Goal: Task Accomplishment & Management: Manage account settings

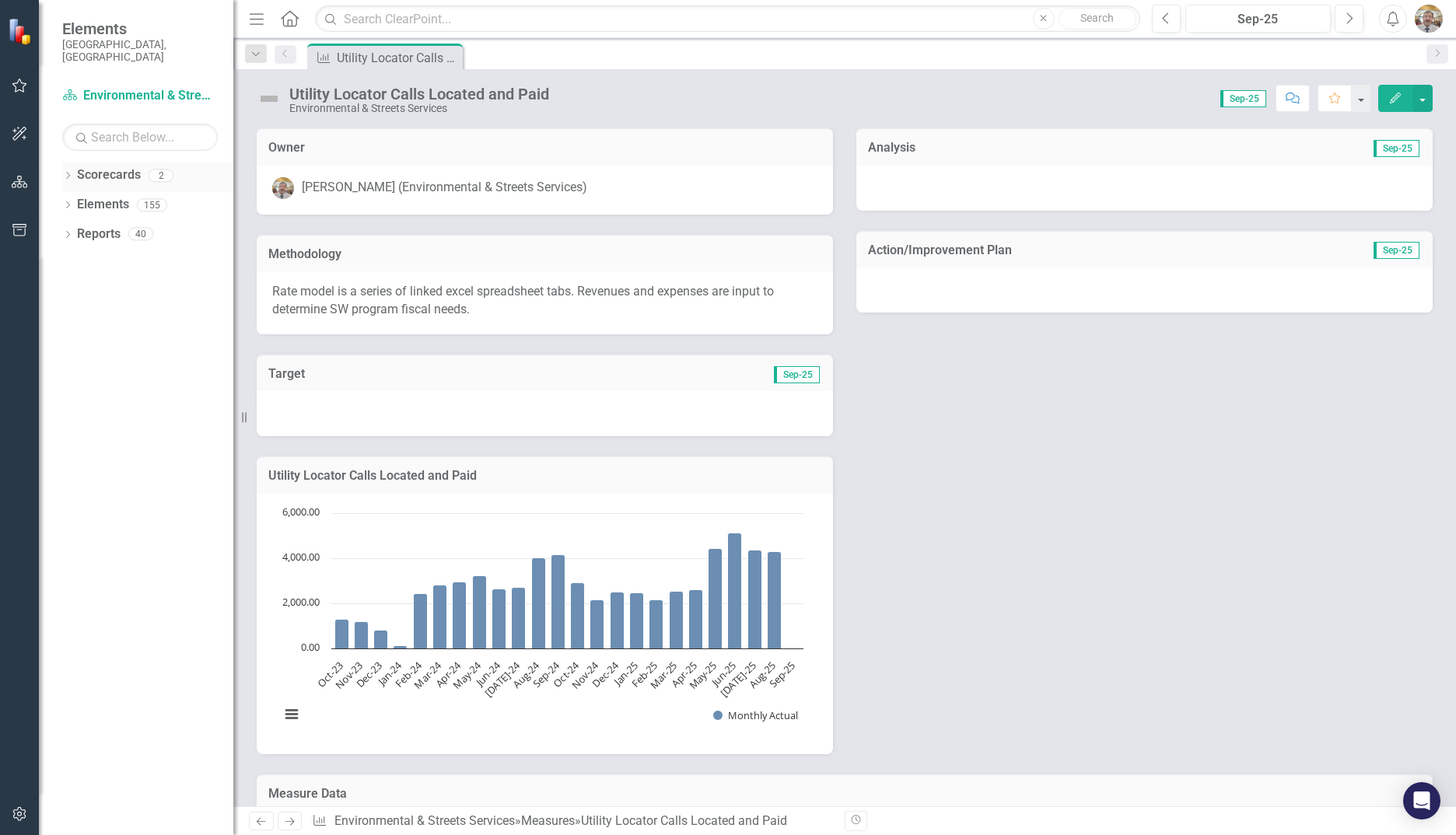
click at [137, 166] on link "Scorecards" at bounding box center [108, 175] width 64 height 18
drag, startPoint x: 144, startPoint y: 168, endPoint x: 162, endPoint y: 176, distance: 19.7
click at [144, 169] on div "Scorecards 2" at bounding box center [154, 177] width 156 height 30
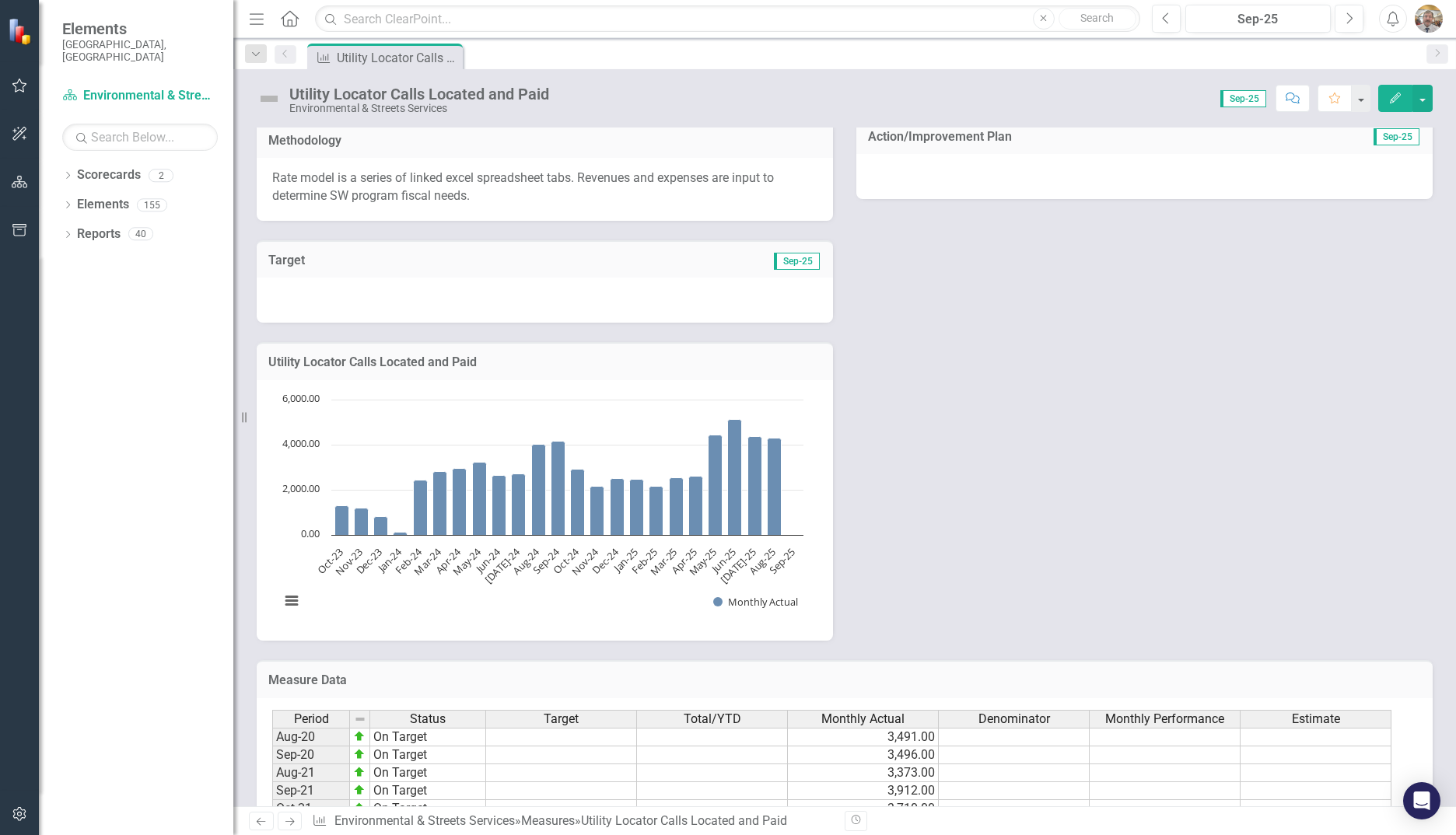
scroll to position [290, 0]
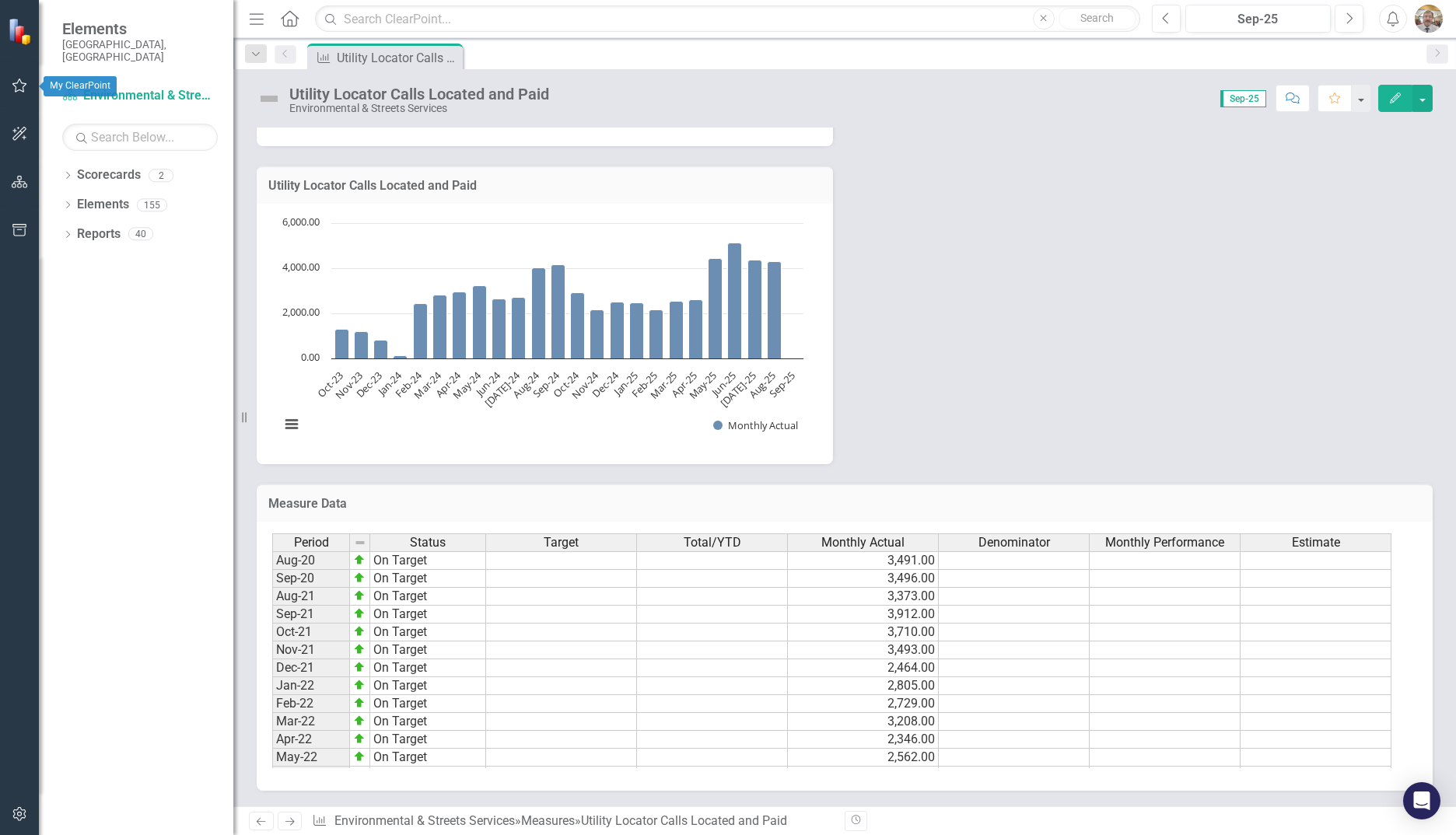
click at [23, 93] on icon "button" at bounding box center [20, 85] width 14 height 14
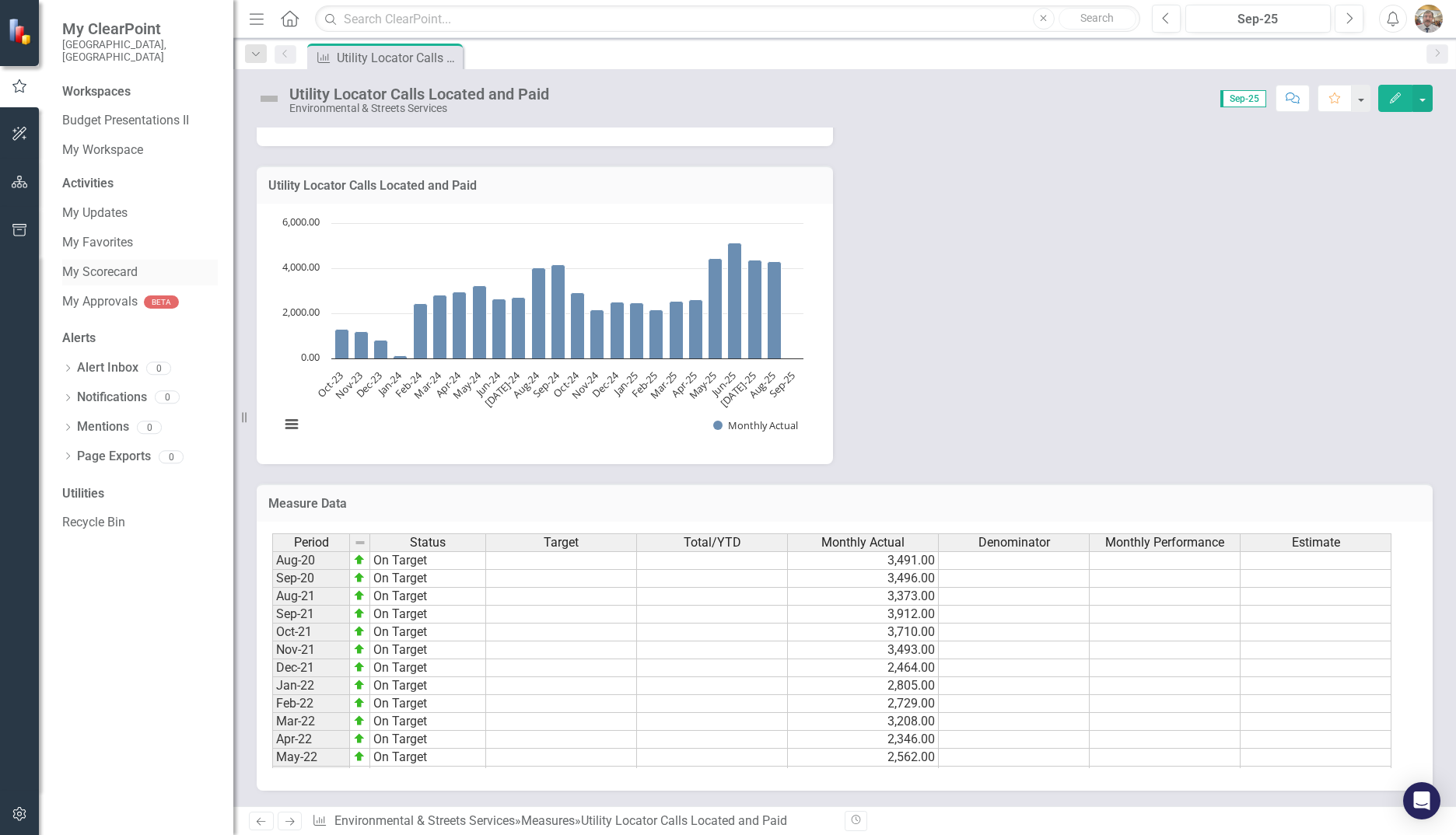
click at [105, 263] on link "My Scorecard" at bounding box center [140, 272] width 155 height 18
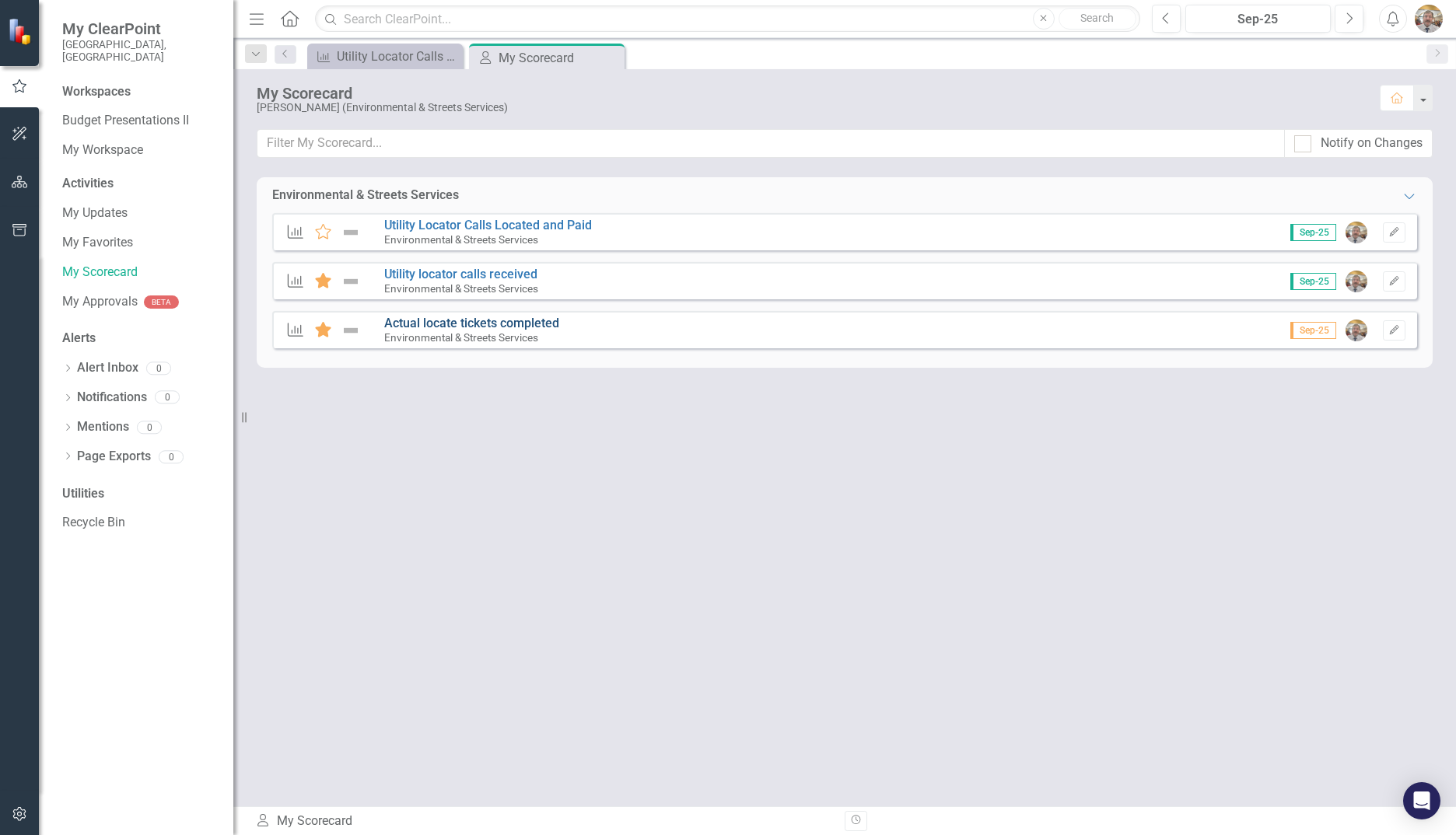
click at [461, 320] on link "Actual locate tickets completed" at bounding box center [471, 322] width 175 height 14
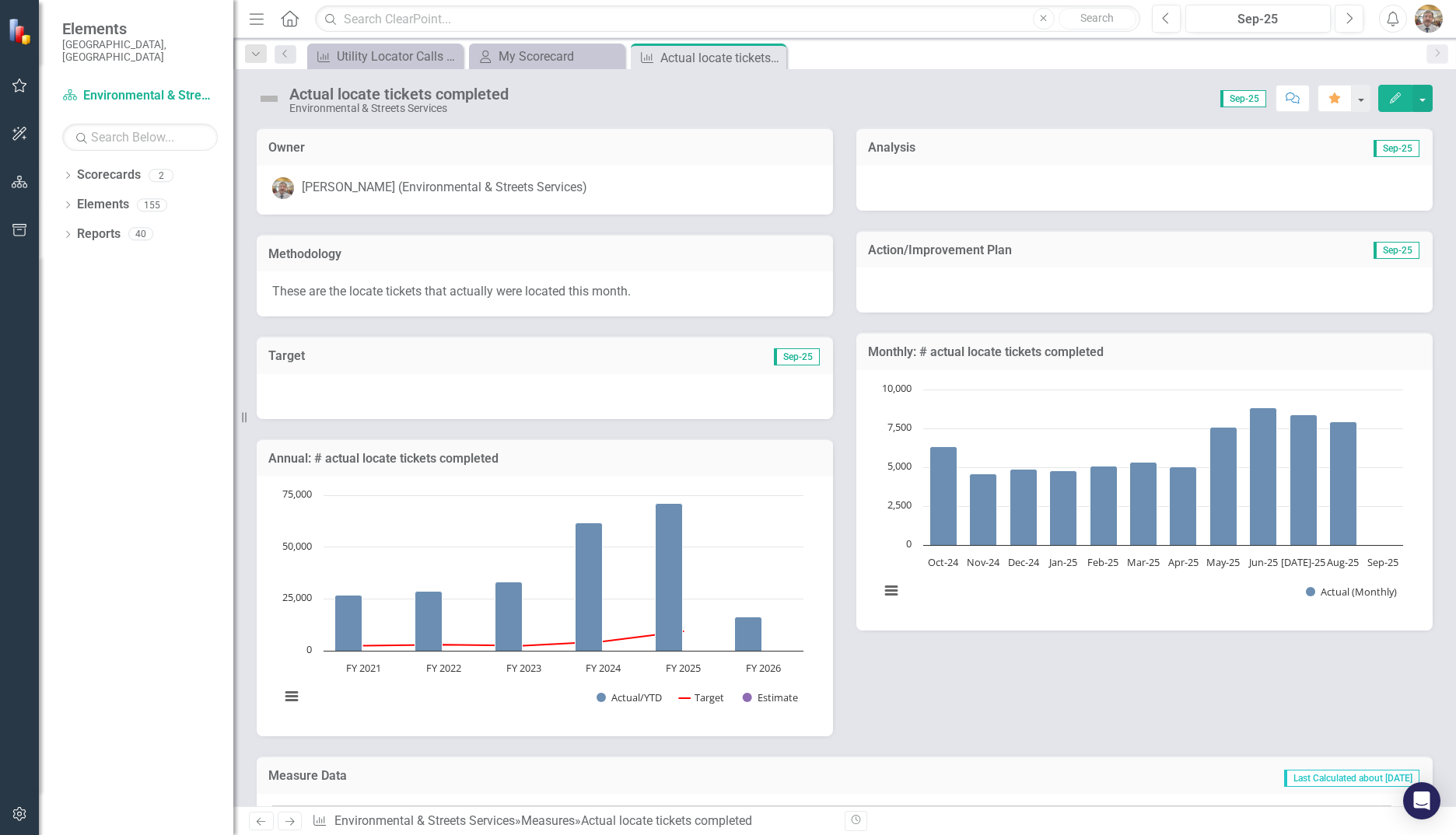
click at [1248, 101] on span "Sep-25" at bounding box center [1243, 99] width 46 height 17
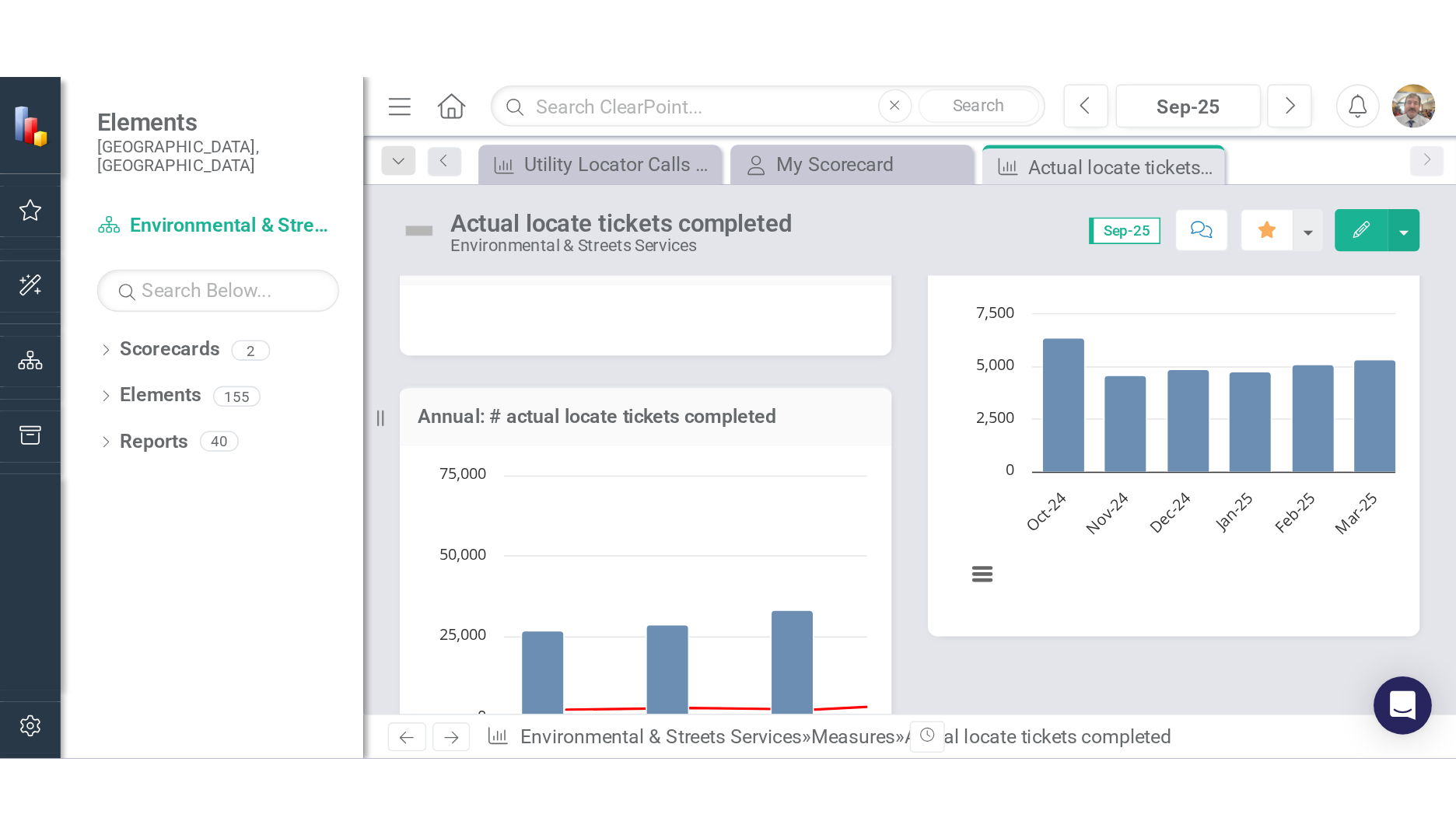
scroll to position [239, 0]
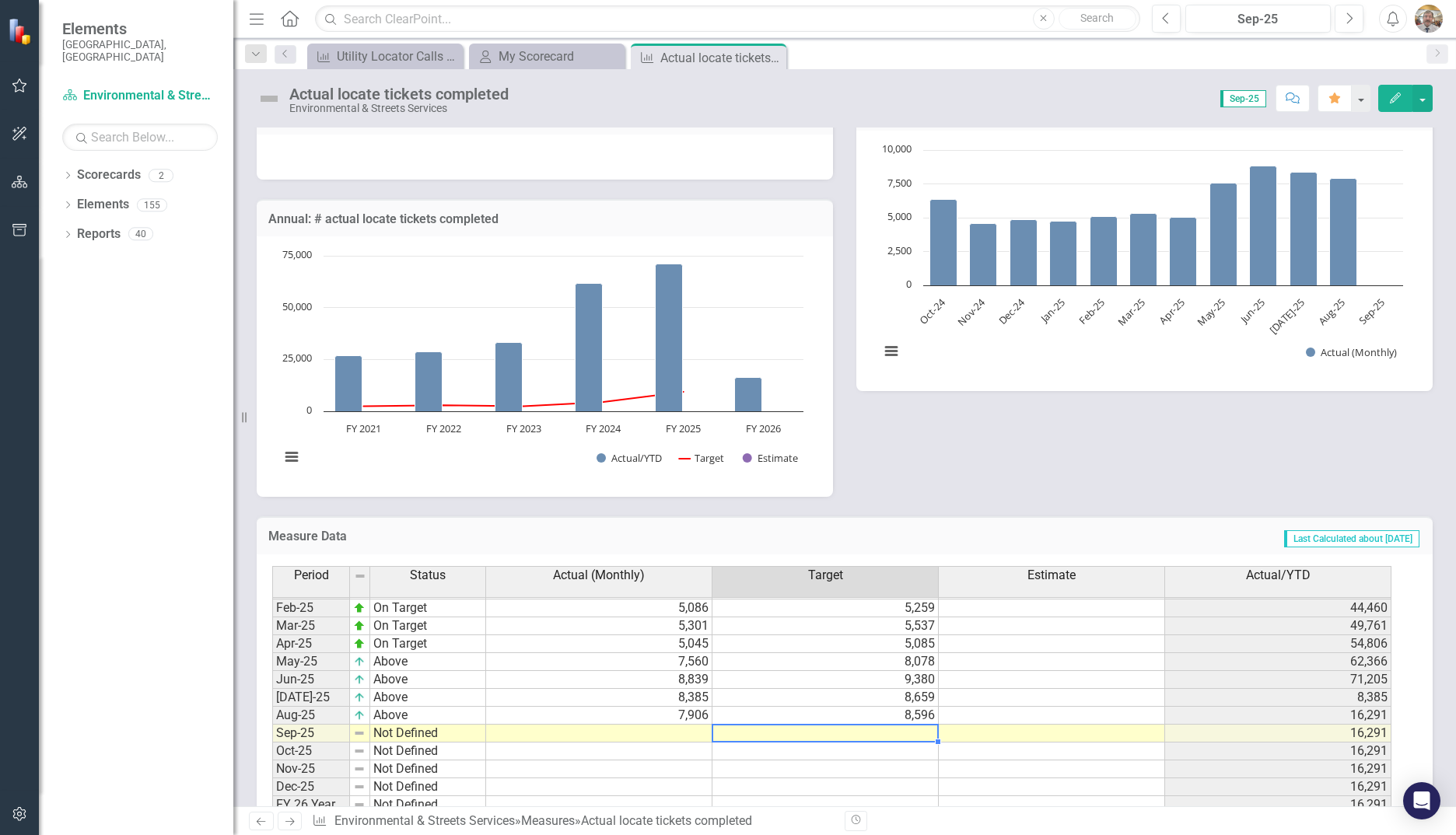
click at [908, 734] on td at bounding box center [825, 733] width 226 height 18
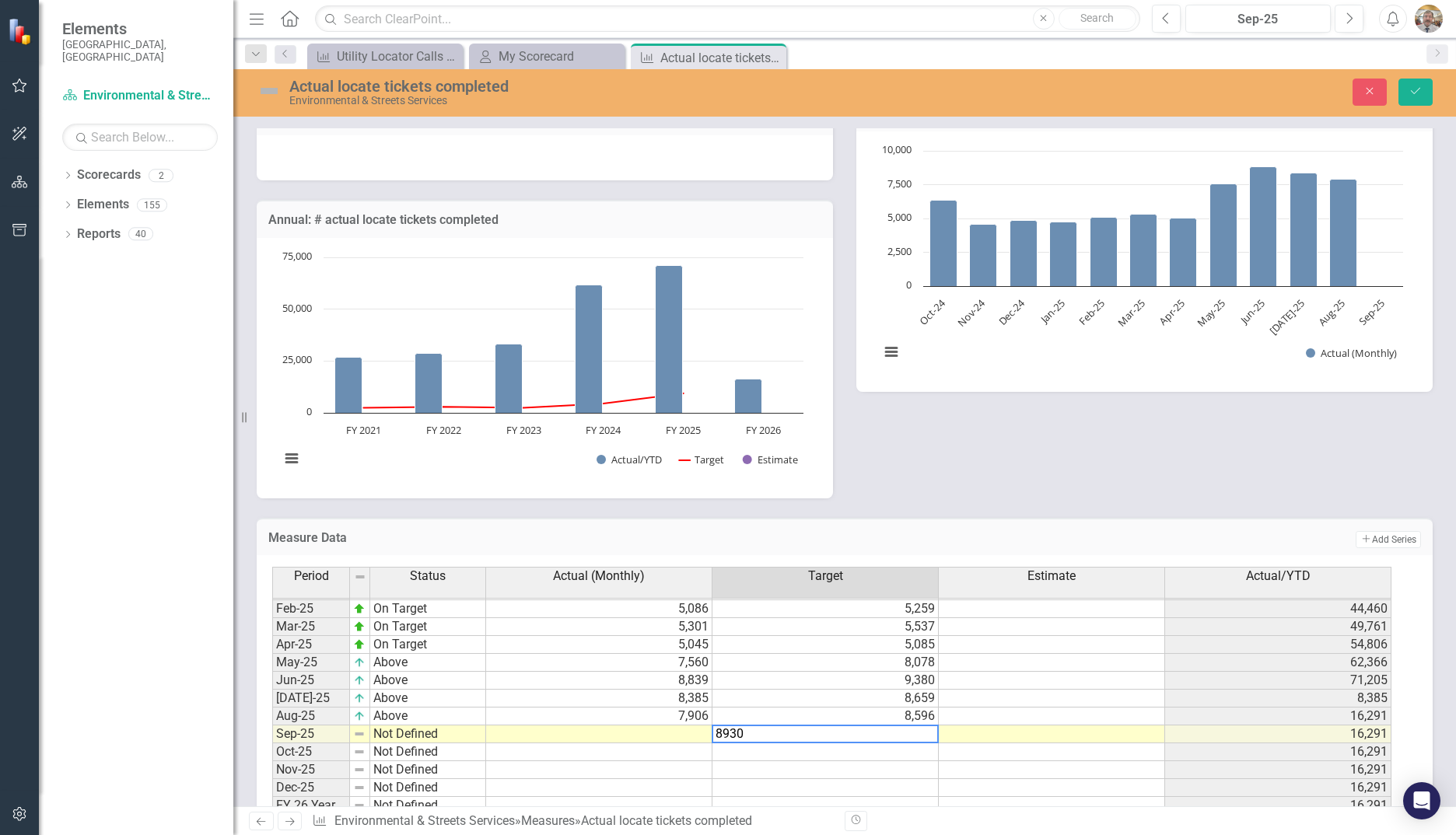
type textarea "8930"
click at [651, 735] on td at bounding box center [598, 734] width 226 height 18
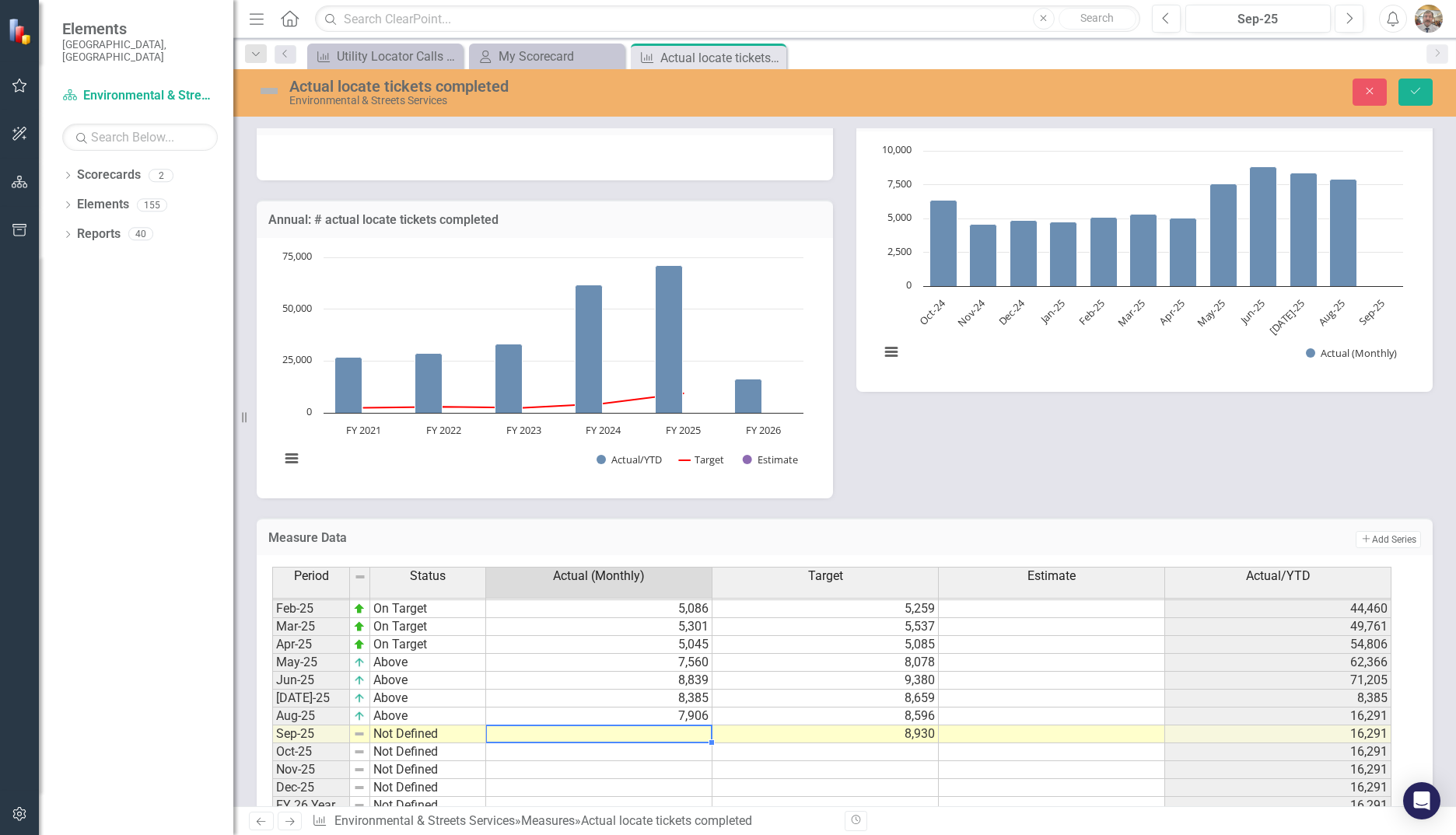
click at [685, 737] on td at bounding box center [598, 734] width 226 height 18
type textarea "8930"
click at [931, 733] on td "8,930" at bounding box center [825, 734] width 226 height 18
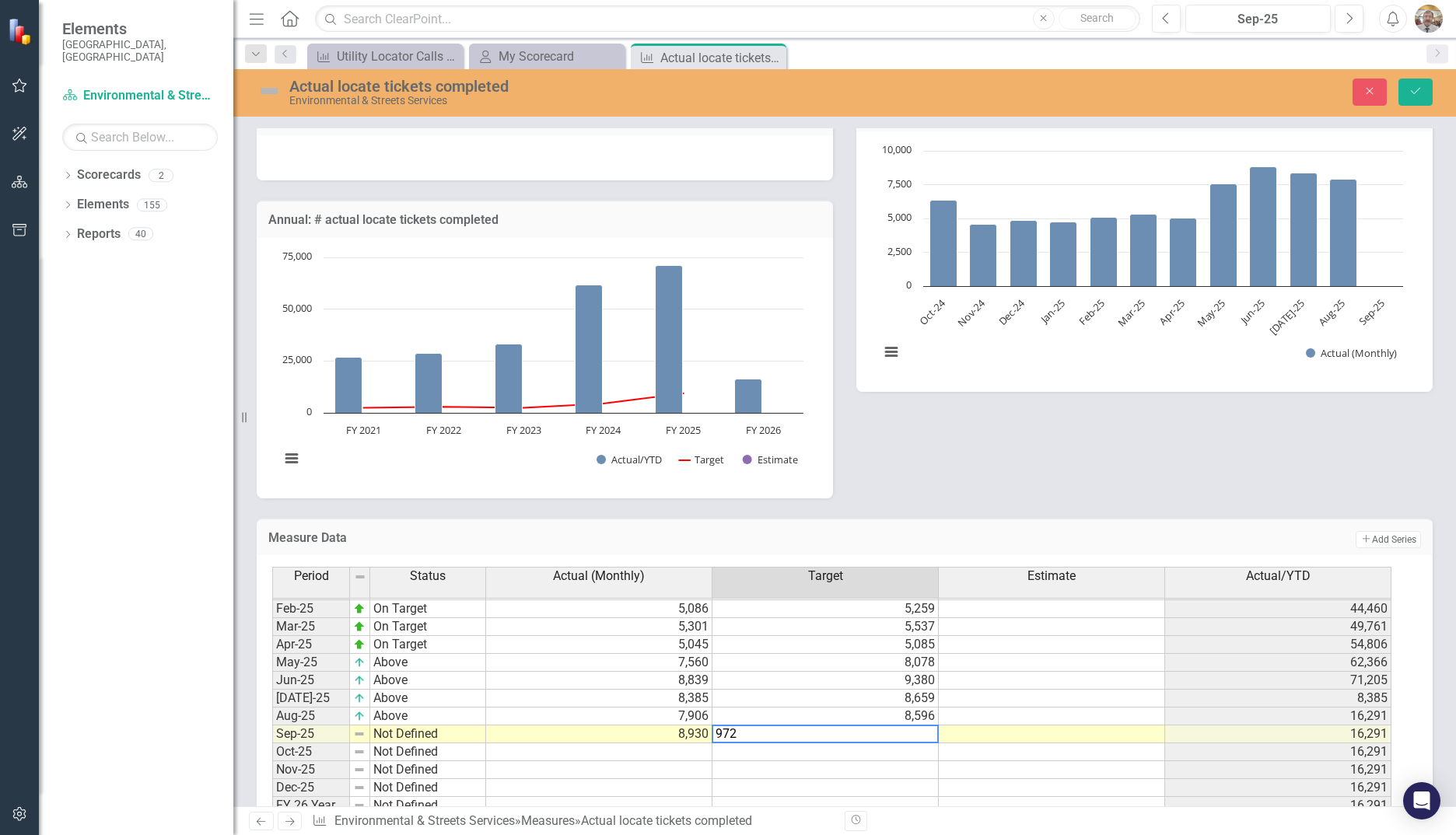
type textarea "9726"
click at [910, 742] on textarea "9726" at bounding box center [825, 734] width 227 height 19
click at [898, 736] on textarea "9726" at bounding box center [825, 734] width 227 height 19
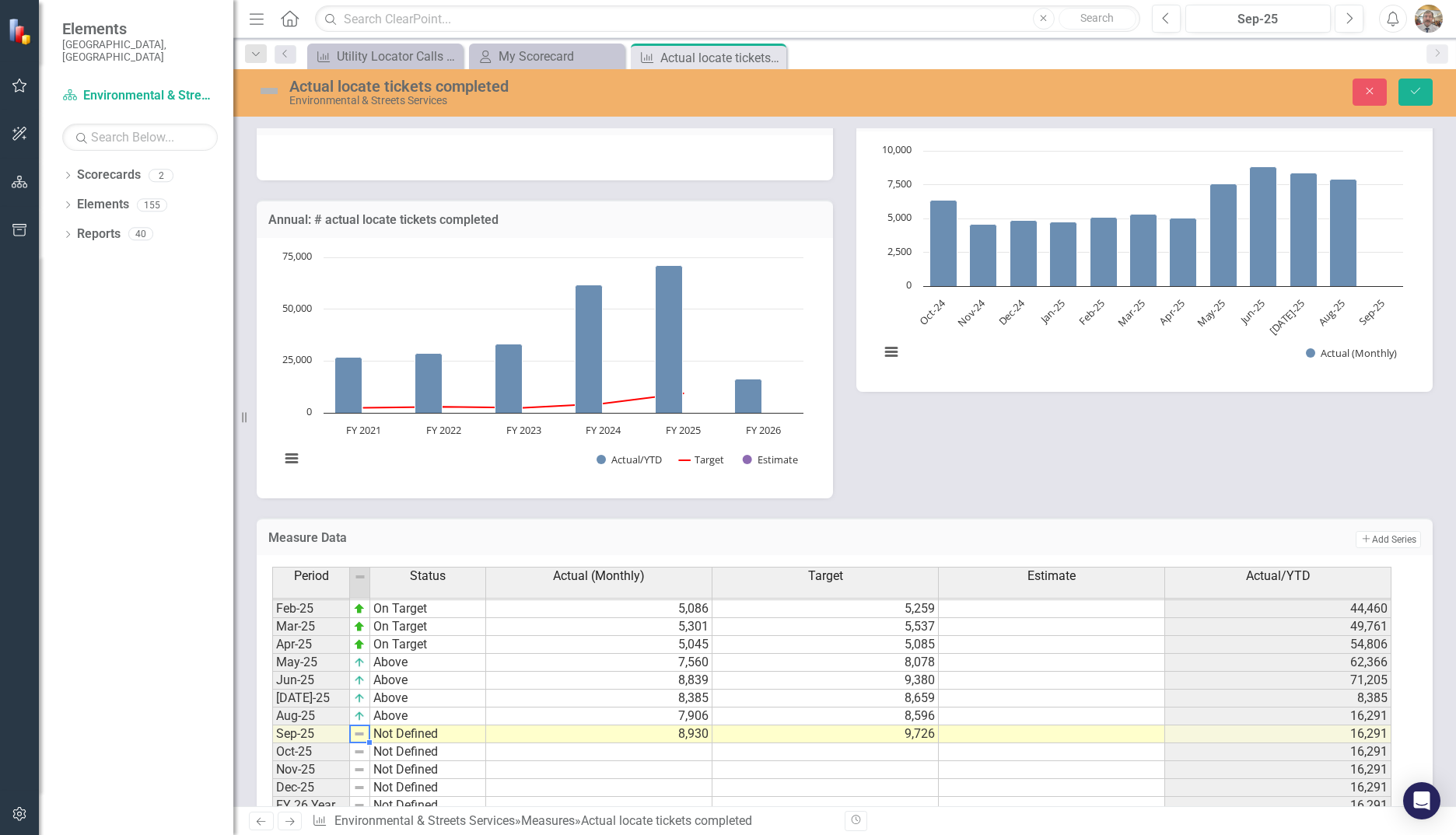
click at [361, 737] on img at bounding box center [359, 734] width 13 height 13
click at [389, 734] on td "Not Defined" at bounding box center [428, 734] width 116 height 18
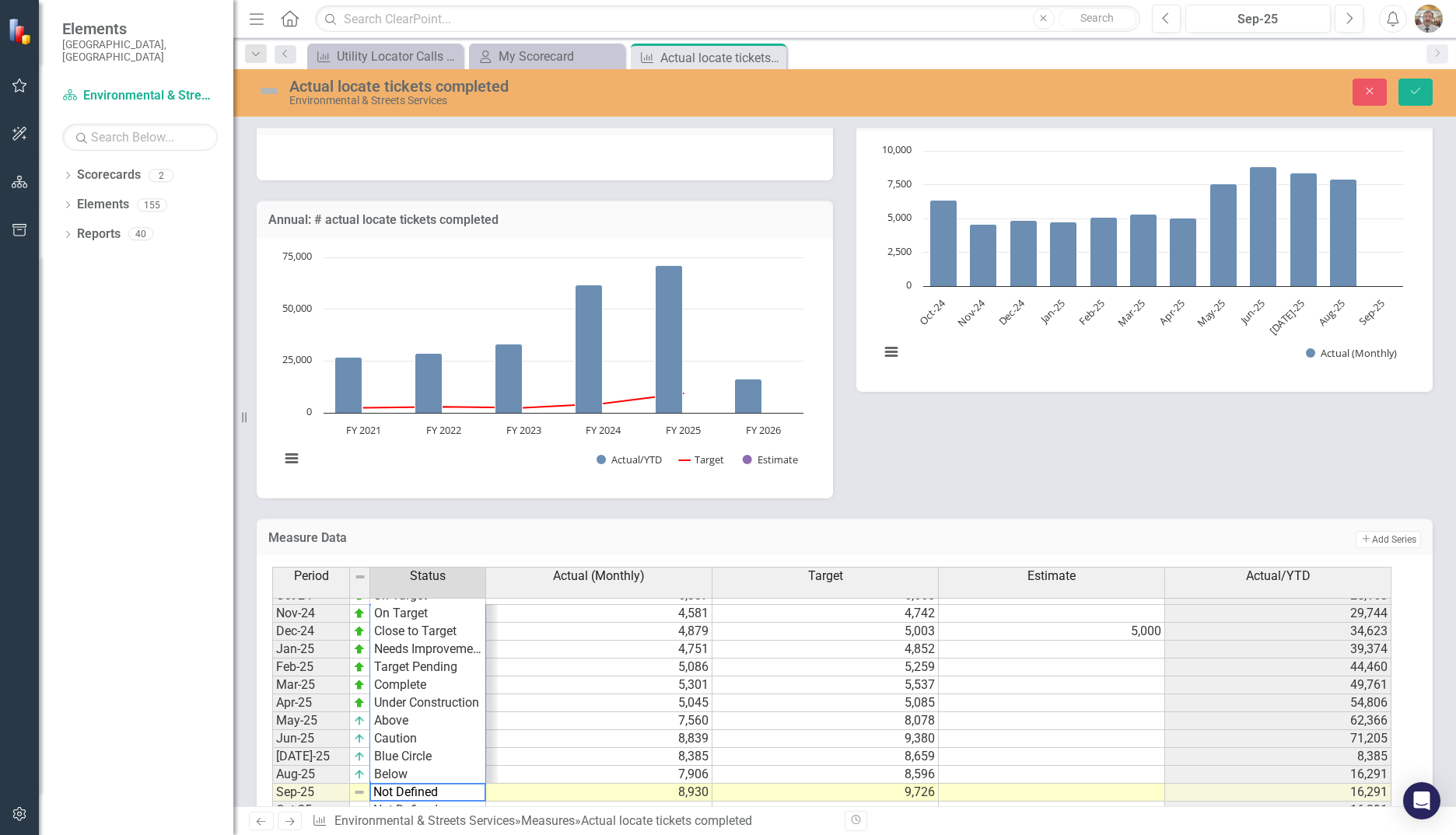
scroll to position [20, 0]
type textarea "Above"
click at [425, 721] on div "Period Status Actual (Monthly) Target Estimate Actual/YTD Jan-24 On Target 6,54…" at bounding box center [838, 690] width 1133 height 248
click at [1418, 96] on icon "Save" at bounding box center [1415, 90] width 14 height 11
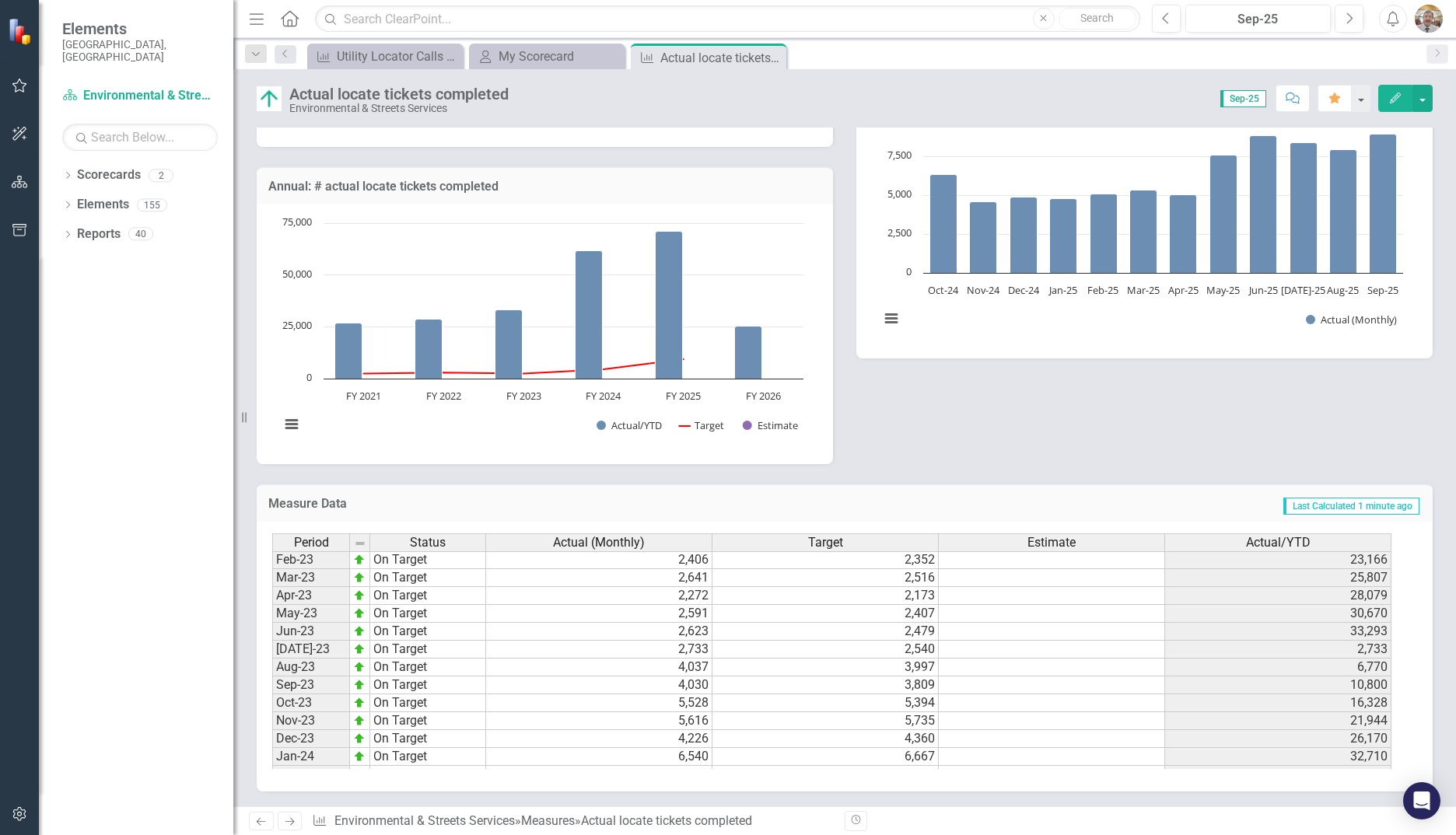
scroll to position [320, 0]
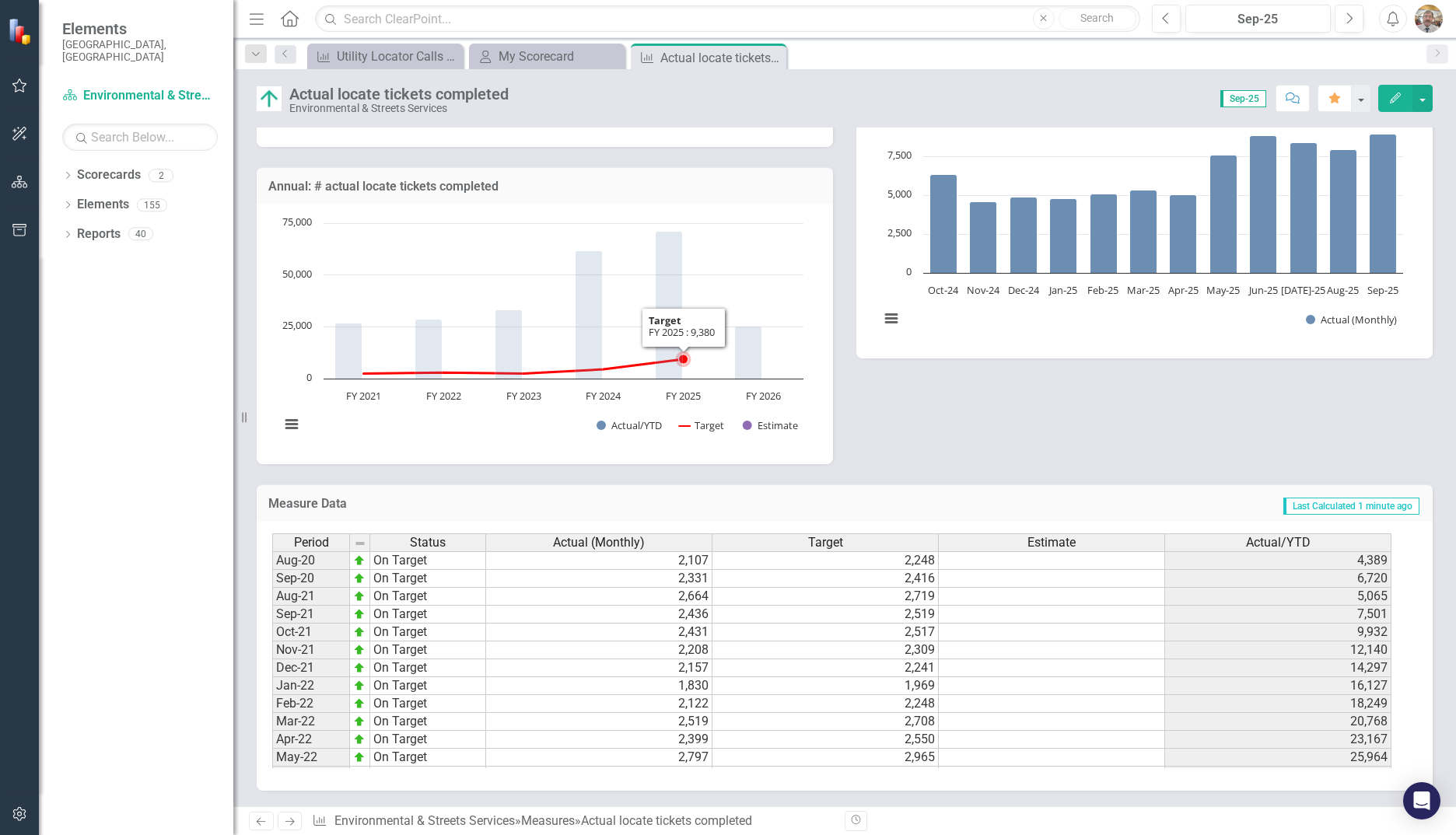
click at [686, 357] on icon "FY 2025 , 9,380. Target." at bounding box center [683, 359] width 9 height 9
click at [684, 359] on icon "FY 2025 , 9,380. Target." at bounding box center [683, 359] width 9 height 9
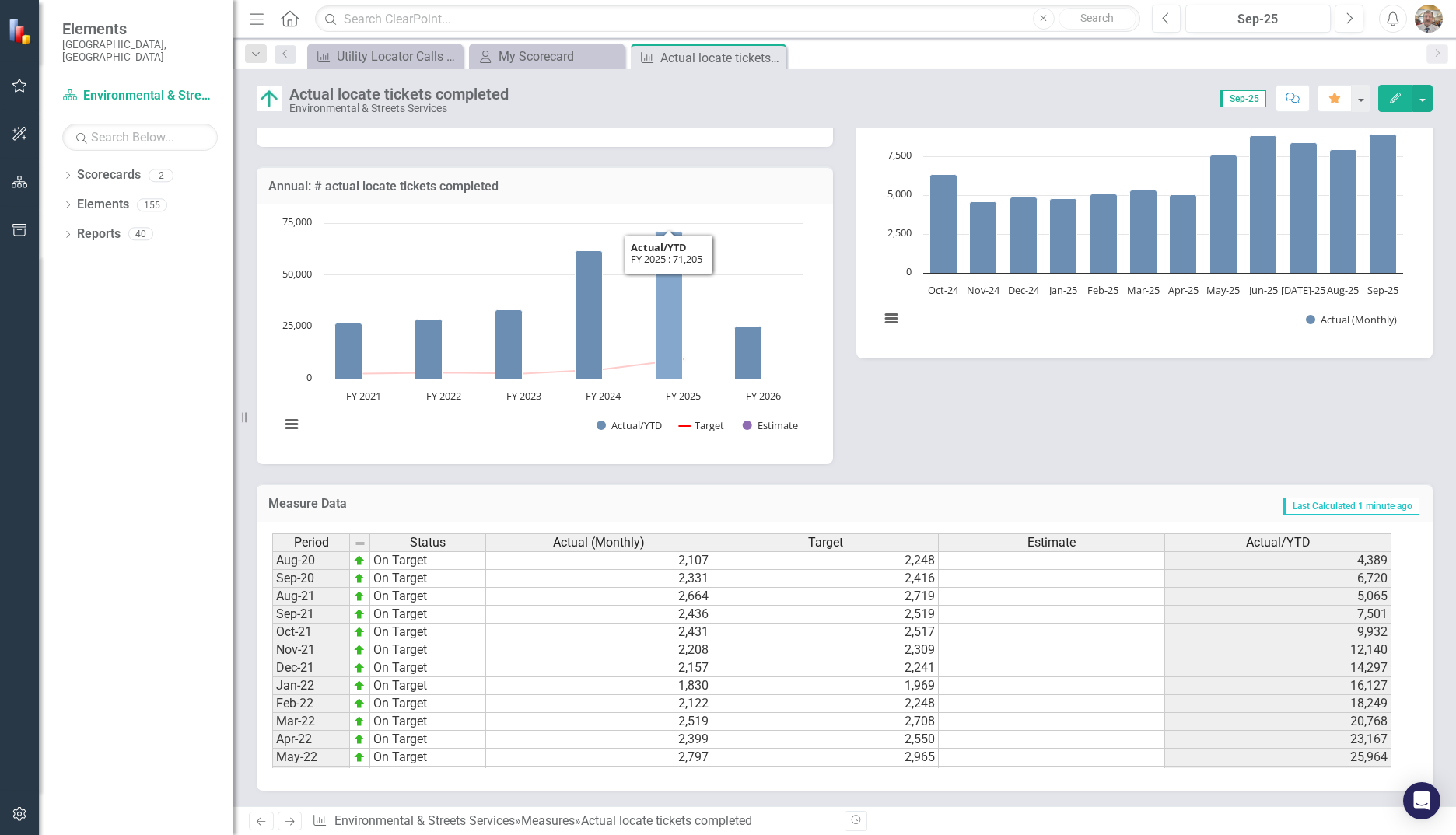
click at [682, 353] on g "Interactive chart" at bounding box center [550, 301] width 430 height 156
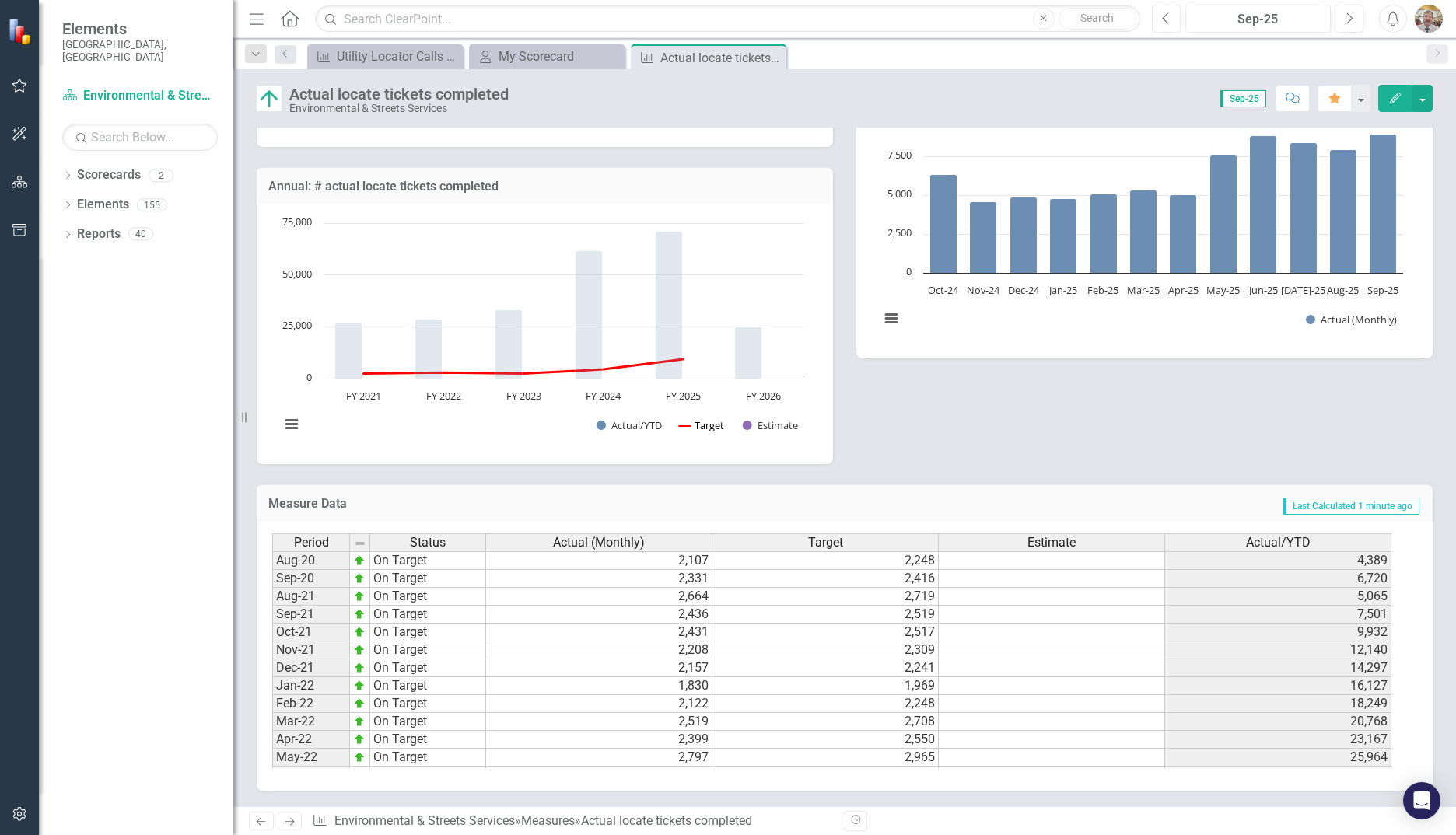
click at [702, 425] on button "Show Target" at bounding box center [702, 425] width 46 height 14
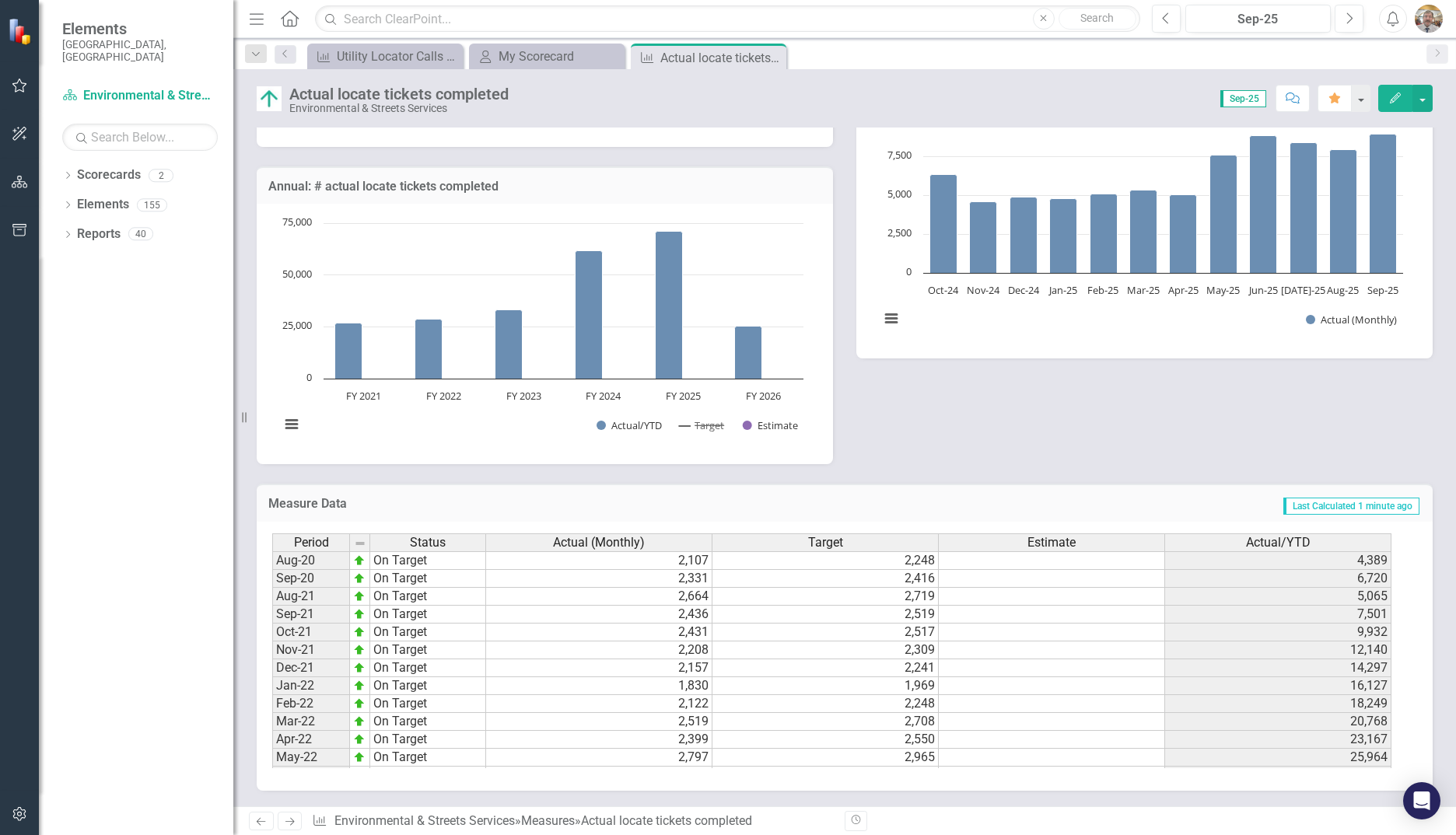
click at [702, 425] on button "Show Target" at bounding box center [702, 425] width 46 height 14
click at [837, 108] on div "Score: N/A Sep-25 Completed Comment Favorite Edit" at bounding box center [974, 97] width 916 height 26
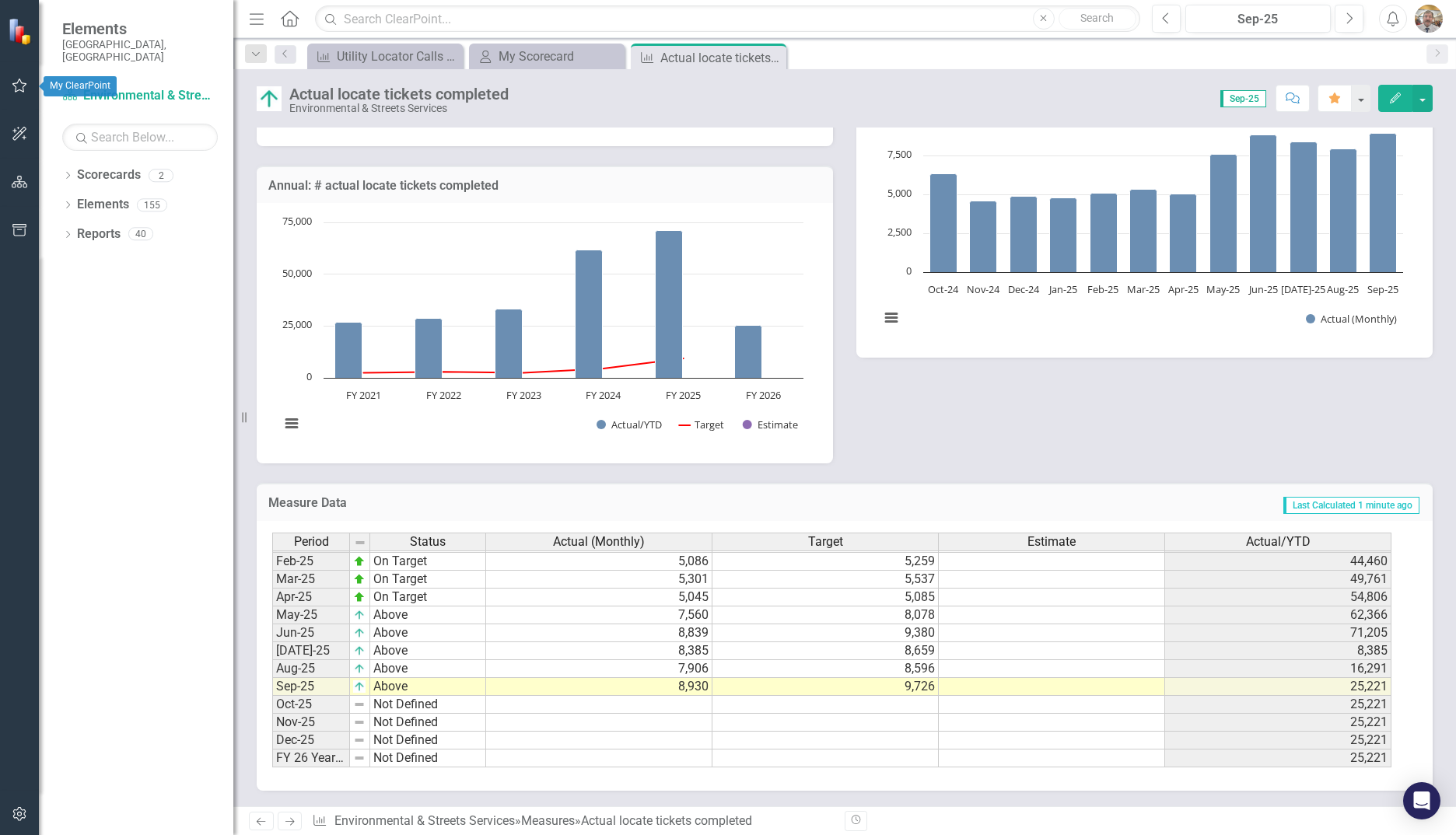
click at [21, 85] on icon "button" at bounding box center [20, 85] width 16 height 13
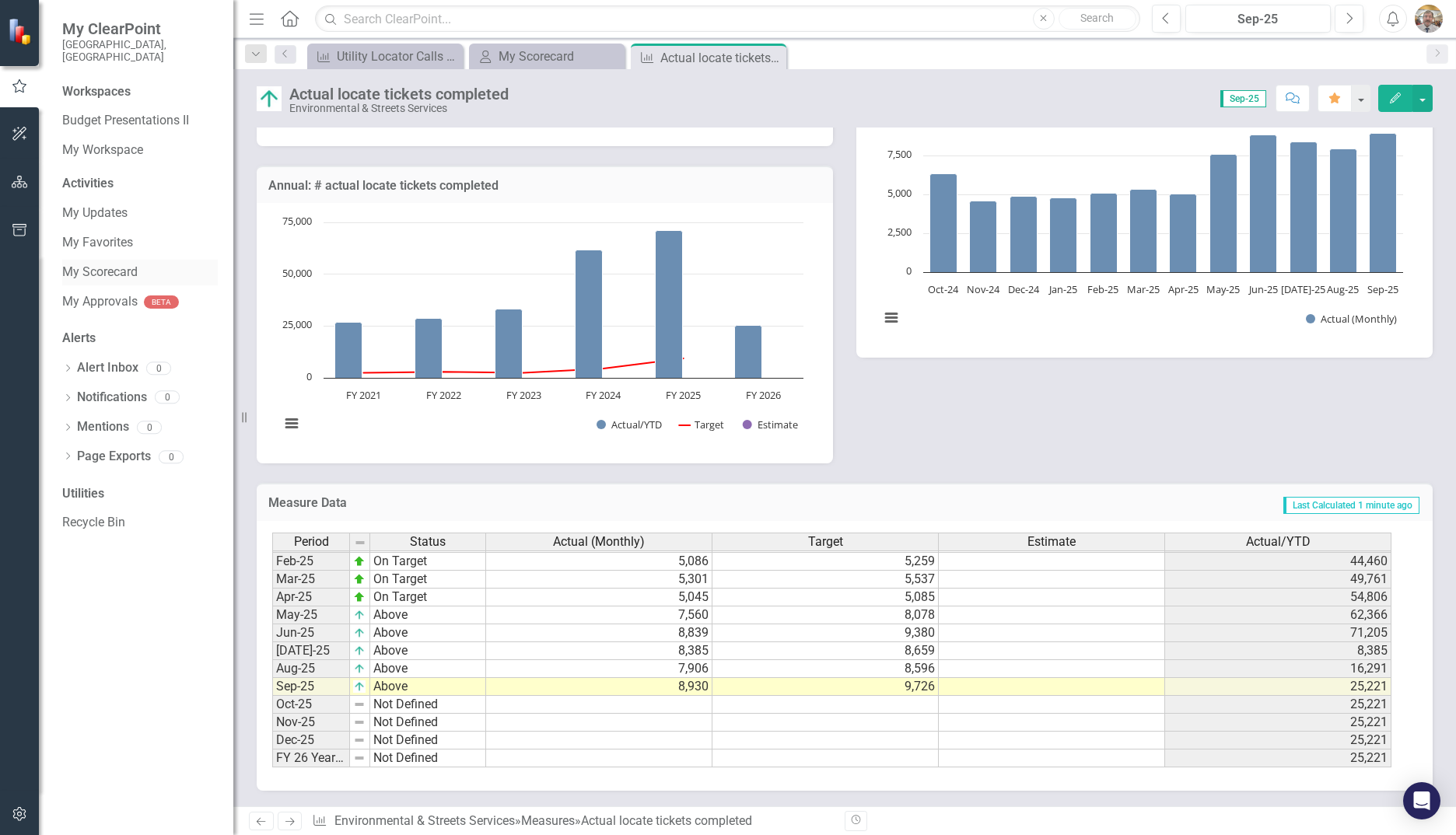
click at [139, 263] on link "My Scorecard" at bounding box center [140, 272] width 155 height 18
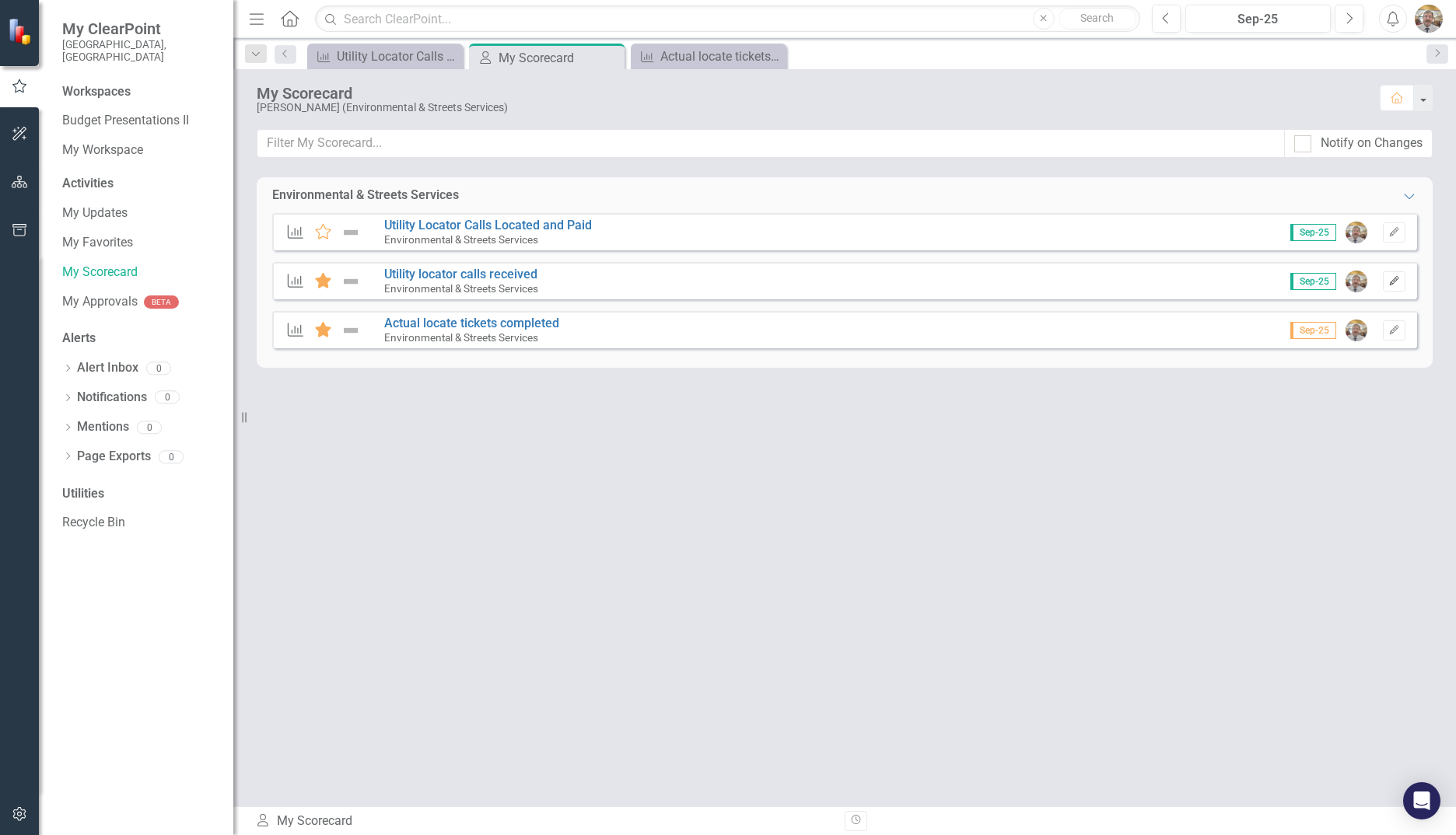
click at [1396, 283] on icon "Edit" at bounding box center [1394, 281] width 12 height 9
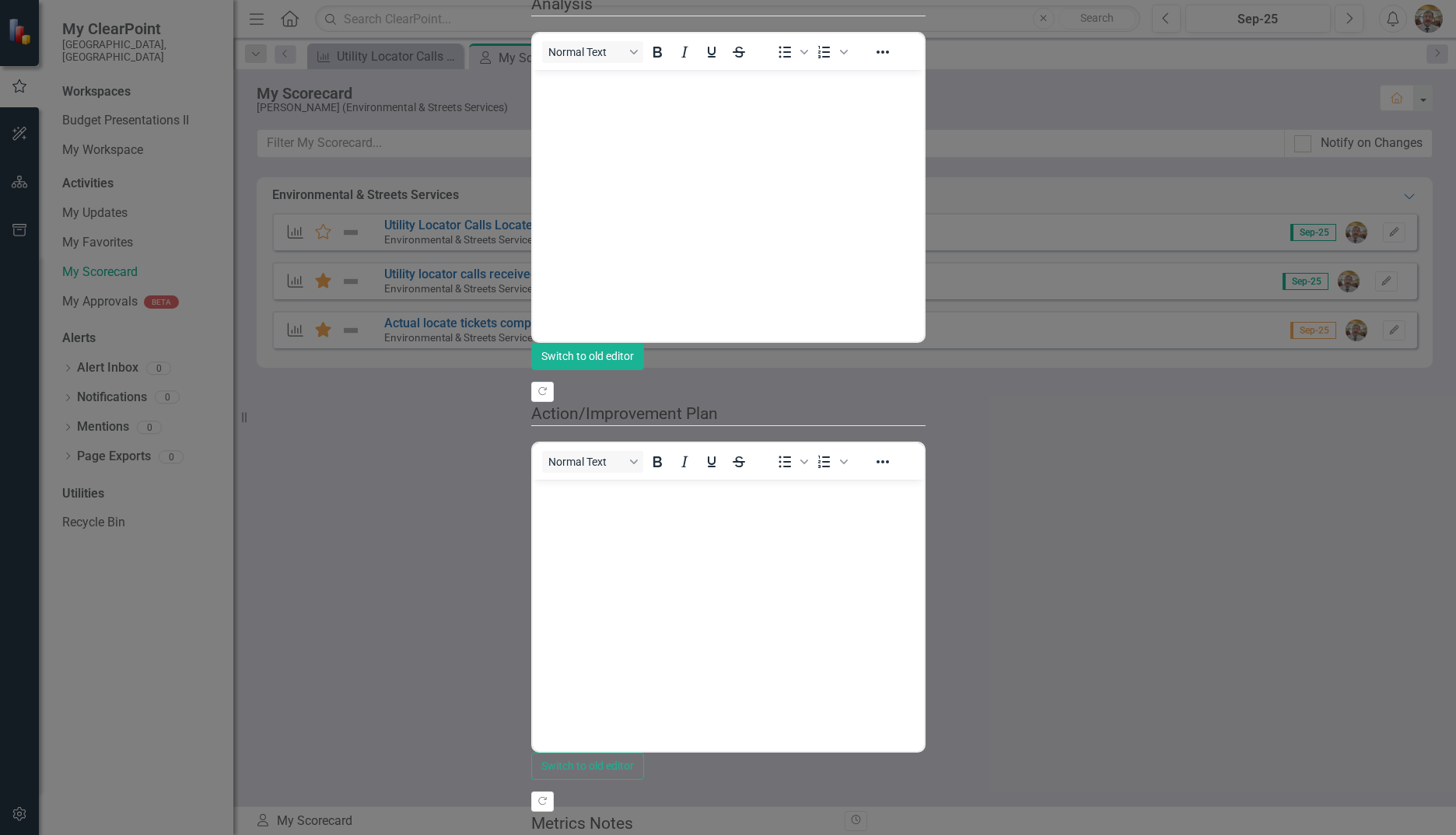
click at [644, 370] on button "Switch to old editor" at bounding box center [587, 356] width 113 height 27
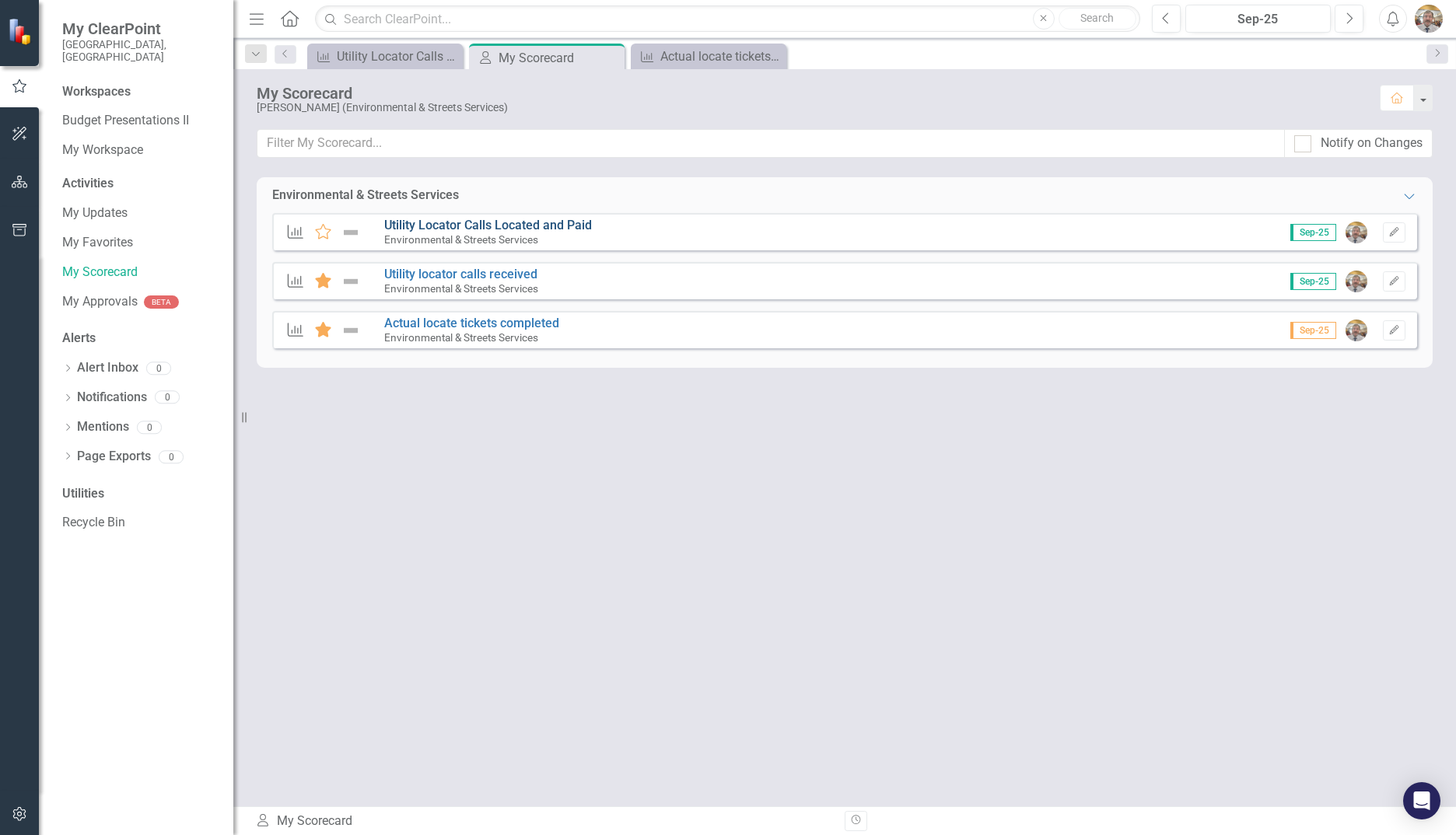
click at [569, 229] on link "Utility Locator Calls Located and Paid" at bounding box center [488, 224] width 208 height 14
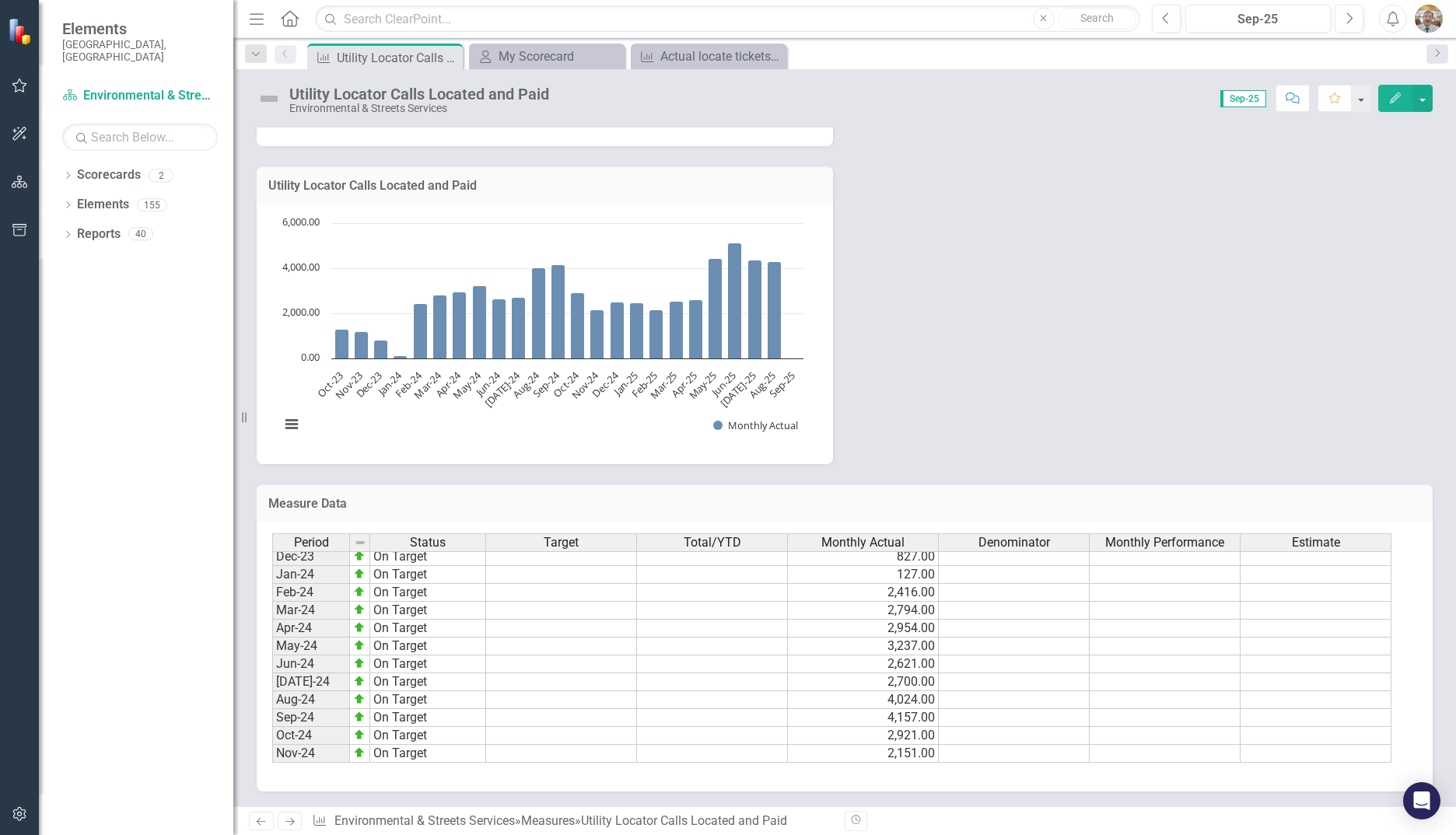
scroll to position [544, 0]
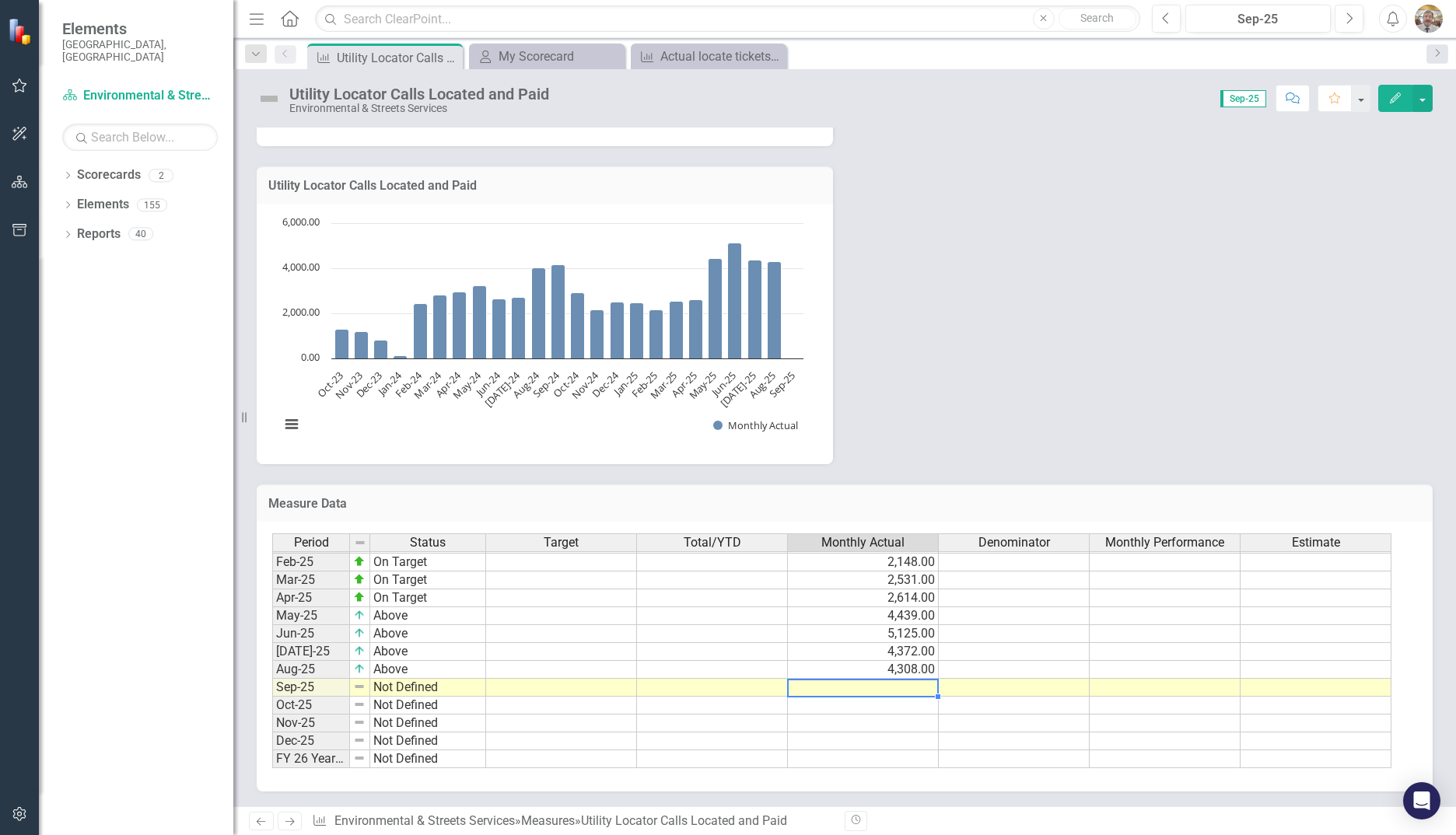
click at [906, 686] on tbody "Jan-24 On Target 127.00 Feb-24 On Target 2,416.00 Mar-24 On Target 2,794.00 Apr…" at bounding box center [831, 544] width 1119 height 447
click at [906, 686] on td at bounding box center [863, 687] width 151 height 18
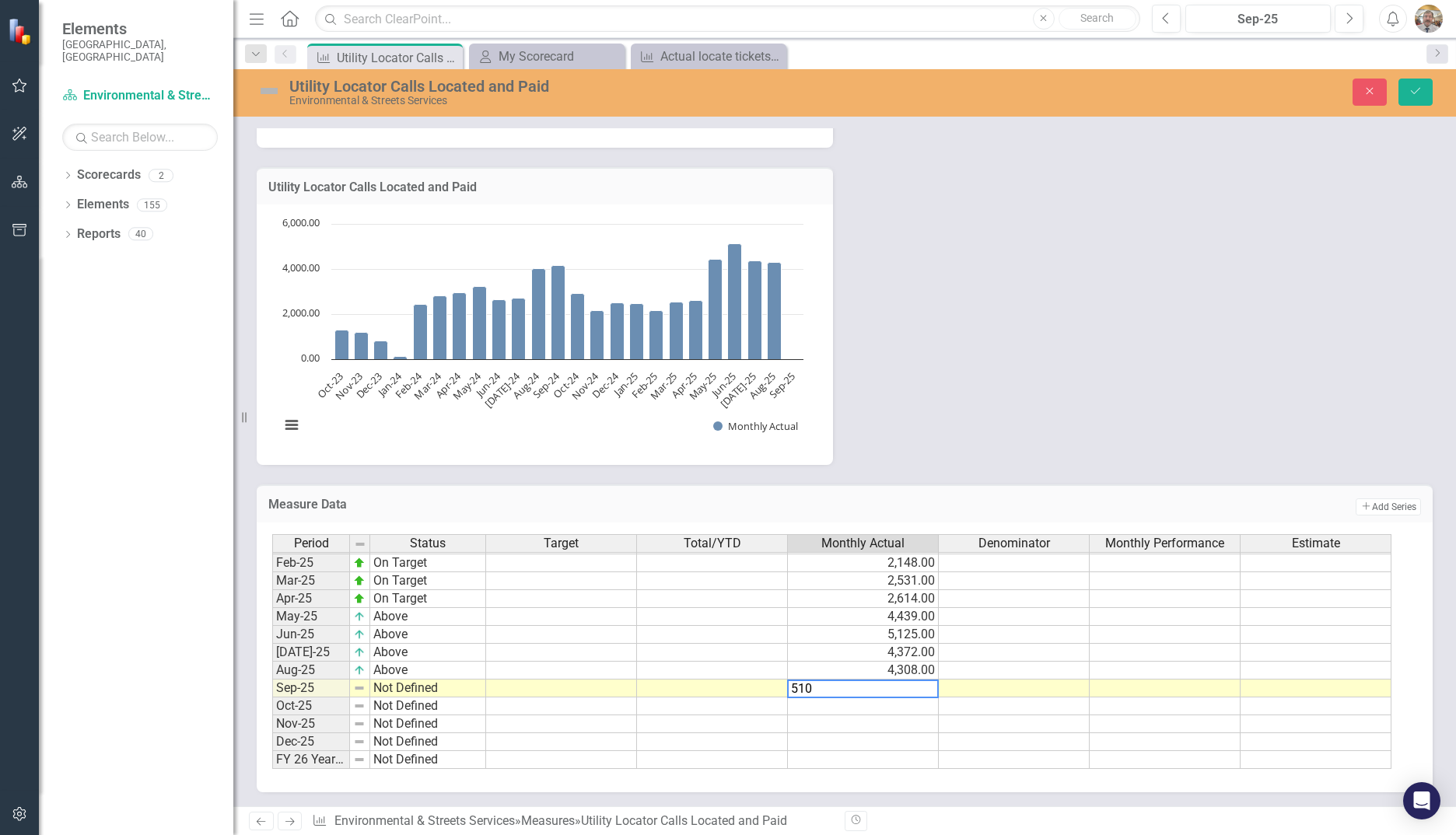
type textarea "5109"
click at [380, 688] on td "Not Defined" at bounding box center [428, 688] width 116 height 18
click at [377, 693] on td "Not Defined" at bounding box center [428, 688] width 116 height 18
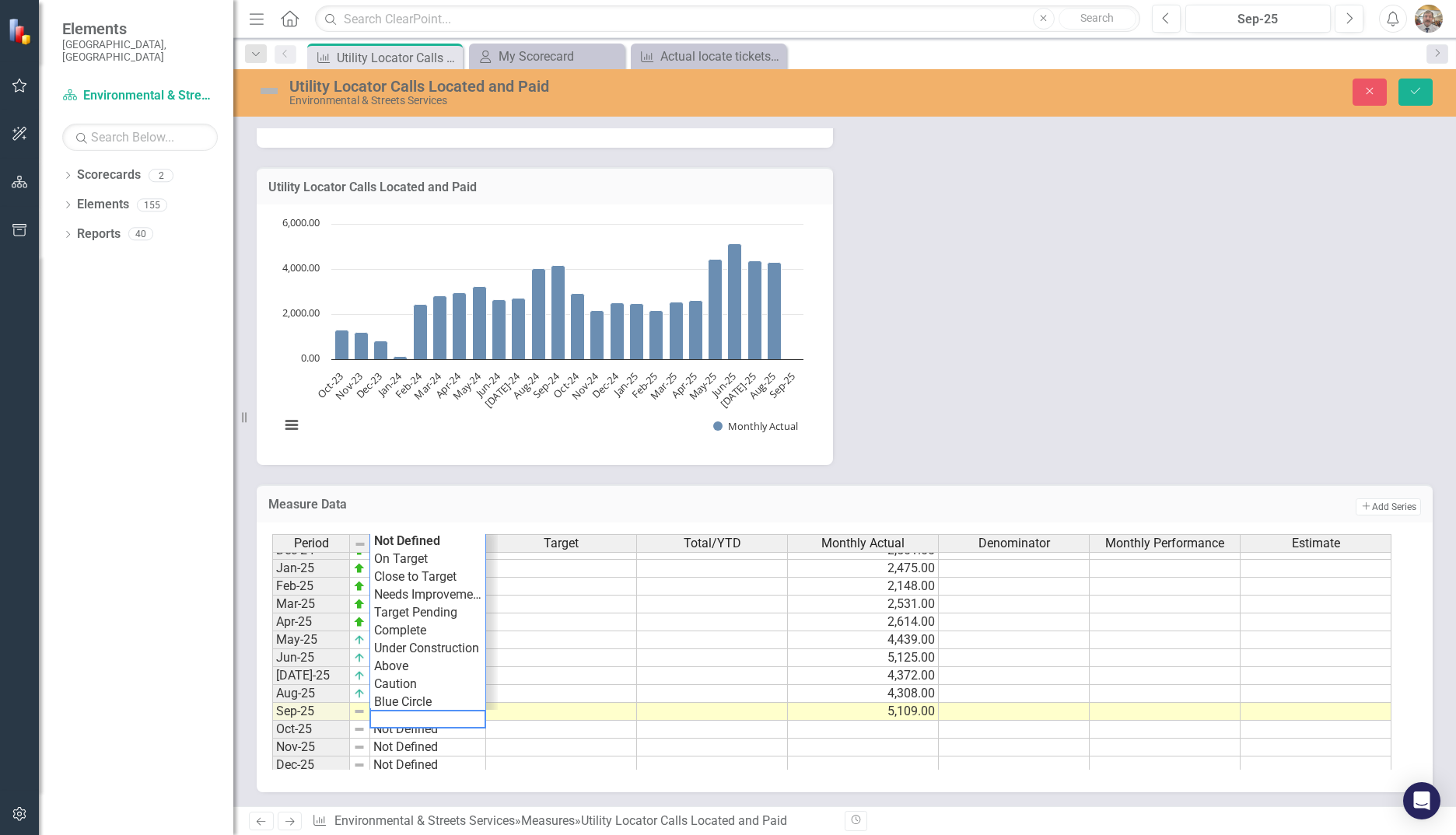
scroll to position [752, 0]
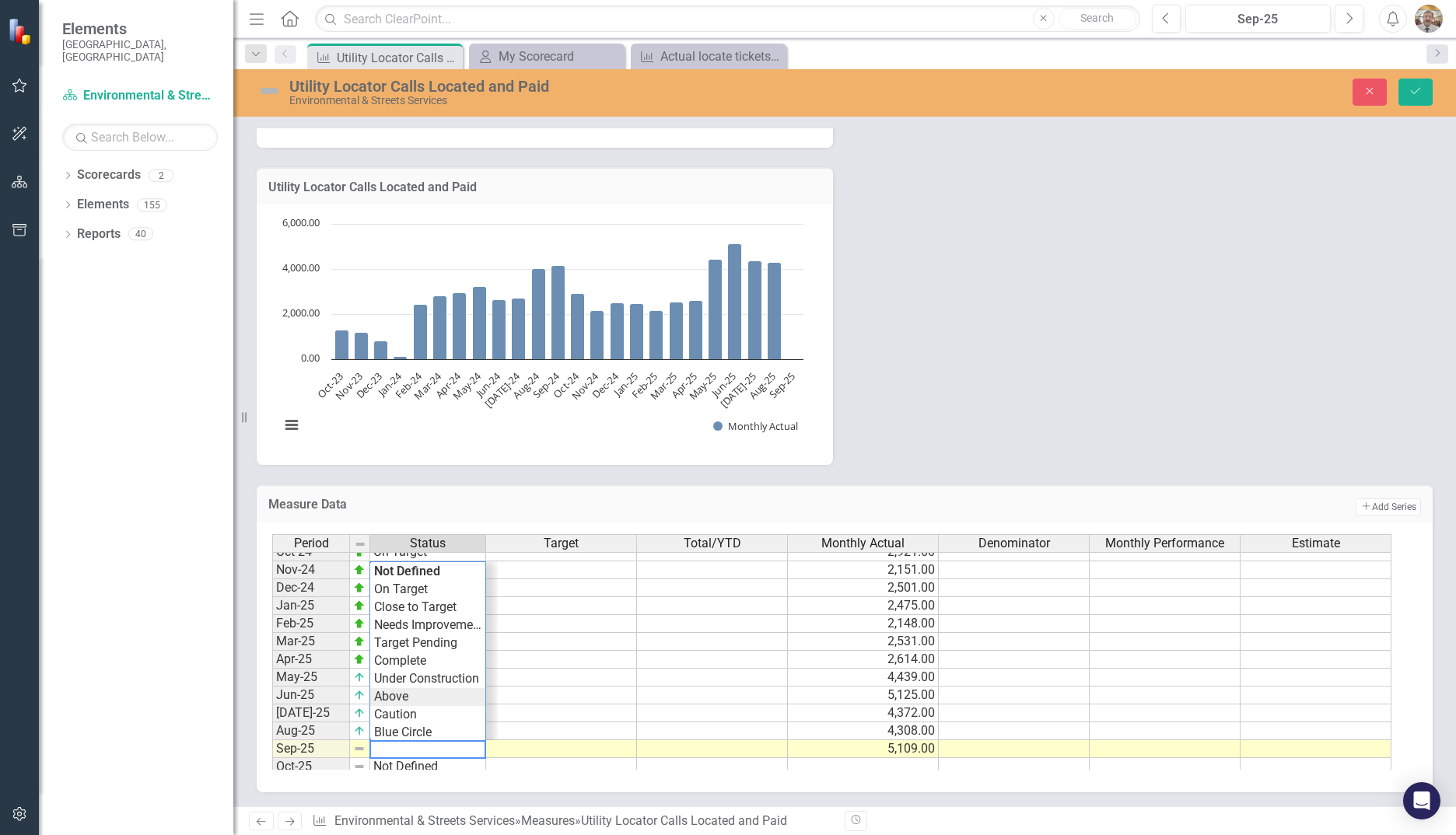
click at [406, 697] on div "Period Status Target Total/YTD Monthly Actual Denominator Monthly Performance E…" at bounding box center [838, 652] width 1133 height 235
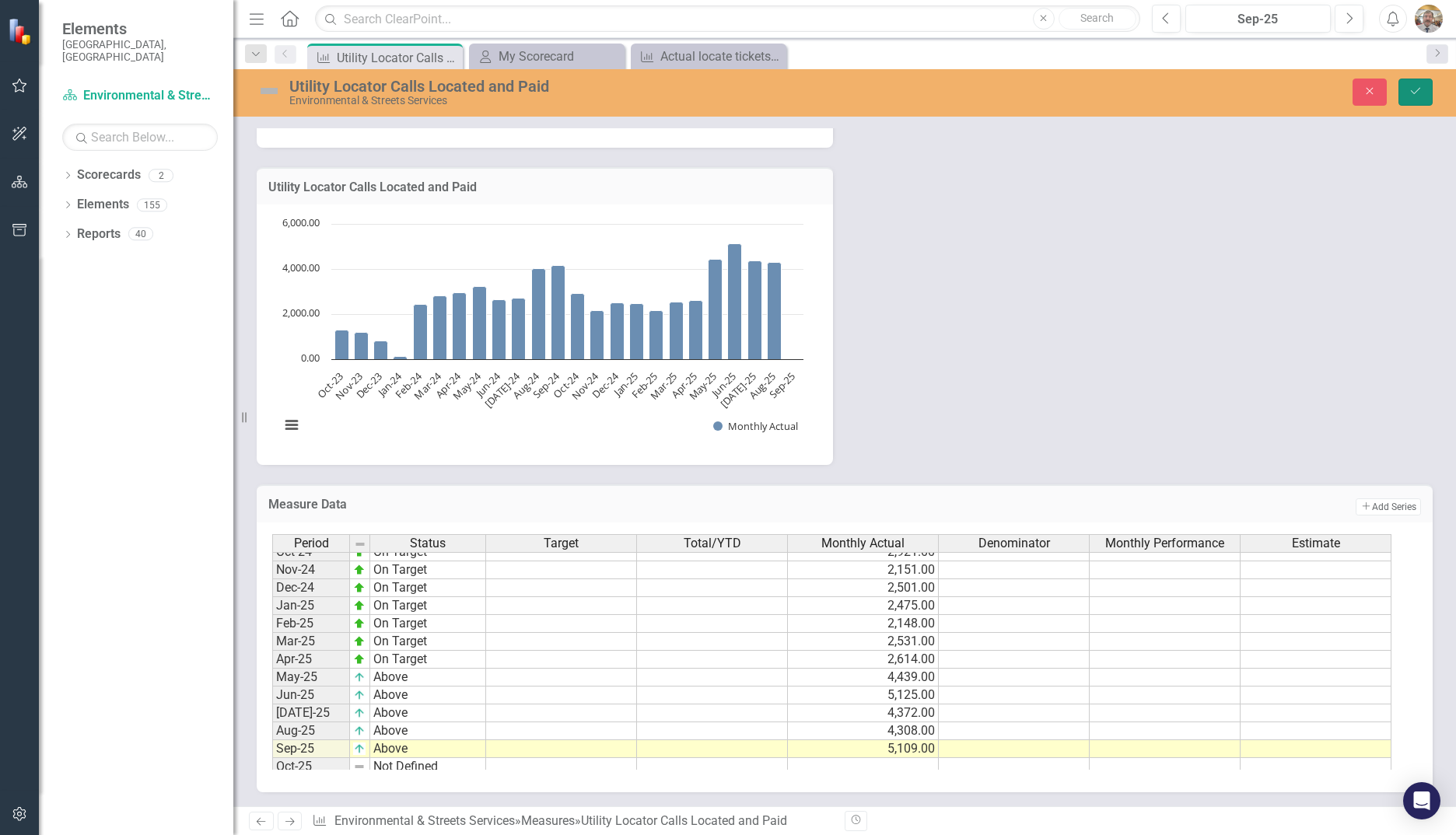
click at [1414, 97] on button "Save" at bounding box center [1415, 92] width 34 height 27
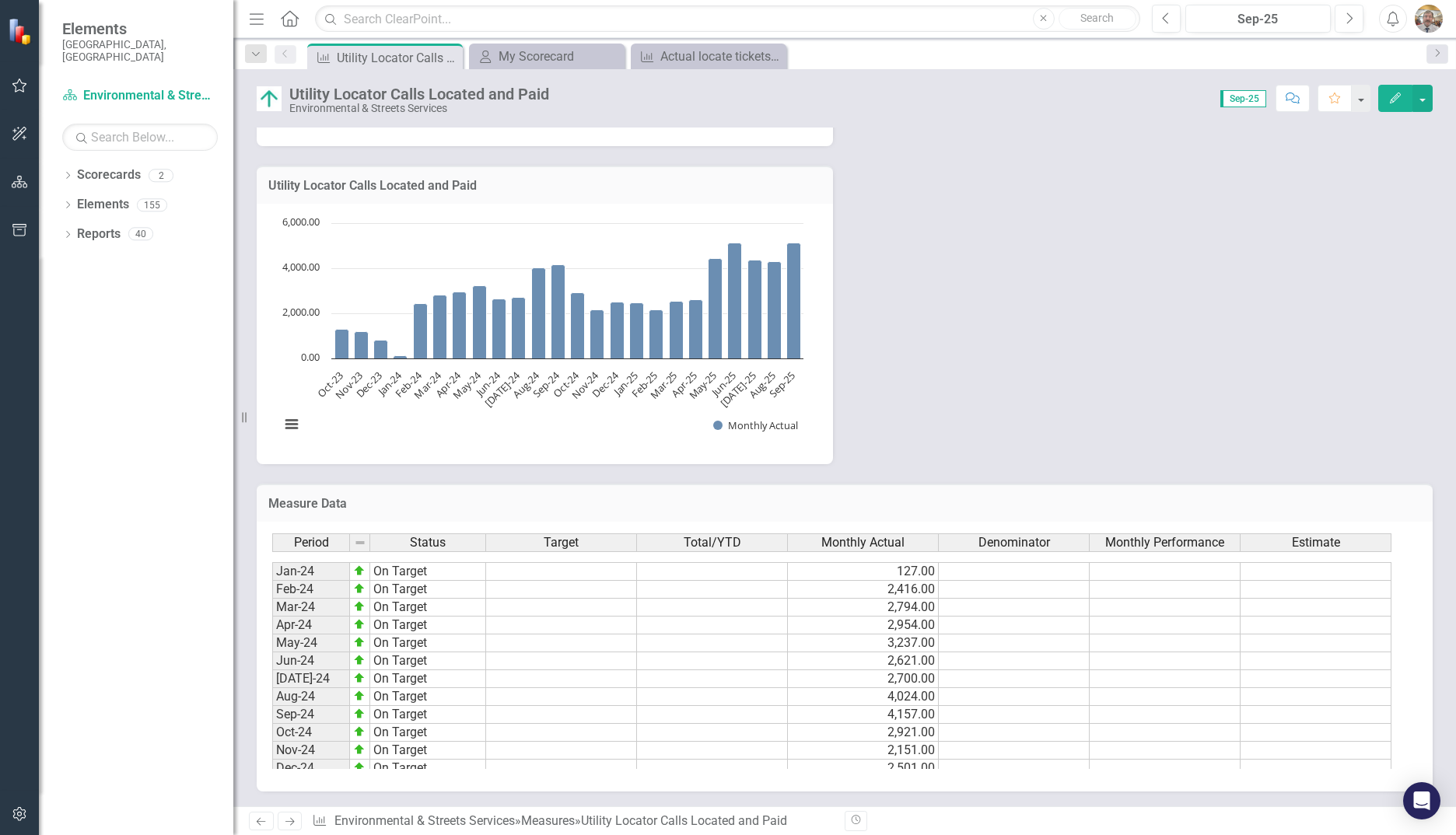
scroll to position [786, 0]
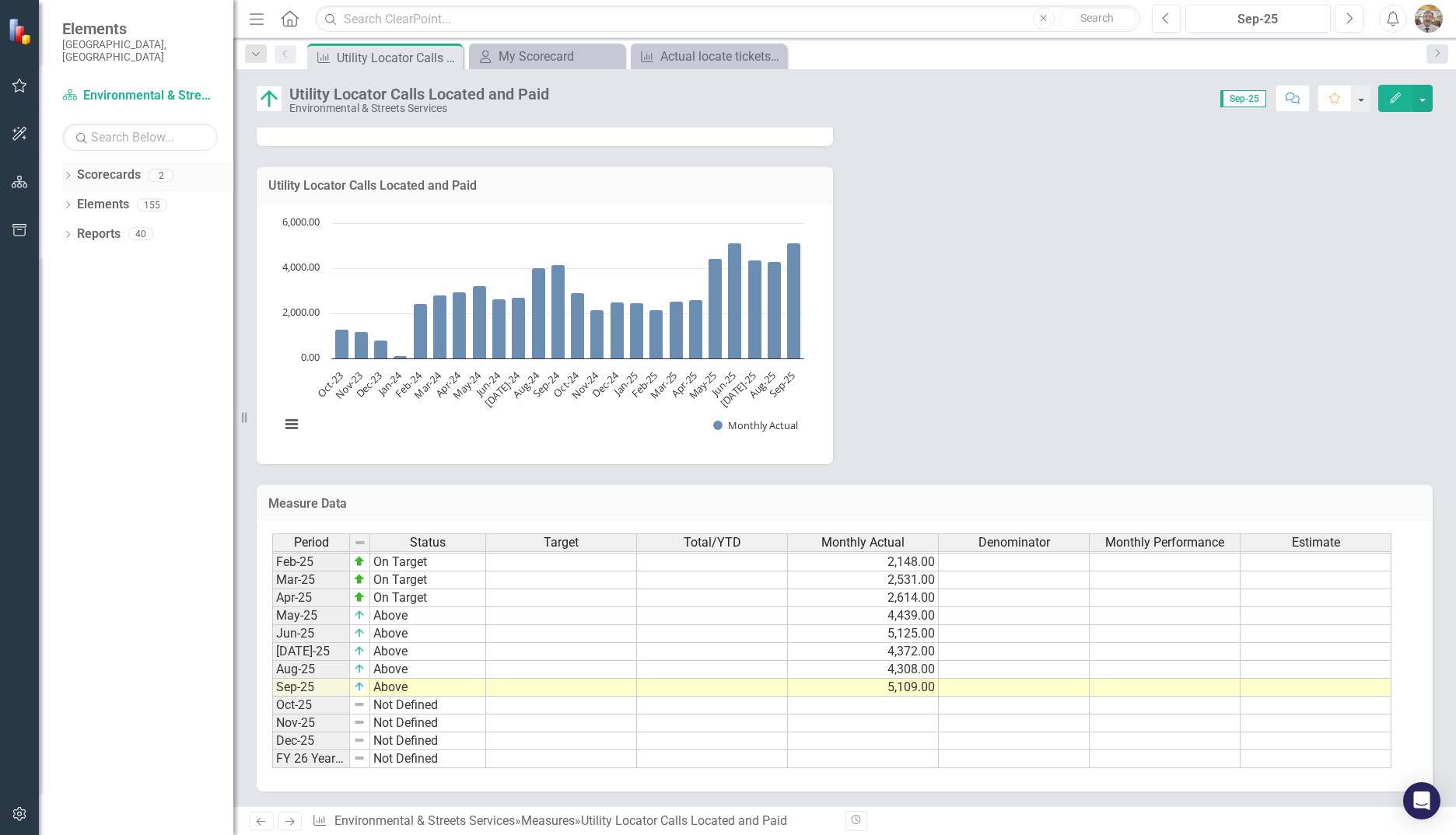
click at [113, 171] on link "Scorecards" at bounding box center [108, 175] width 64 height 18
click at [23, 95] on button "button" at bounding box center [20, 86] width 35 height 32
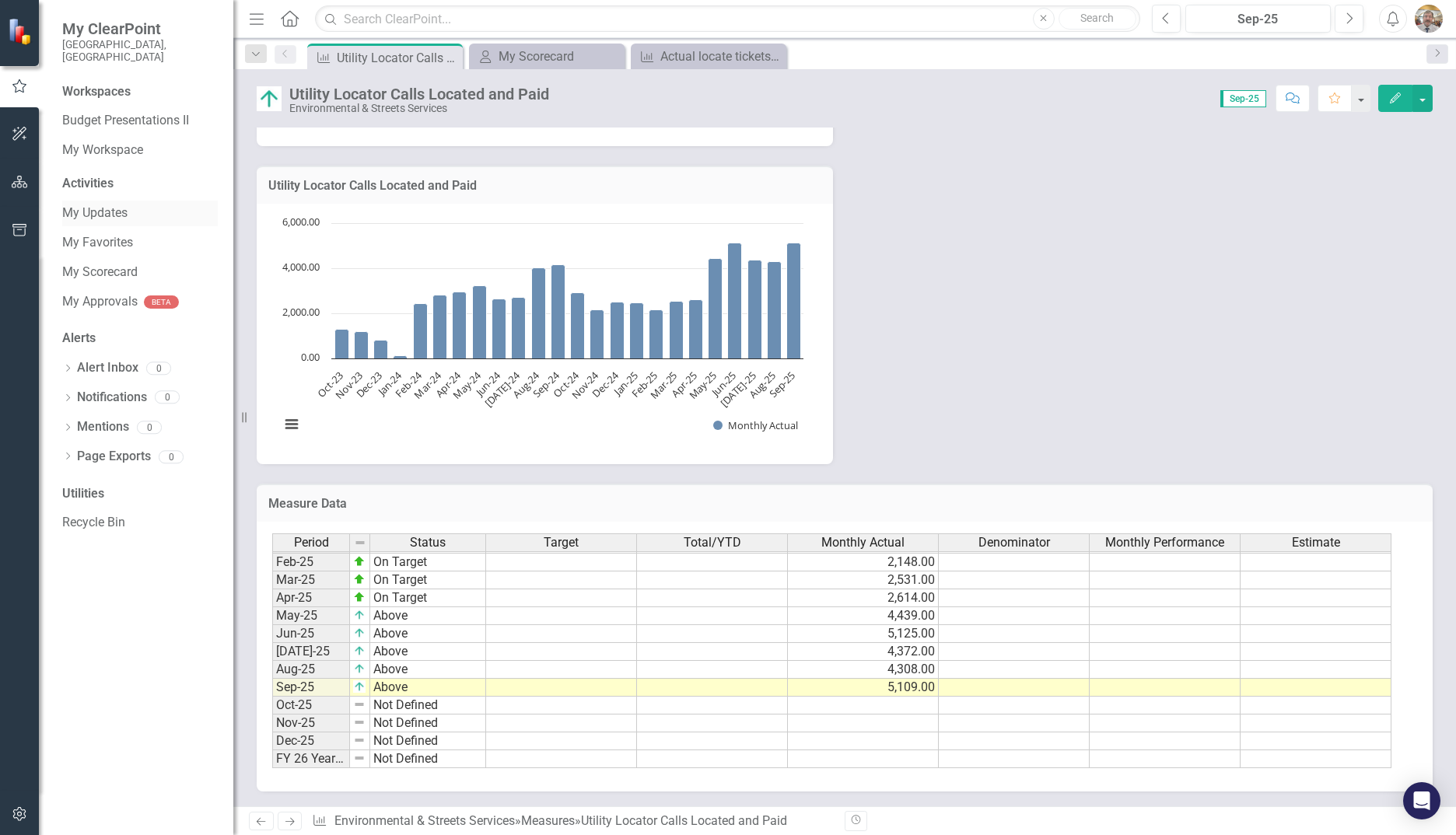
click at [114, 208] on link "My Updates" at bounding box center [140, 213] width 155 height 18
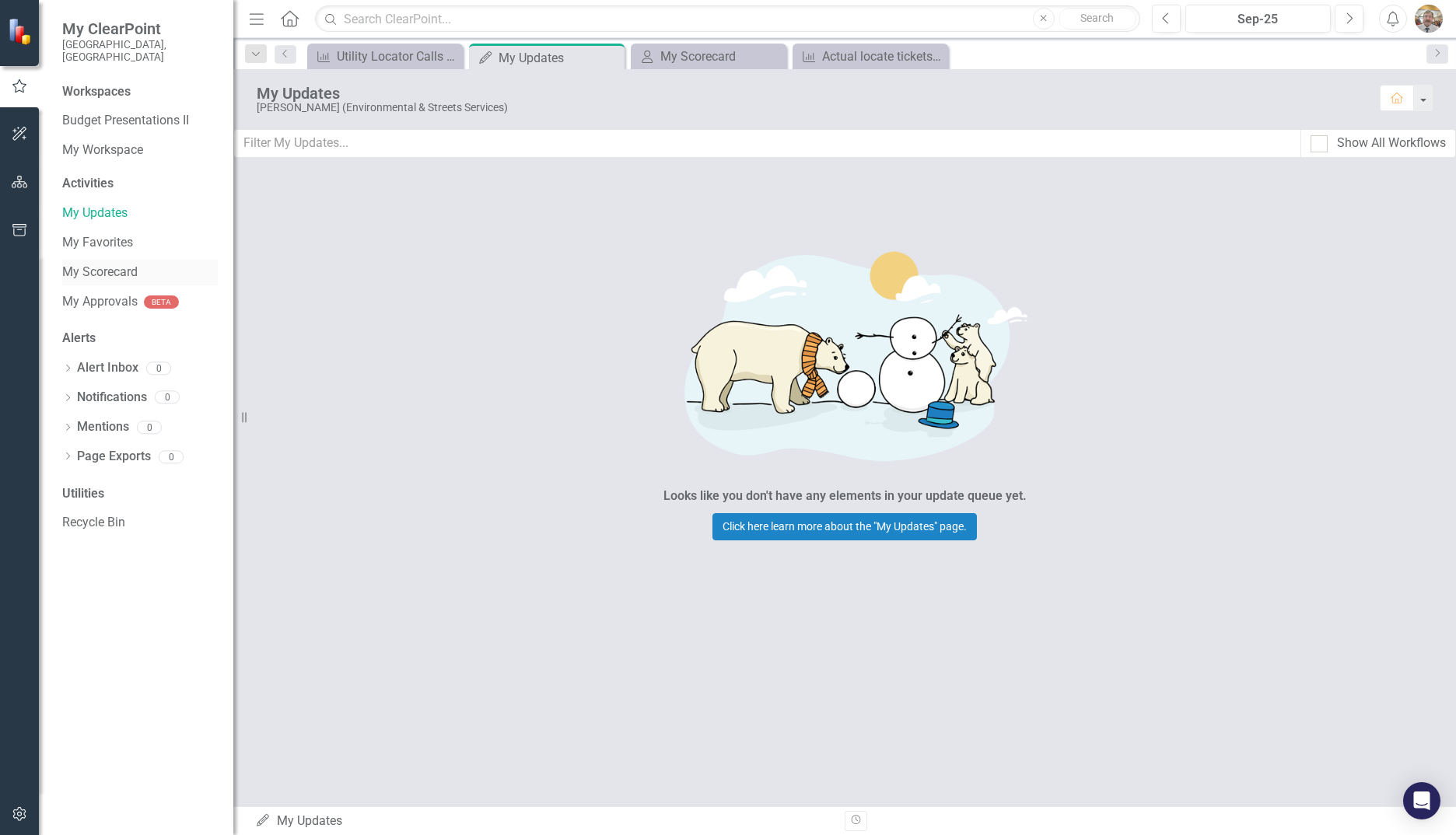
click at [80, 263] on link "My Scorecard" at bounding box center [140, 272] width 155 height 18
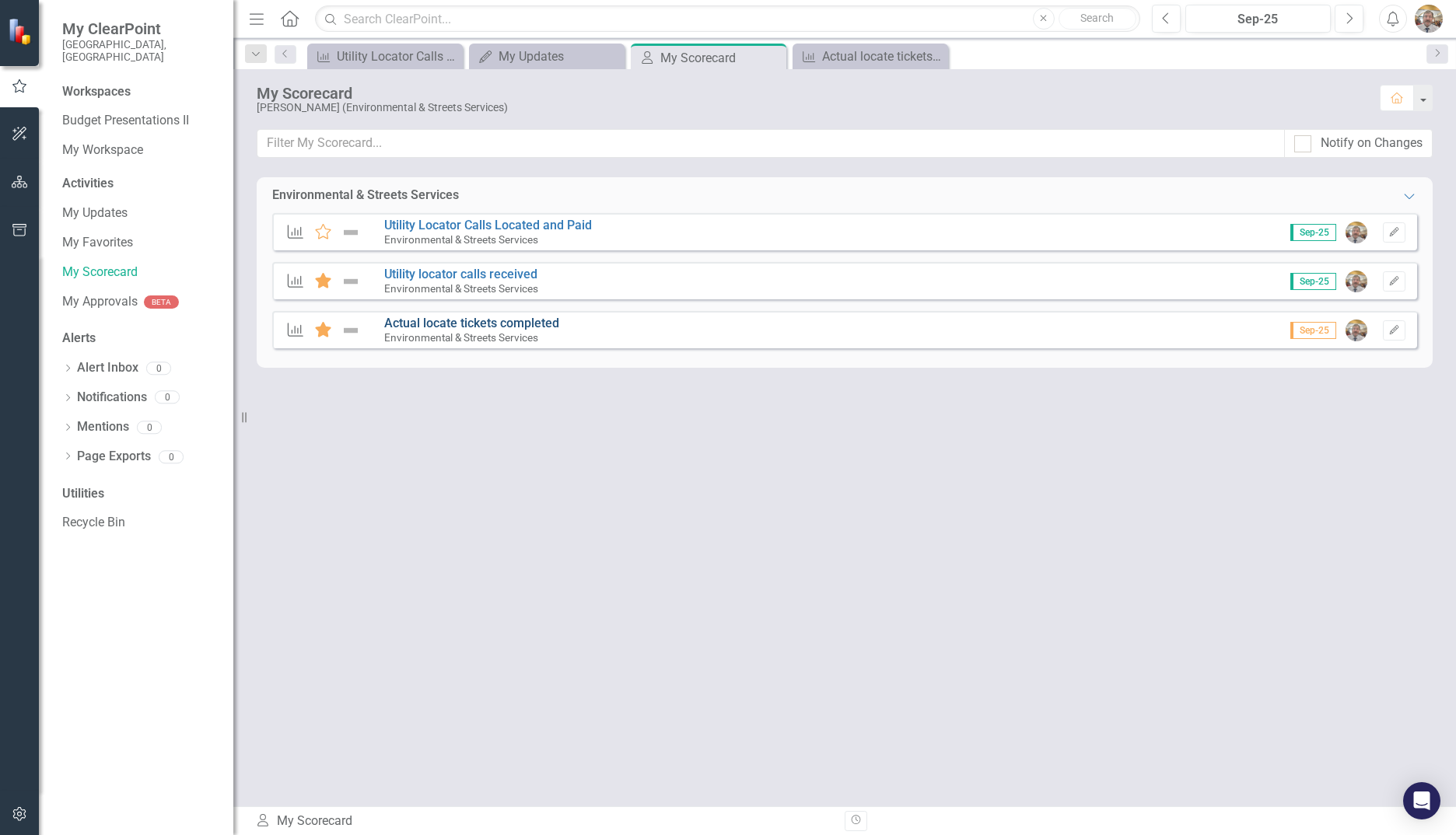
click at [520, 326] on link "Actual locate tickets completed" at bounding box center [471, 322] width 175 height 14
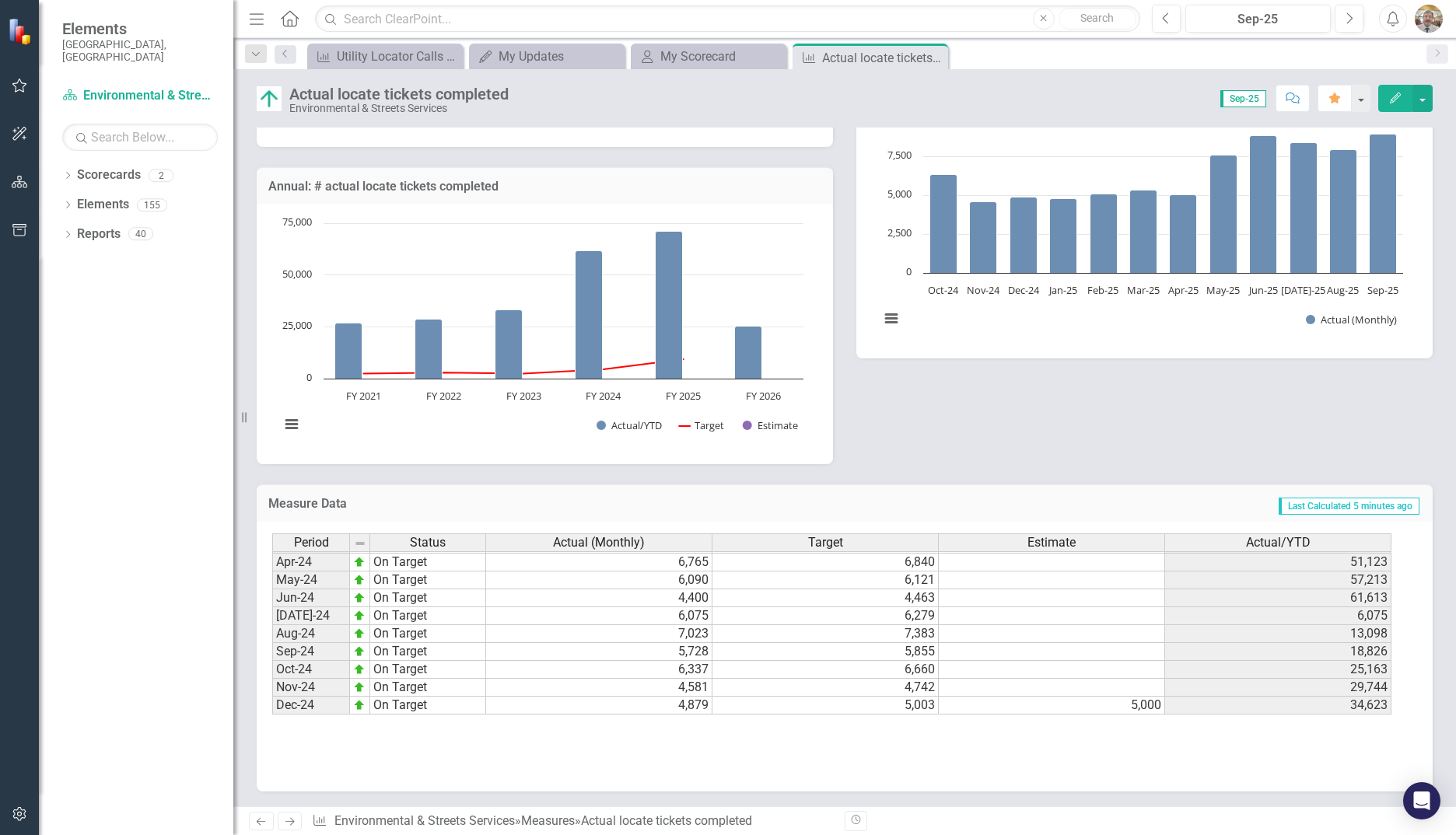
scroll to position [622, 0]
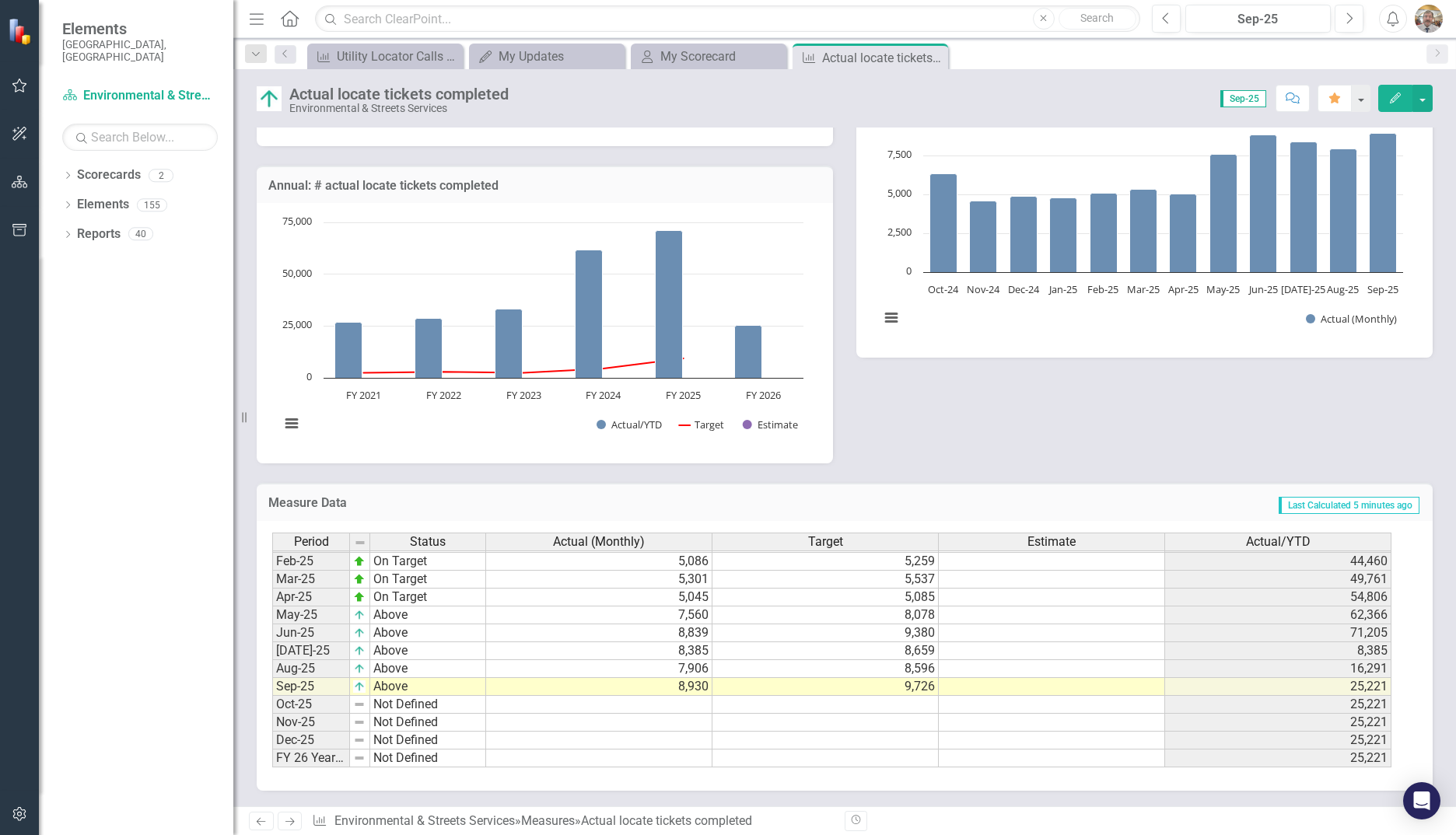
click at [1397, 104] on button "Edit" at bounding box center [1395, 98] width 34 height 27
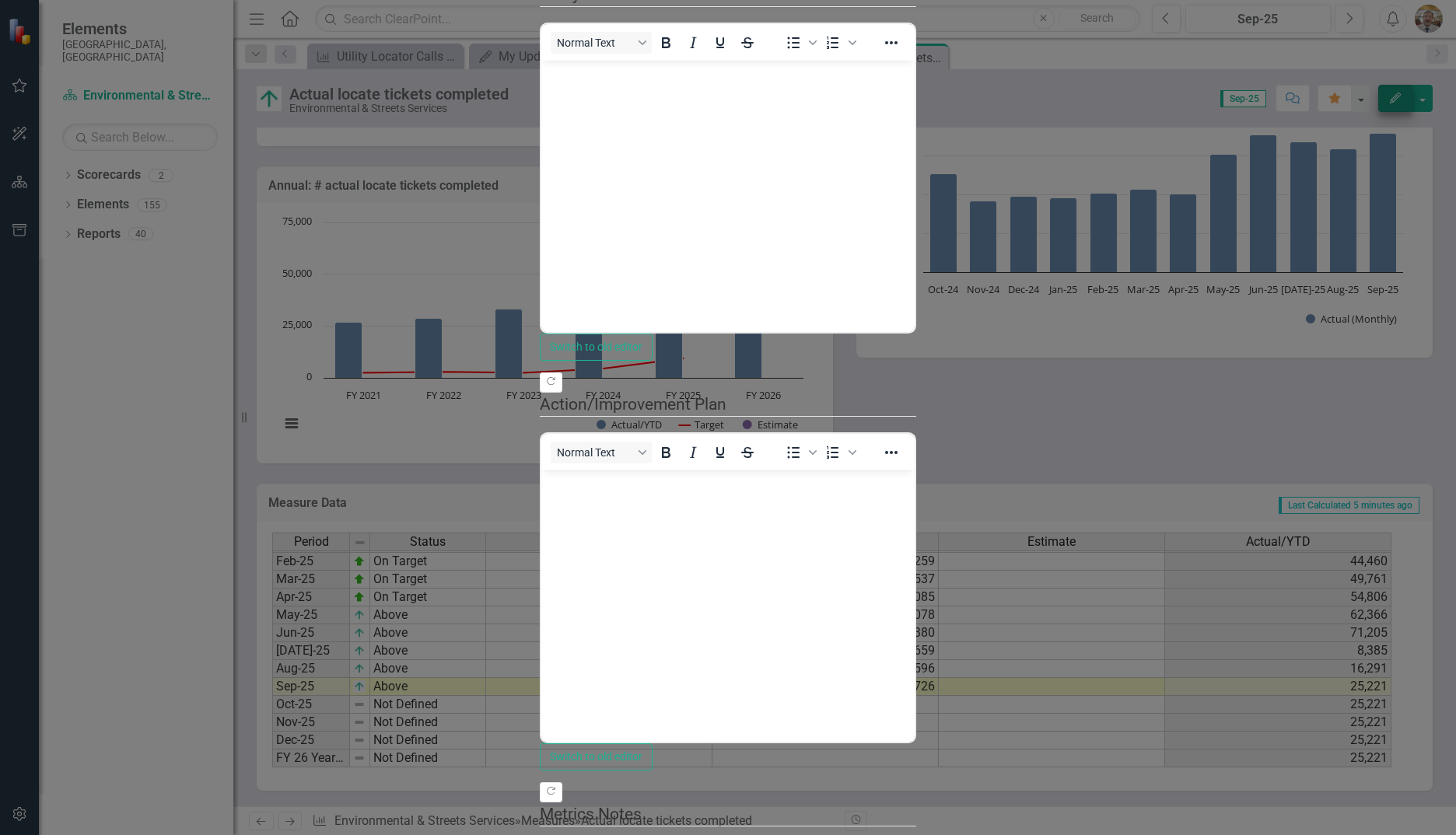
scroll to position [0, 0]
click at [633, 101] on body "Rich Text Area. Press ALT-0 for help." at bounding box center [728, 176] width 373 height 233
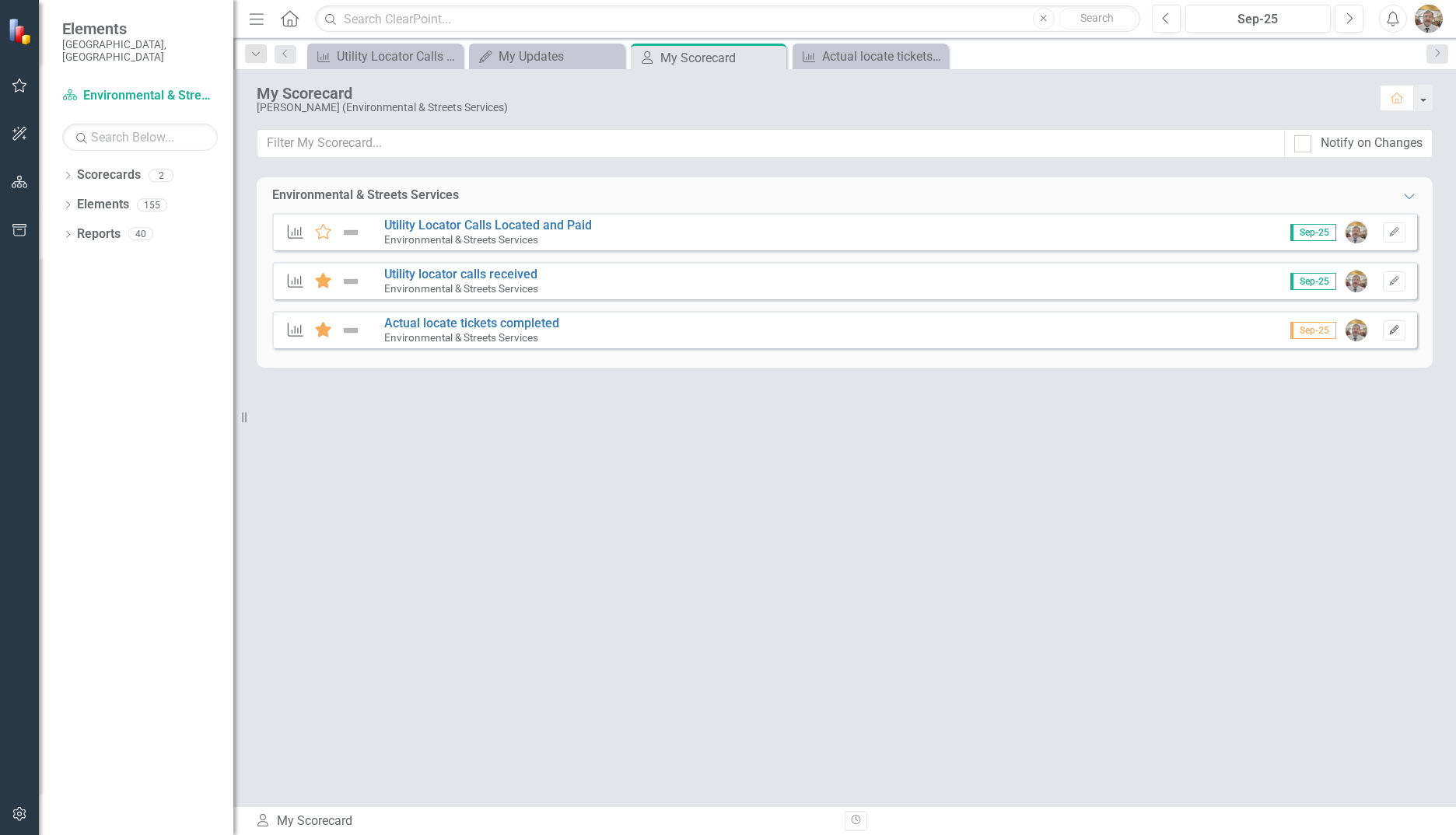
click at [1390, 335] on button "Edit" at bounding box center [1394, 331] width 22 height 20
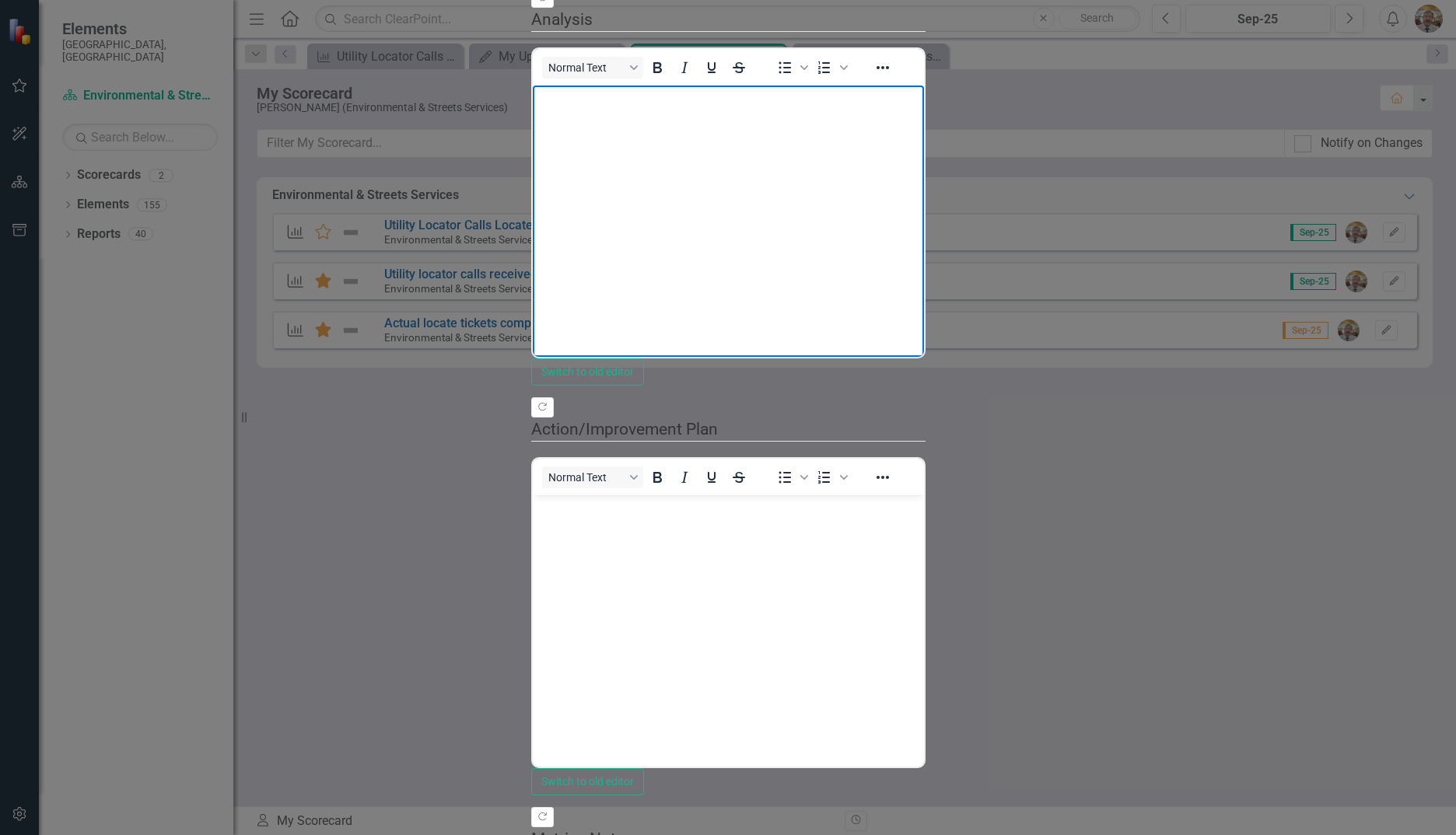
click at [648, 122] on body "Rich Text Area. Press ALT-0 for help." at bounding box center [727, 202] width 391 height 233
click at [897, 97] on p "This is the amount of locate tickets that should have been marked vs what" at bounding box center [728, 108] width 384 height 37
click at [919, 100] on p "This is the amount of locate tickets that should have been marked 9726 vs what" at bounding box center [728, 108] width 384 height 37
click at [899, 94] on p "This is the amount of locate tickets that should have been marked 9726 vs what …" at bounding box center [728, 108] width 384 height 37
click at [919, 96] on p "This is the amount of locate tickets that should have been marked (9726 vs what…" at bounding box center [728, 108] width 384 height 37
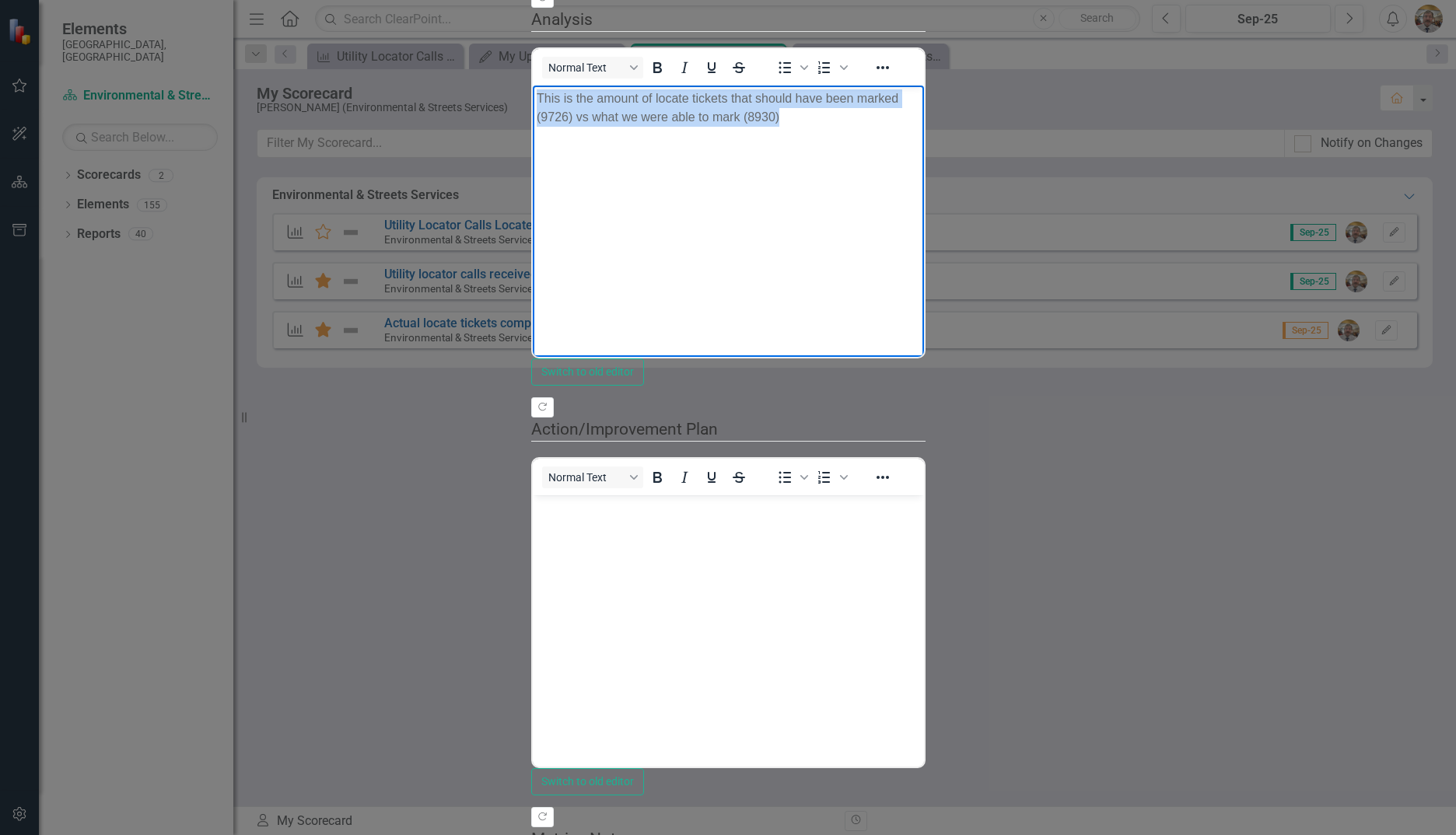
drag, startPoint x: 1151, startPoint y: 96, endPoint x: 538, endPoint y: 112, distance: 613.2
click at [538, 112] on body "This is the amount of locate tickets that should have been marked (9726) vs wha…" at bounding box center [727, 202] width 391 height 233
copy p "This is the amount of locate tickets that should have been marked (9726) vs wha…"
click at [919, 100] on p "This is the amount of locate tickets that should have been marked (9726) vs wha…" at bounding box center [728, 108] width 384 height 37
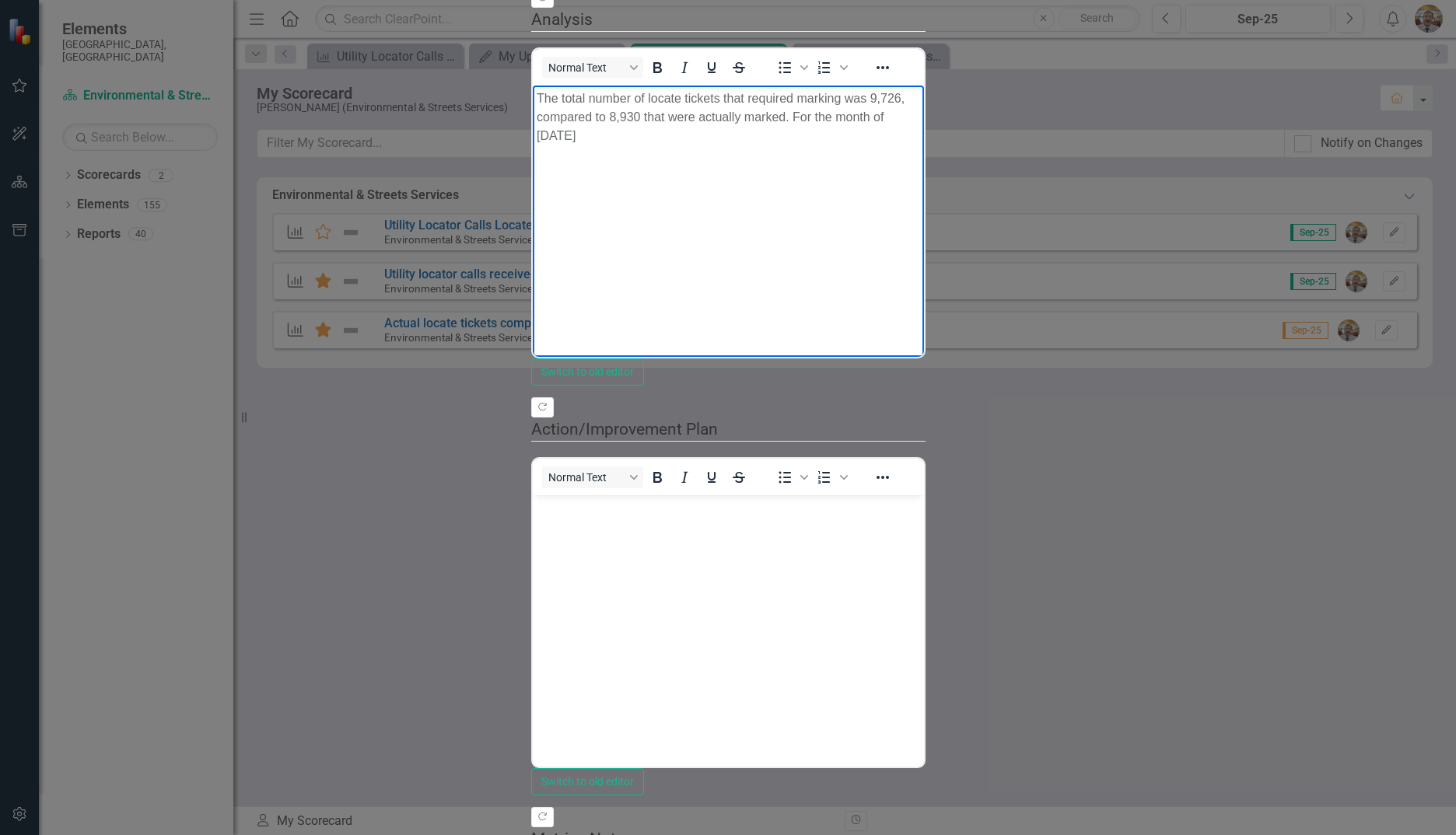
click at [919, 98] on p "The total number of locate tickets that required marking was 9,726, compared to…" at bounding box center [728, 118] width 384 height 56
click at [919, 95] on p "The total number of locate tickets that required marking was 9,726, compared to…" at bounding box center [728, 118] width 384 height 56
click at [919, 102] on p "The total number of locate tickets that required marking was 9,726, compared to…" at bounding box center [728, 118] width 384 height 56
click at [919, 100] on p "The total number of locate tickets that required marking was 9,726, compared to…" at bounding box center [728, 118] width 384 height 56
click at [919, 101] on p "The total number of locate tickets that required marking was 9,726, compared to…" at bounding box center [728, 127] width 384 height 75
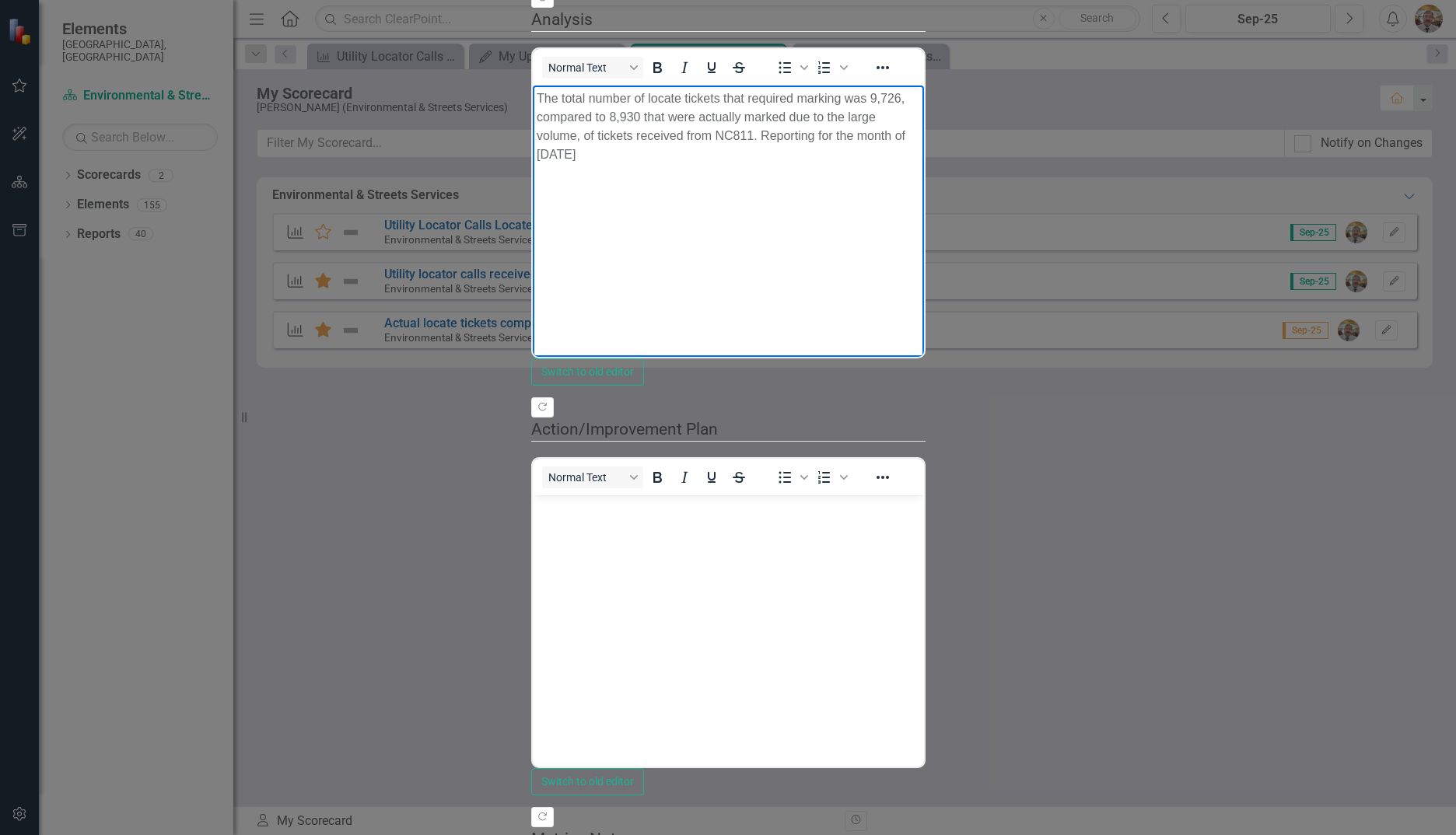
click at [919, 99] on p "The total number of locate tickets that required marking was 9,726, compared to…" at bounding box center [728, 127] width 384 height 75
click at [923, 130] on body "The total number of locate tickets that required marking was 9,726, compared to…" at bounding box center [727, 202] width 391 height 233
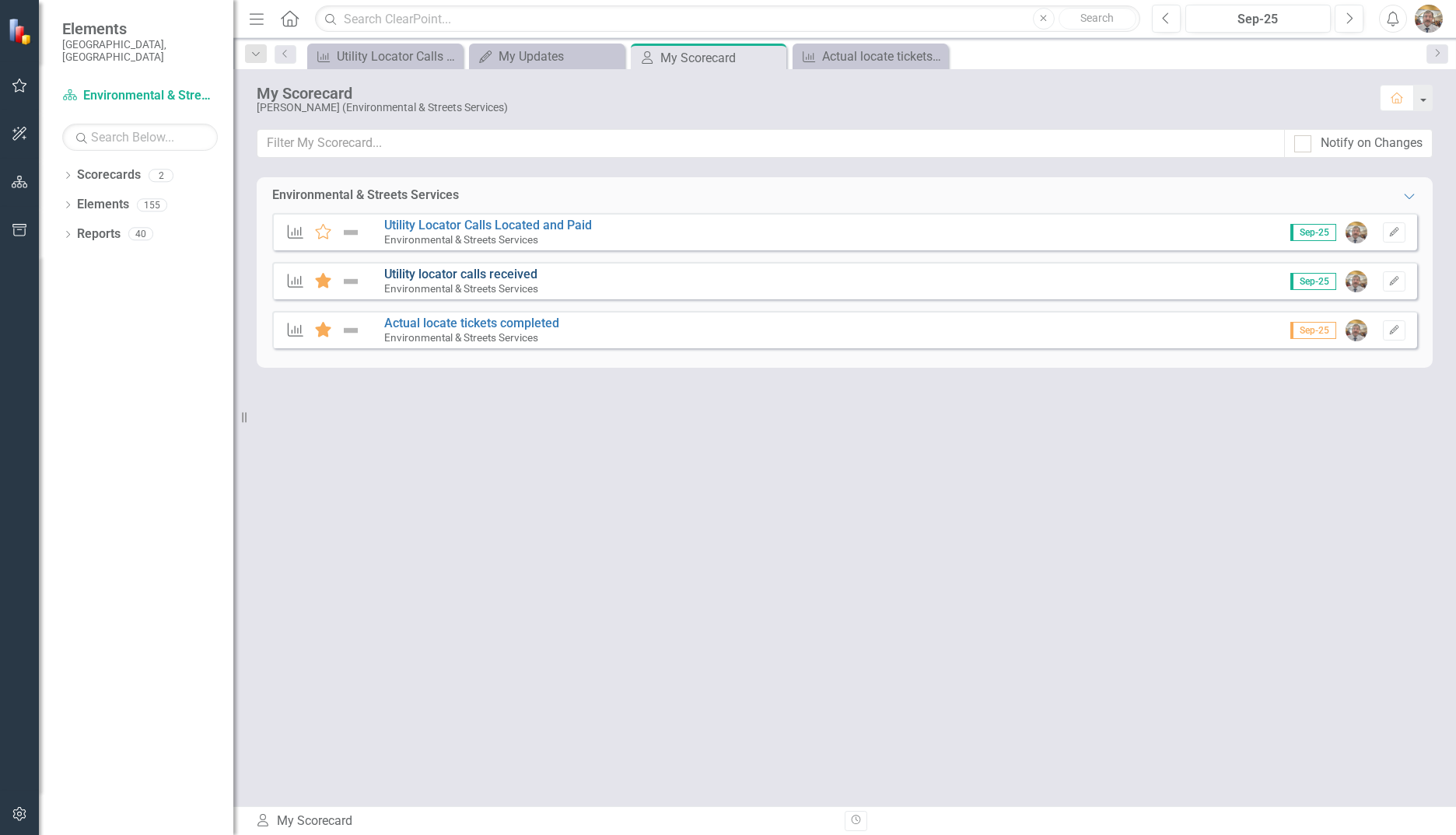
click at [509, 279] on link "Utility locator calls received" at bounding box center [461, 274] width 153 height 14
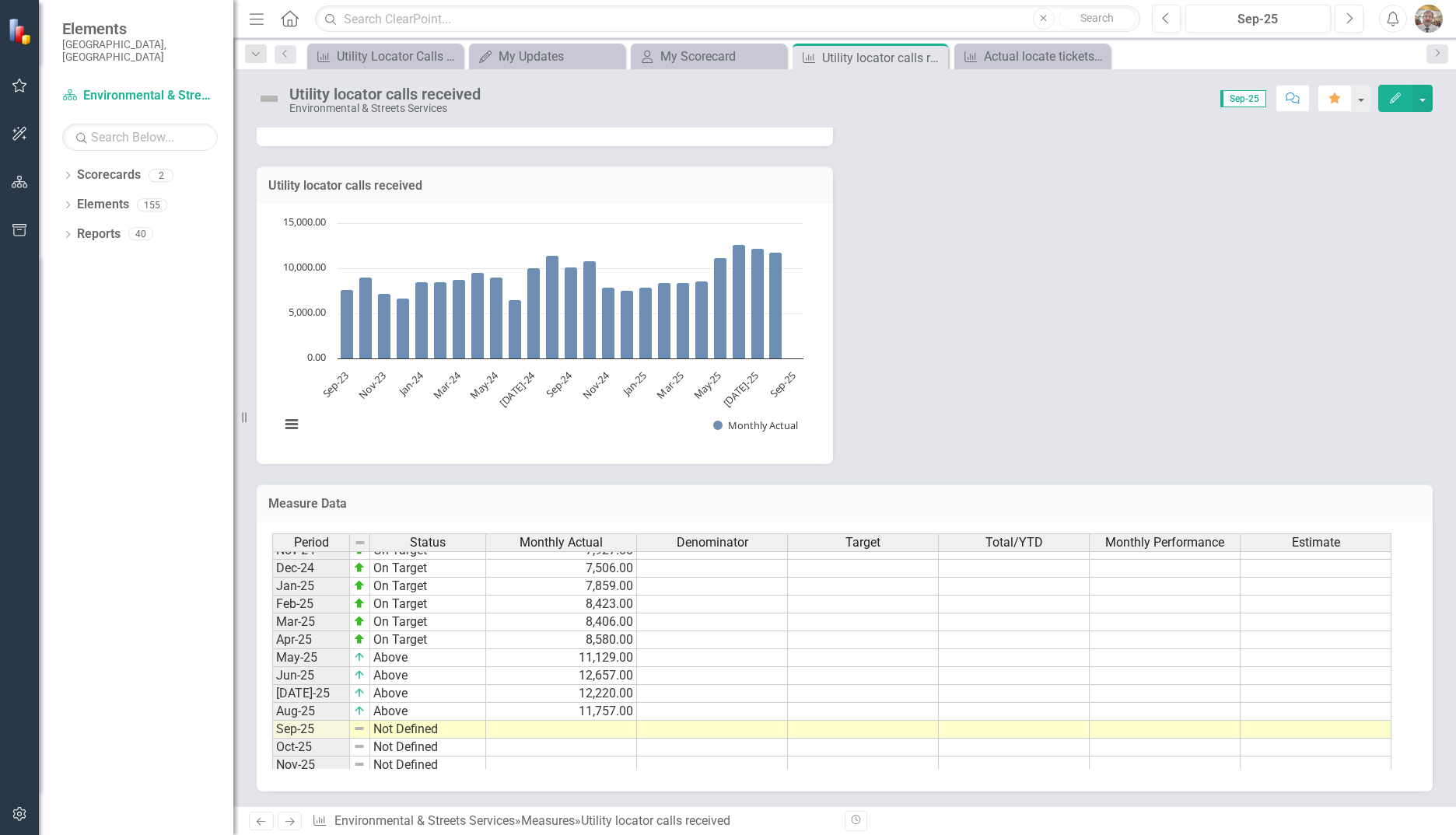
scroll to position [786, 0]
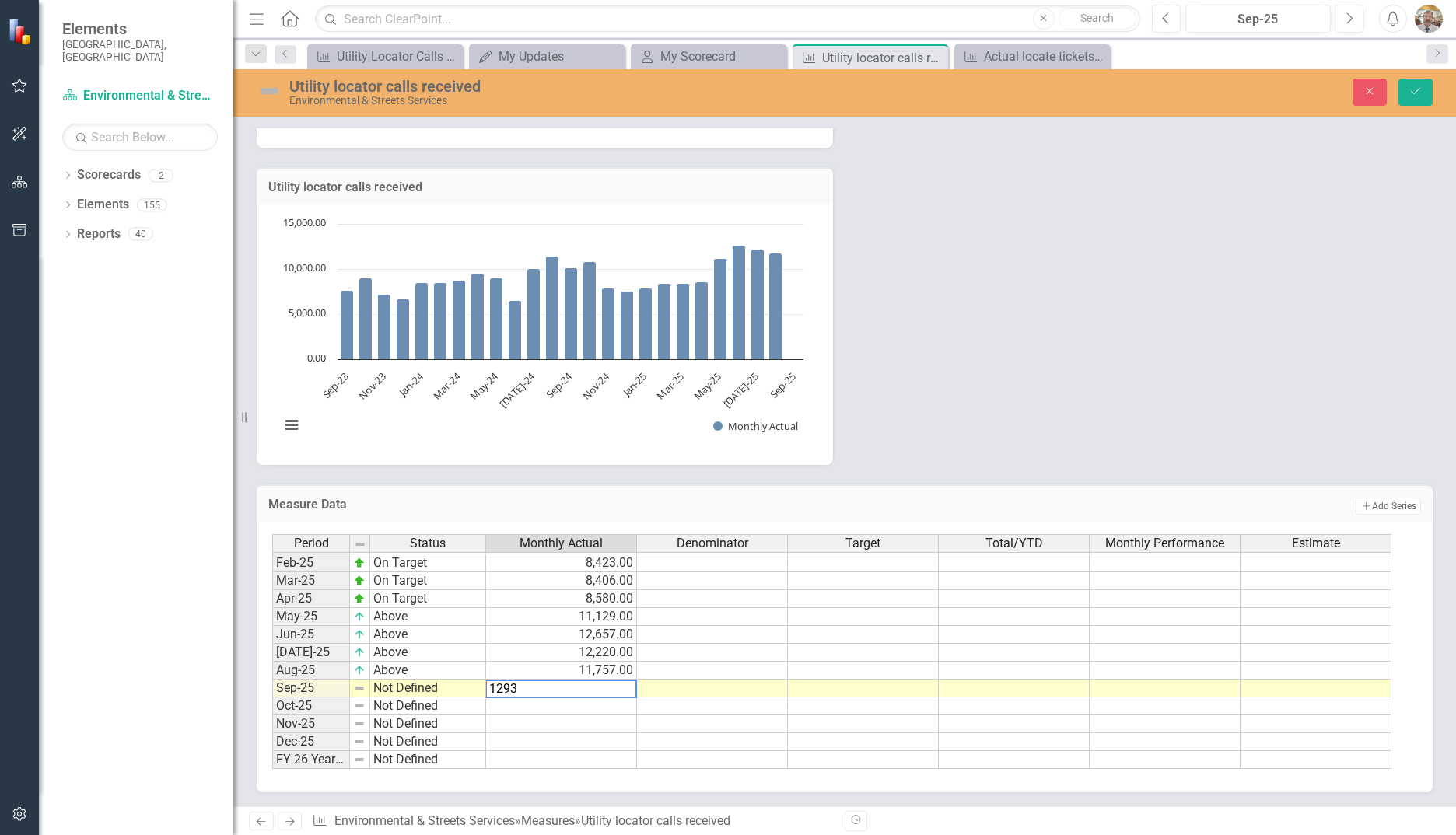
type textarea "12936"
click at [1422, 95] on button "Save" at bounding box center [1415, 92] width 34 height 27
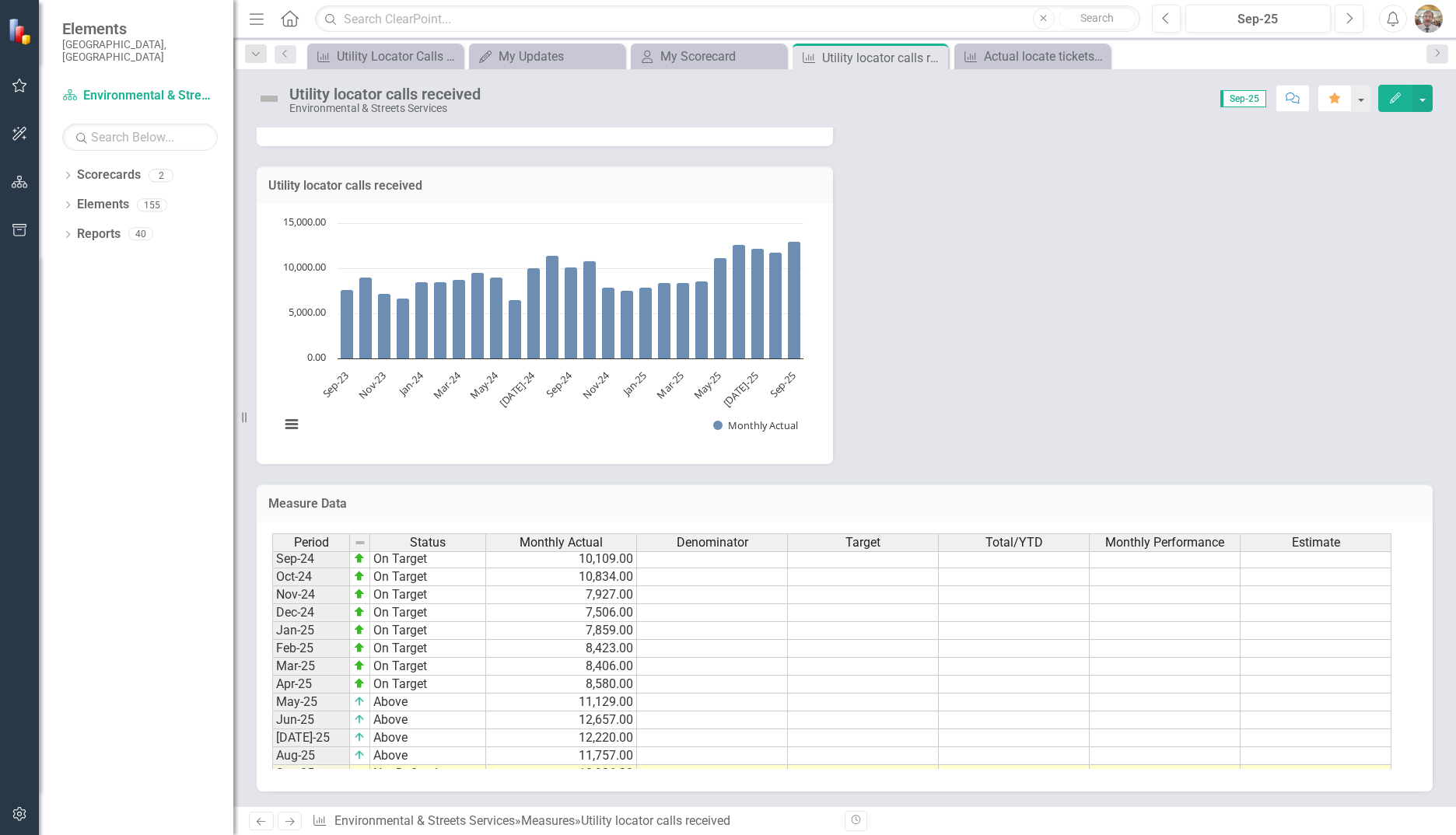
scroll to position [786, 0]
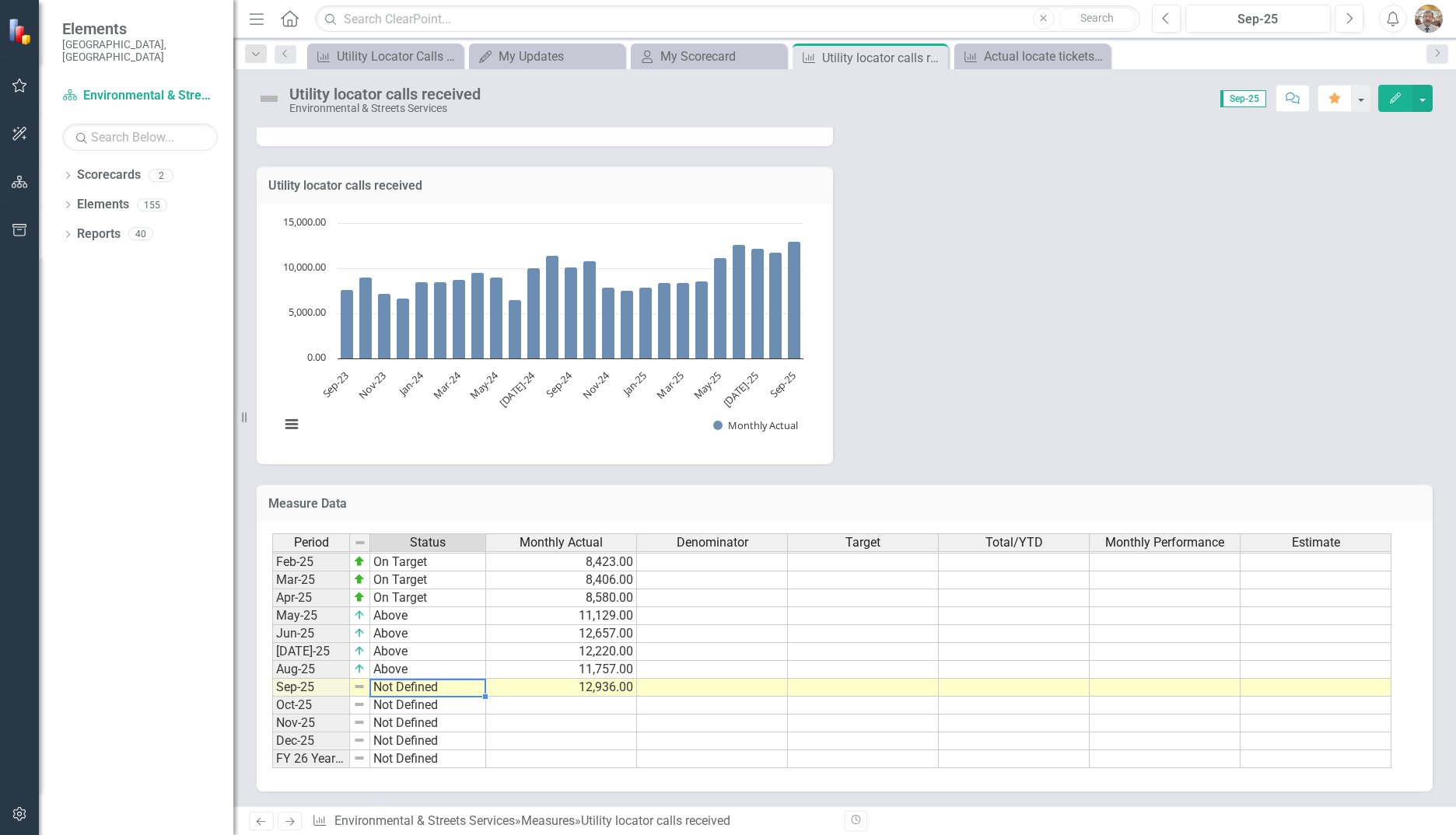
click at [394, 688] on td "Not Defined" at bounding box center [428, 687] width 116 height 18
click at [355, 687] on img at bounding box center [359, 686] width 13 height 13
click at [391, 690] on td "Not Defined" at bounding box center [428, 687] width 116 height 18
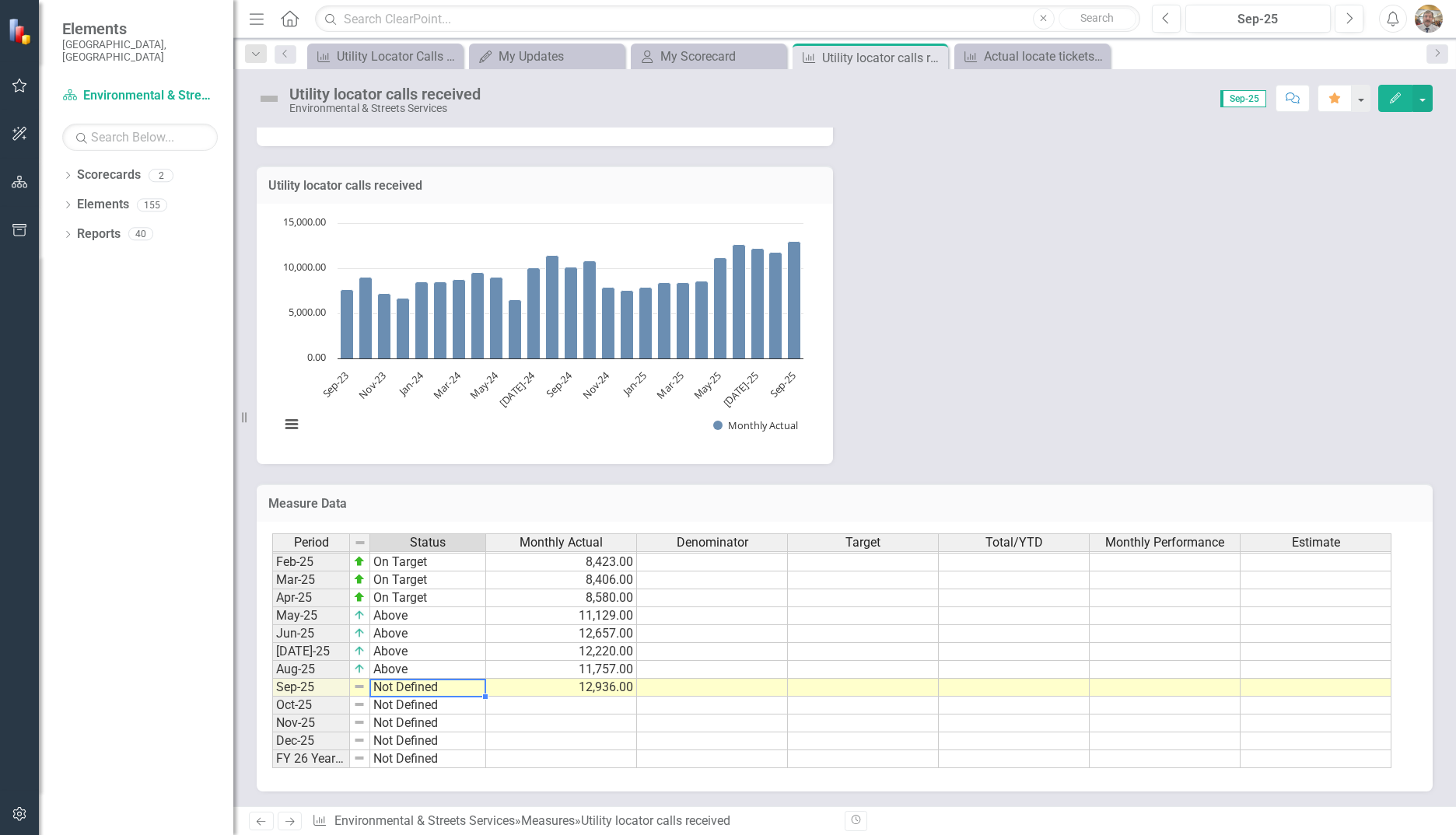
click at [391, 690] on td "Not Defined" at bounding box center [428, 687] width 116 height 18
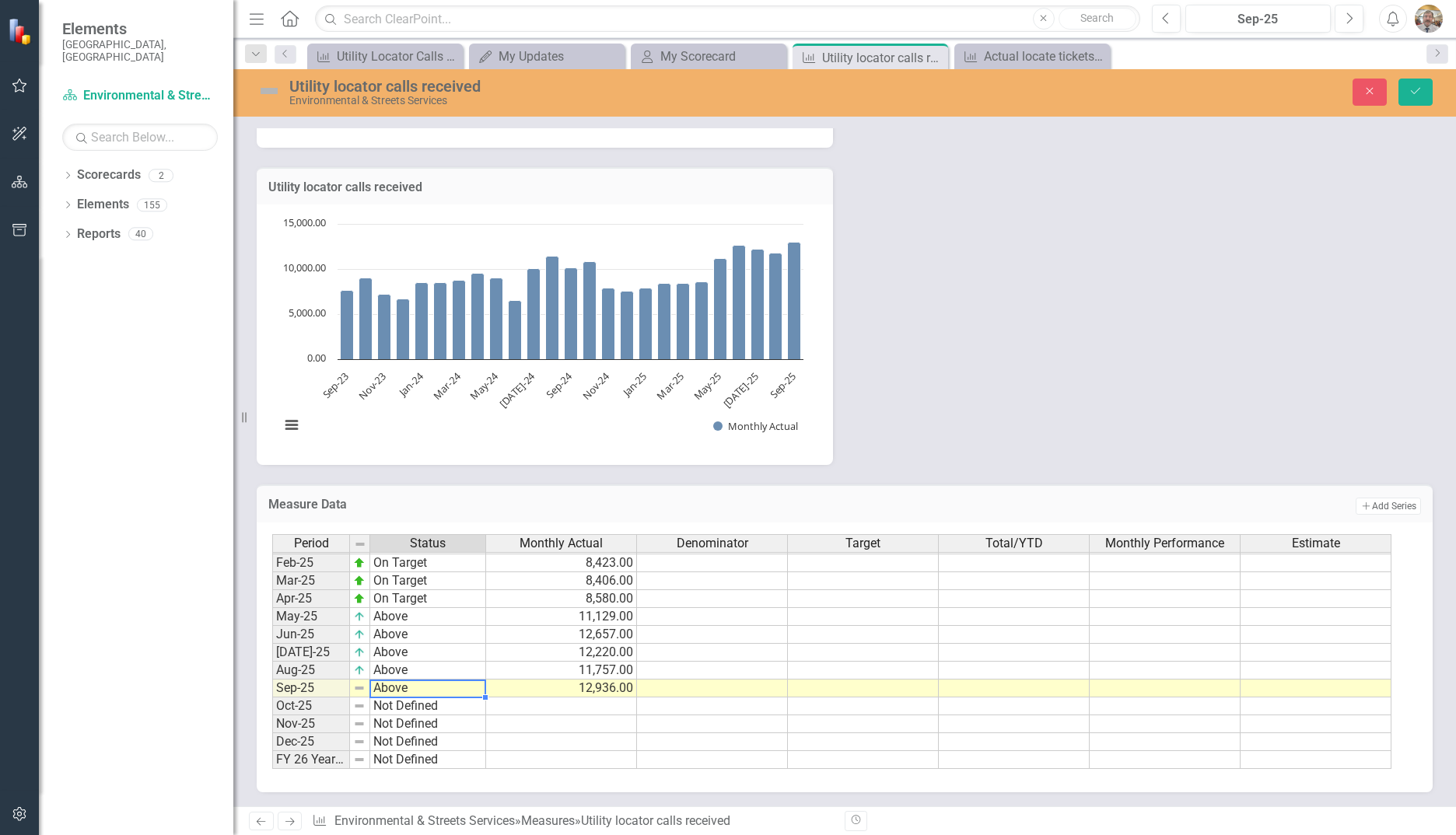
click at [388, 637] on div "Period Status Monthly Actual Denominator Target Total/YTD Monthly Performance E…" at bounding box center [838, 652] width 1133 height 235
click at [1413, 94] on icon "Save" at bounding box center [1415, 90] width 14 height 11
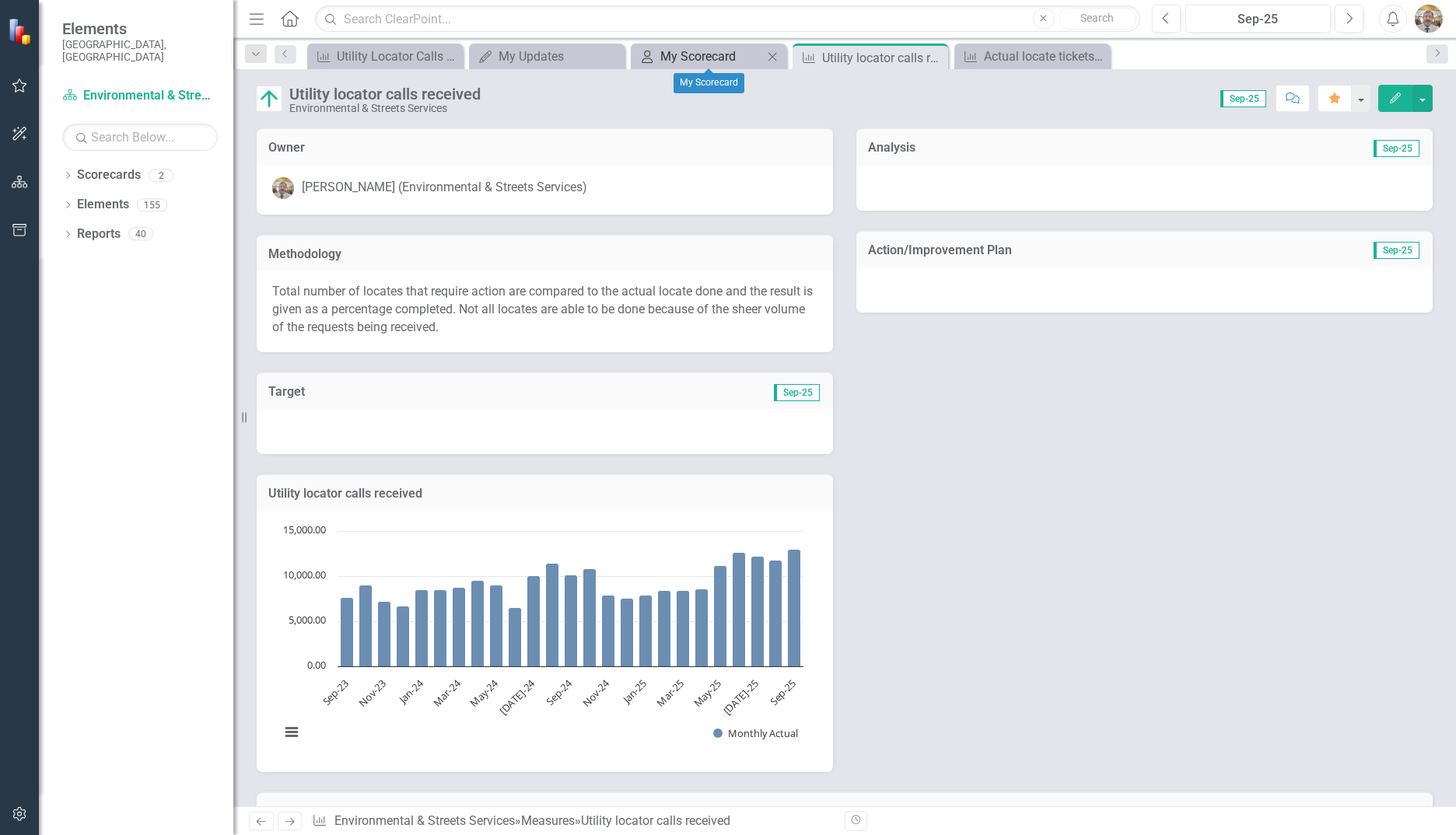
click at [709, 55] on div "My Scorecard" at bounding box center [711, 56] width 102 height 20
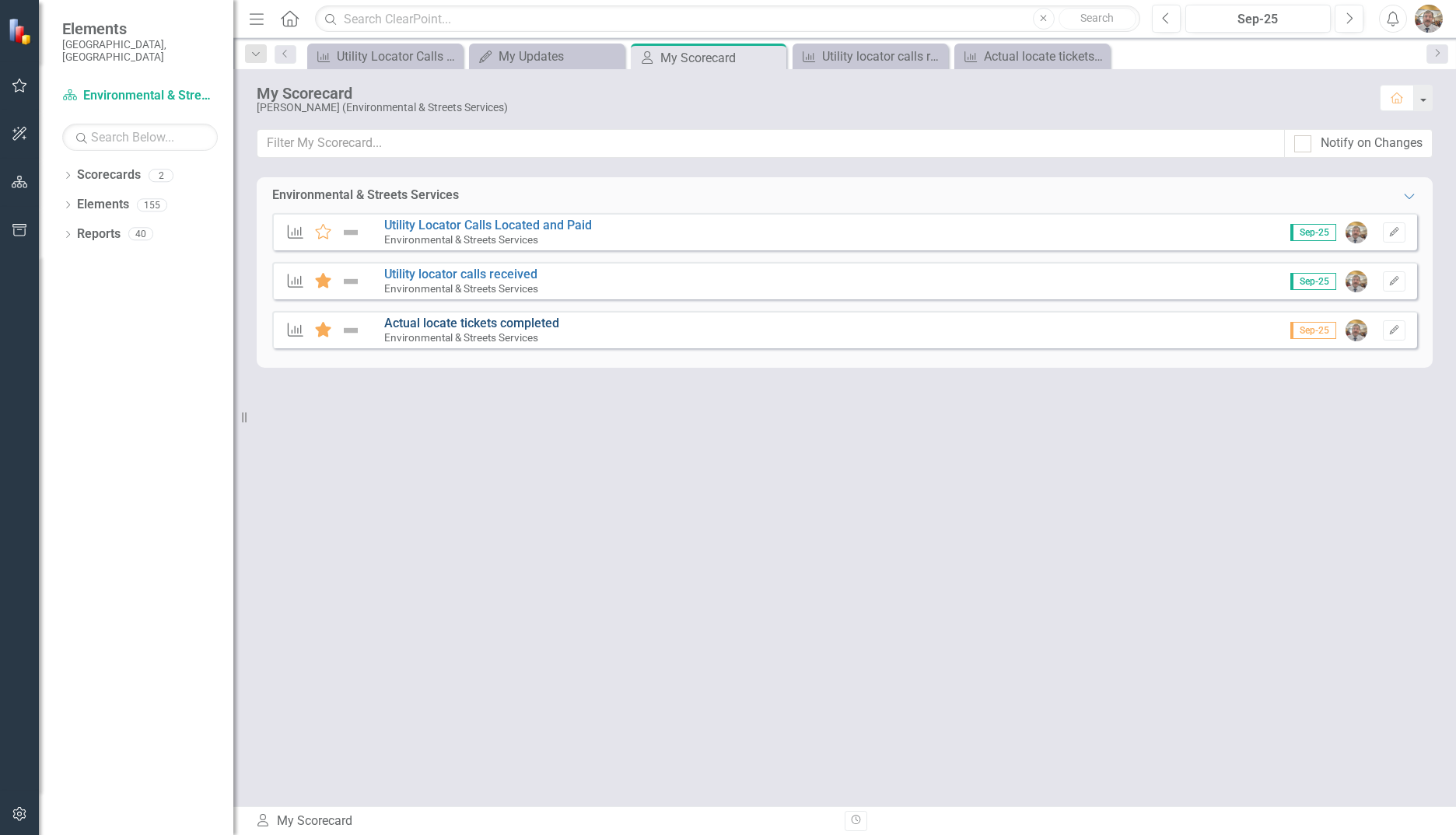
click at [527, 324] on link "Actual locate tickets completed" at bounding box center [471, 322] width 175 height 14
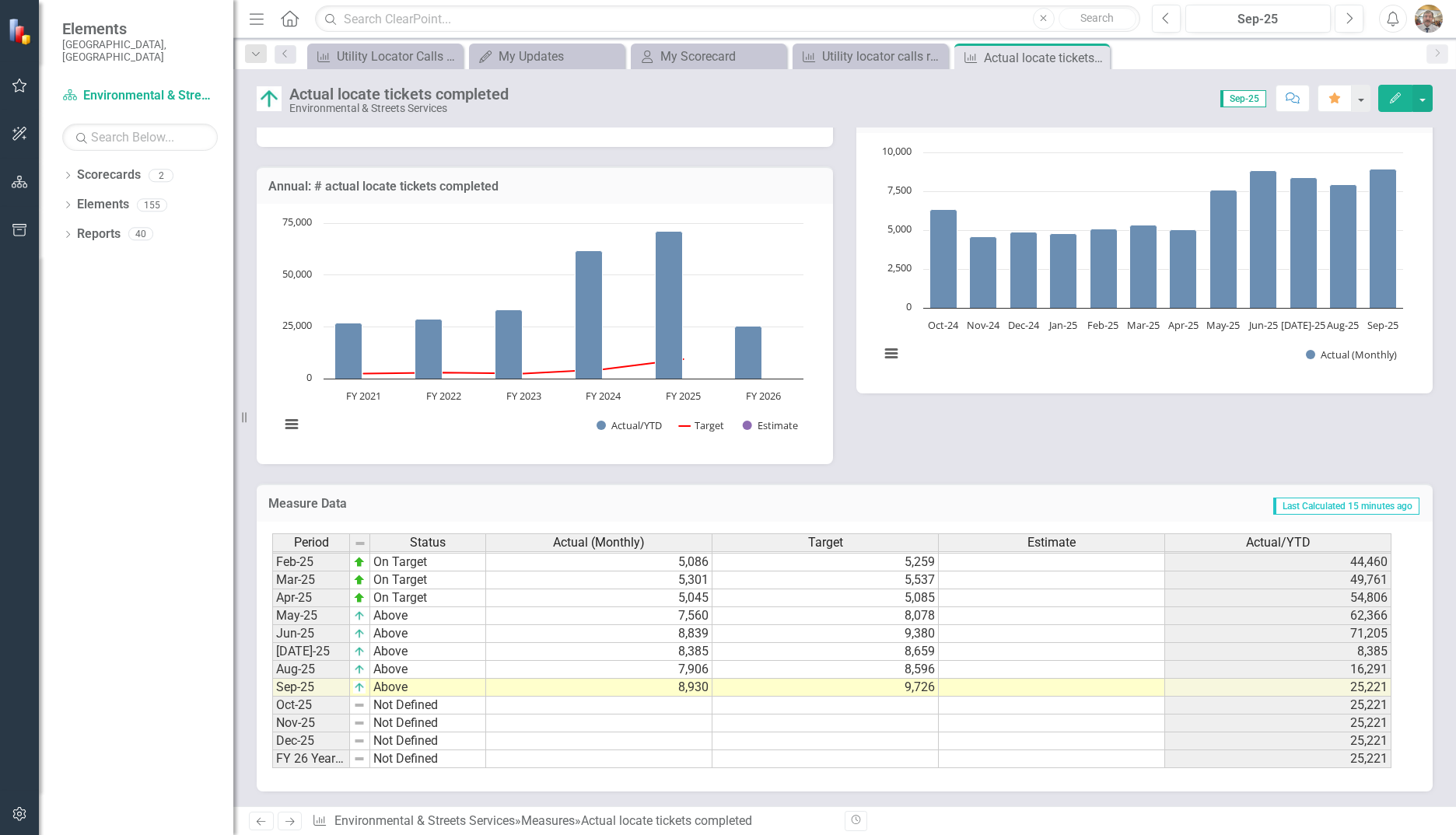
scroll to position [745, 0]
click at [1427, 101] on button "button" at bounding box center [1423, 98] width 20 height 27
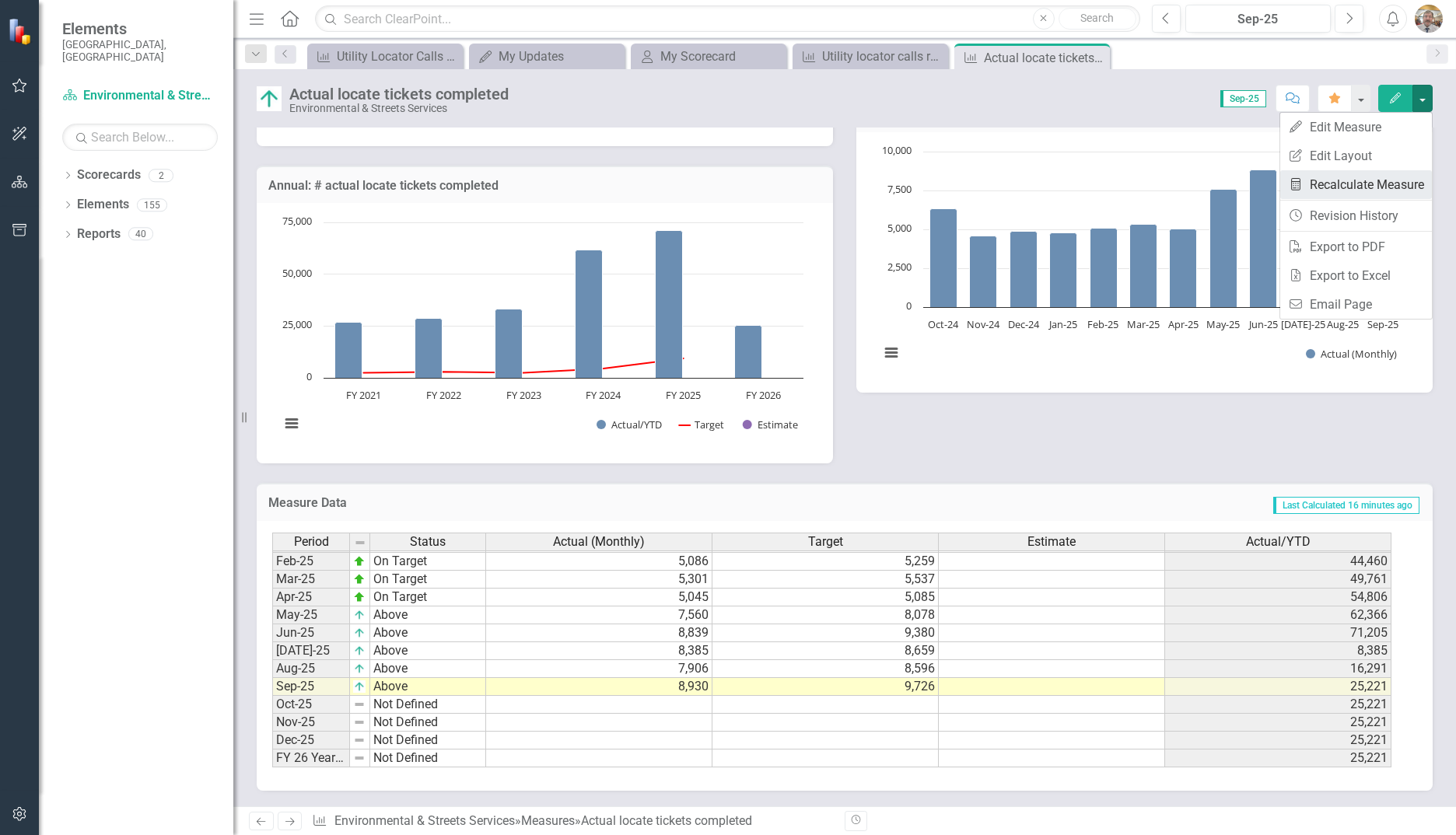
click at [1312, 187] on link "Recalculate Measure Recalculate Measure" at bounding box center [1355, 185] width 152 height 29
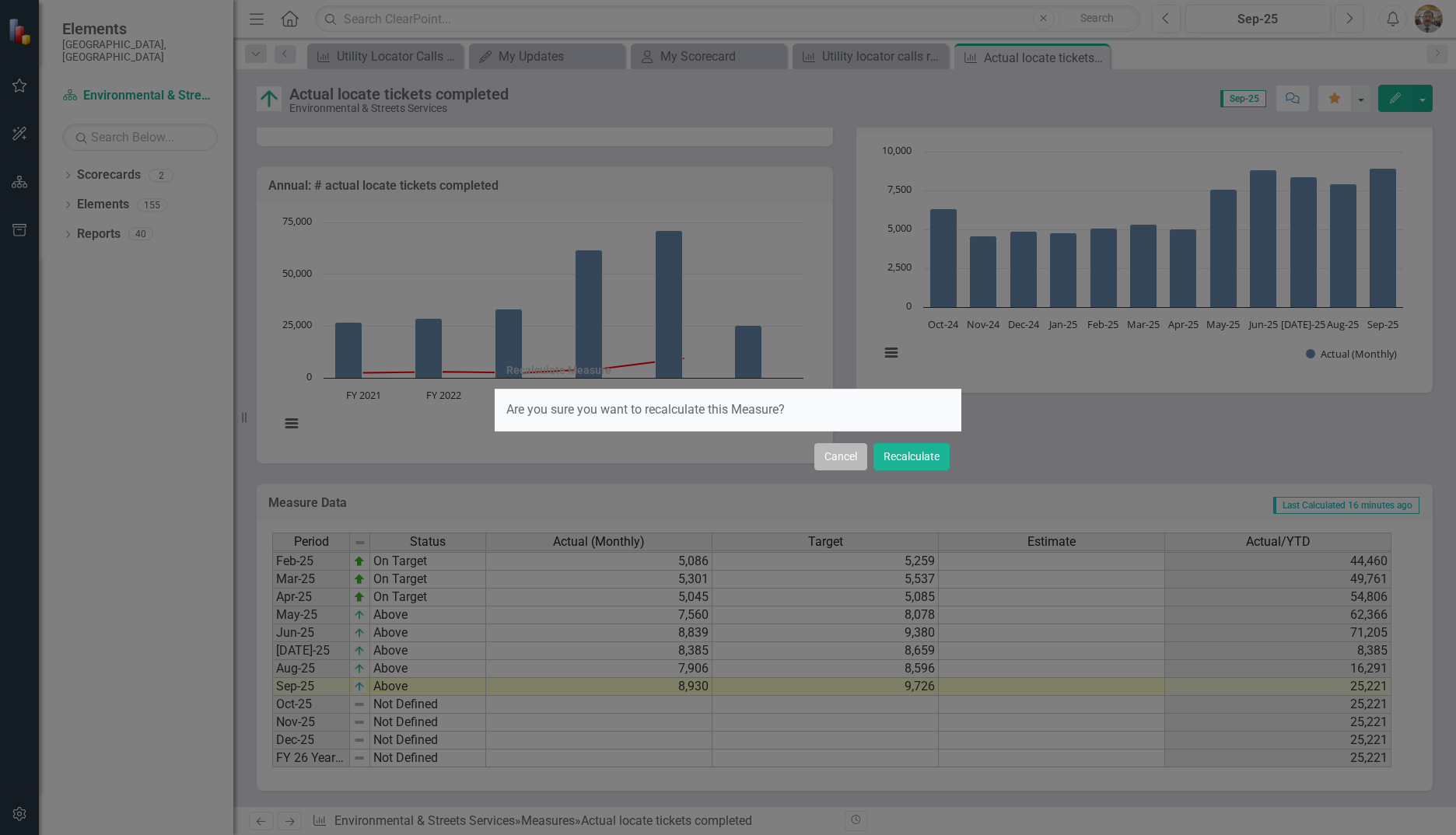
click at [835, 461] on button "Cancel" at bounding box center [841, 457] width 53 height 27
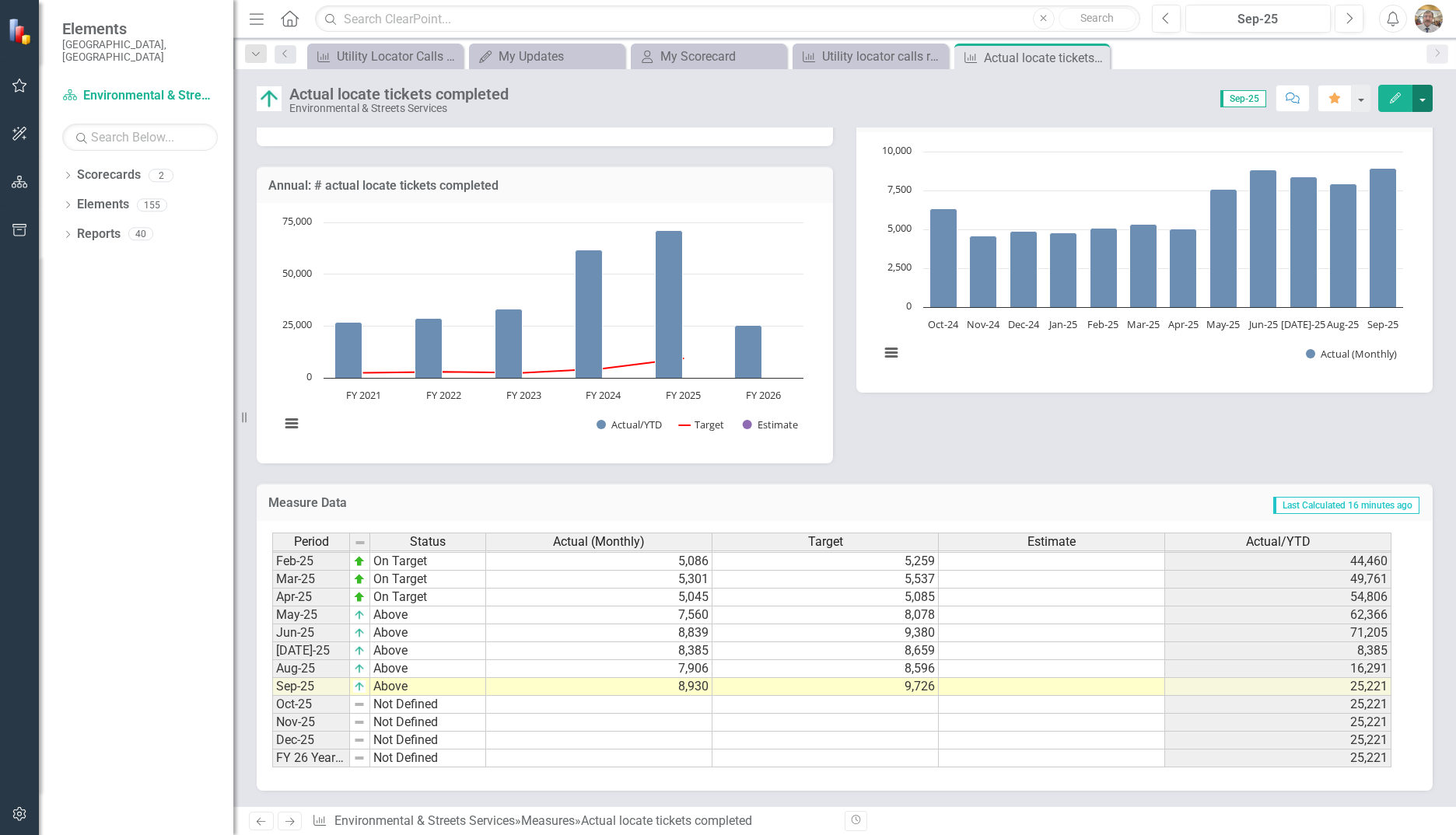
click at [1422, 101] on button "button" at bounding box center [1423, 98] width 20 height 27
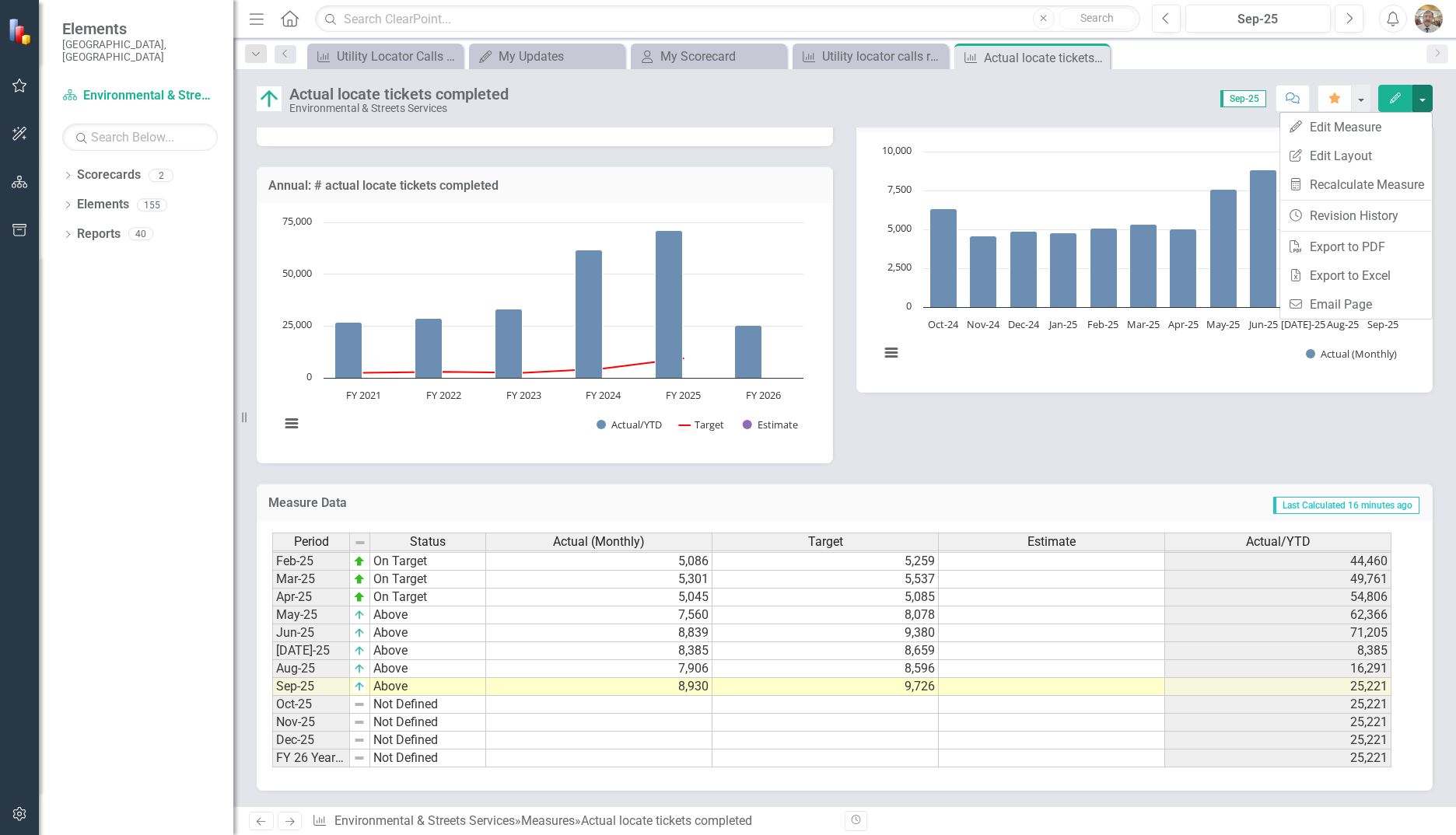
click at [1407, 429] on div "Owner [PERSON_NAME] (Environmental & Streets Services) Methodology These are th…" at bounding box center [844, 149] width 1199 height 628
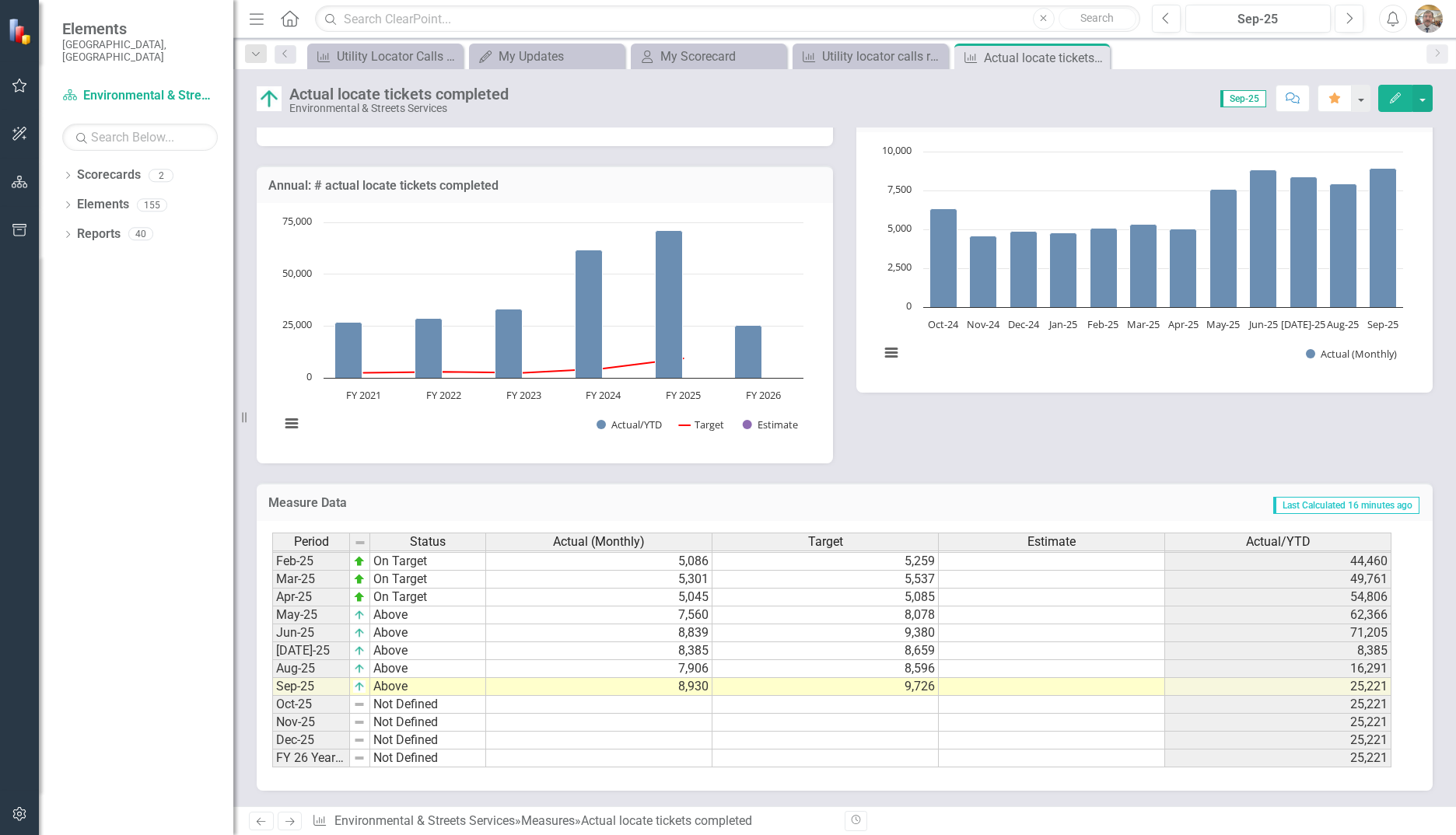
click at [289, 22] on icon "Home" at bounding box center [289, 18] width 20 height 16
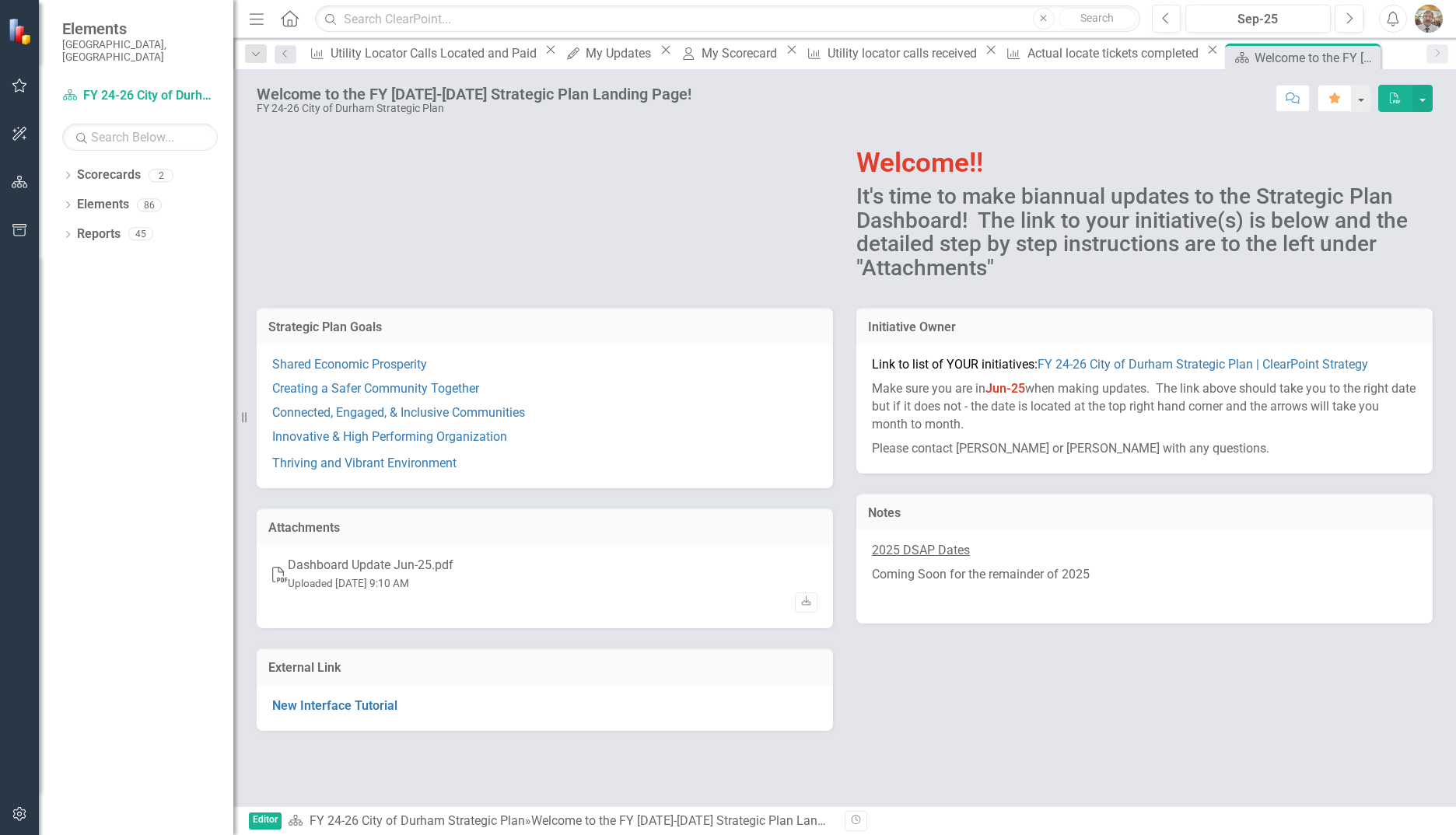
click at [289, 22] on icon "Home" at bounding box center [289, 18] width 20 height 16
